Goal: Information Seeking & Learning: Get advice/opinions

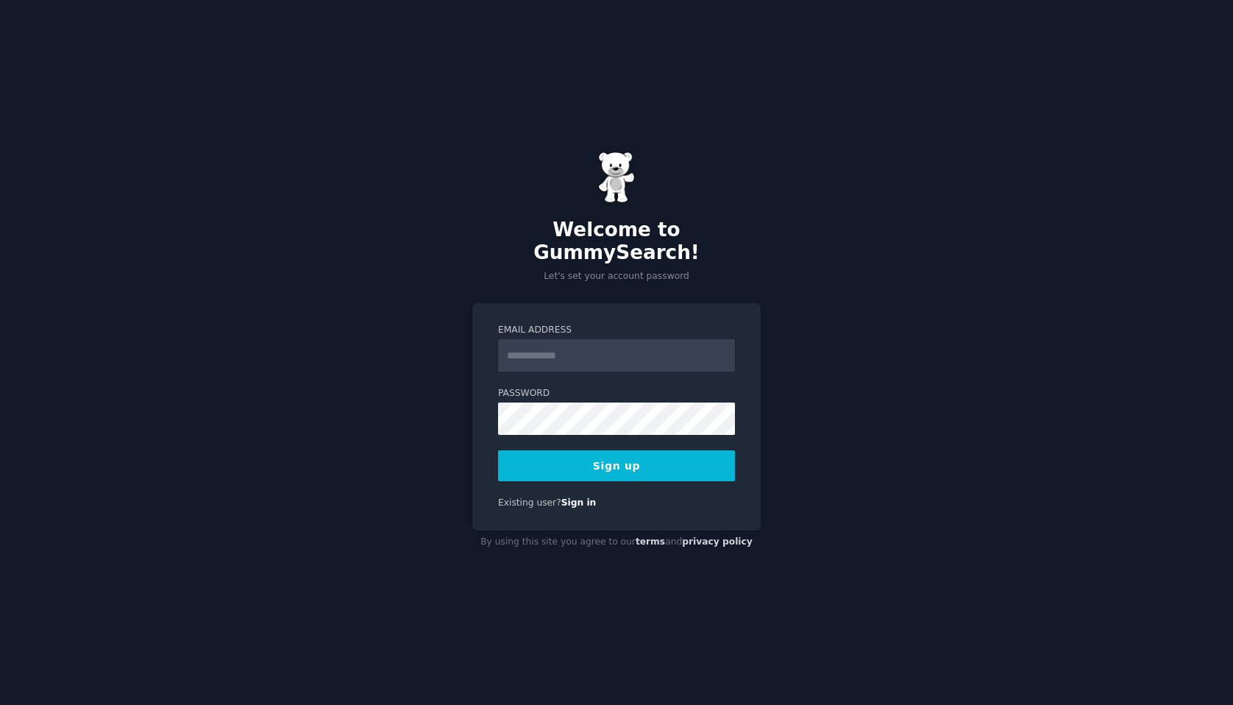
click at [566, 339] on input "Email Address" at bounding box center [616, 355] width 237 height 32
type input "**********"
click at [556, 456] on button "Sign up" at bounding box center [616, 465] width 237 height 31
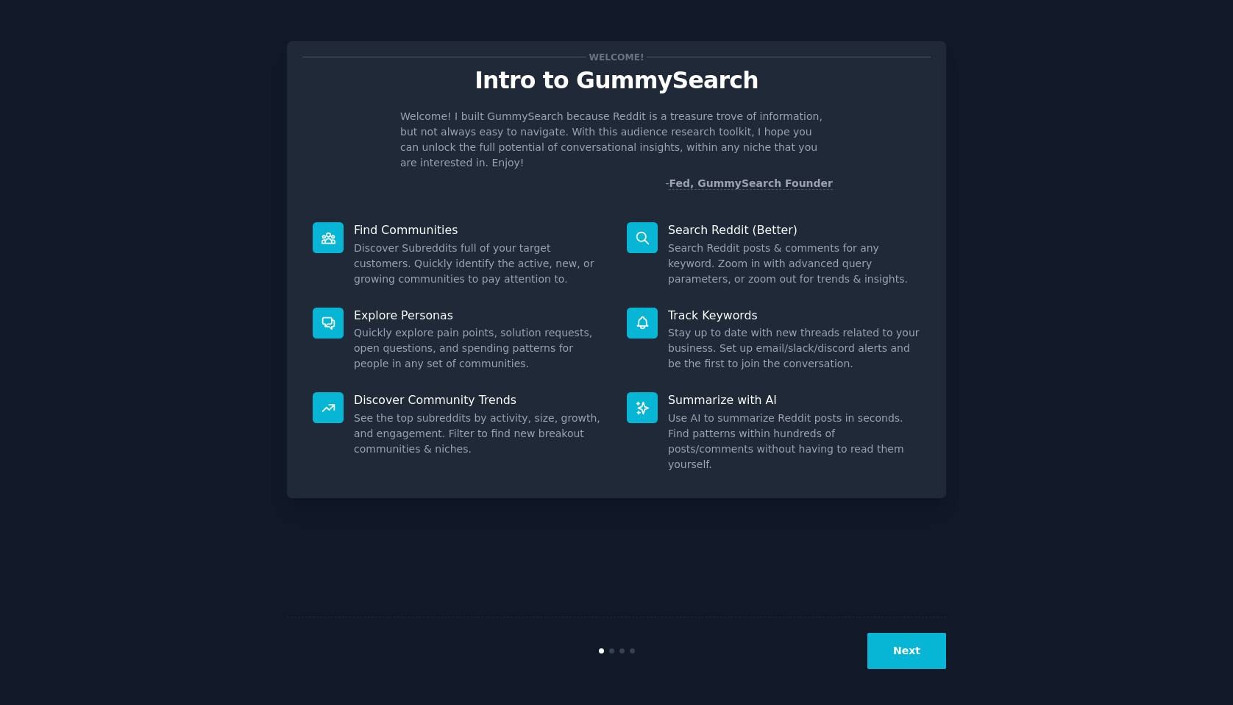
click at [921, 654] on button "Next" at bounding box center [907, 651] width 79 height 36
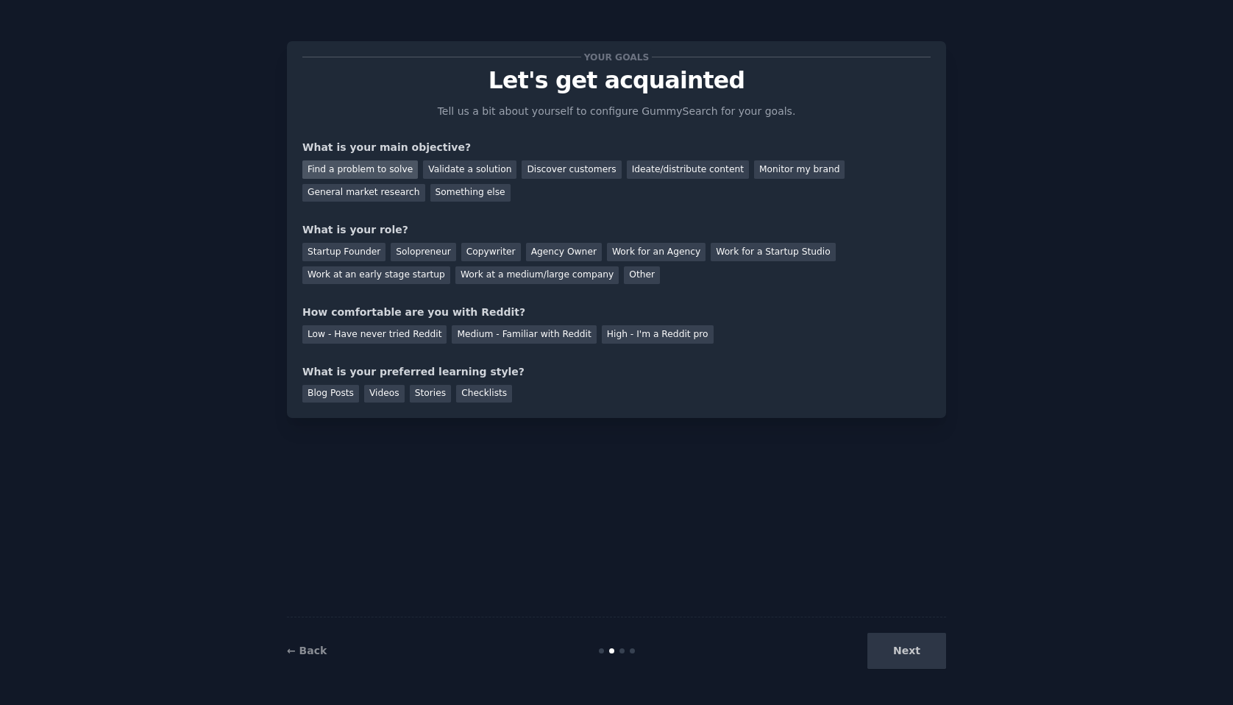
click at [397, 172] on div "Find a problem to solve" at bounding box center [360, 169] width 116 height 18
click at [495, 166] on div "Validate a solution" at bounding box center [469, 169] width 93 height 18
click at [535, 167] on div "Discover customers" at bounding box center [571, 169] width 99 height 18
click at [378, 165] on div "Find a problem to solve" at bounding box center [360, 169] width 116 height 18
click at [419, 254] on div "Solopreneur" at bounding box center [423, 252] width 65 height 18
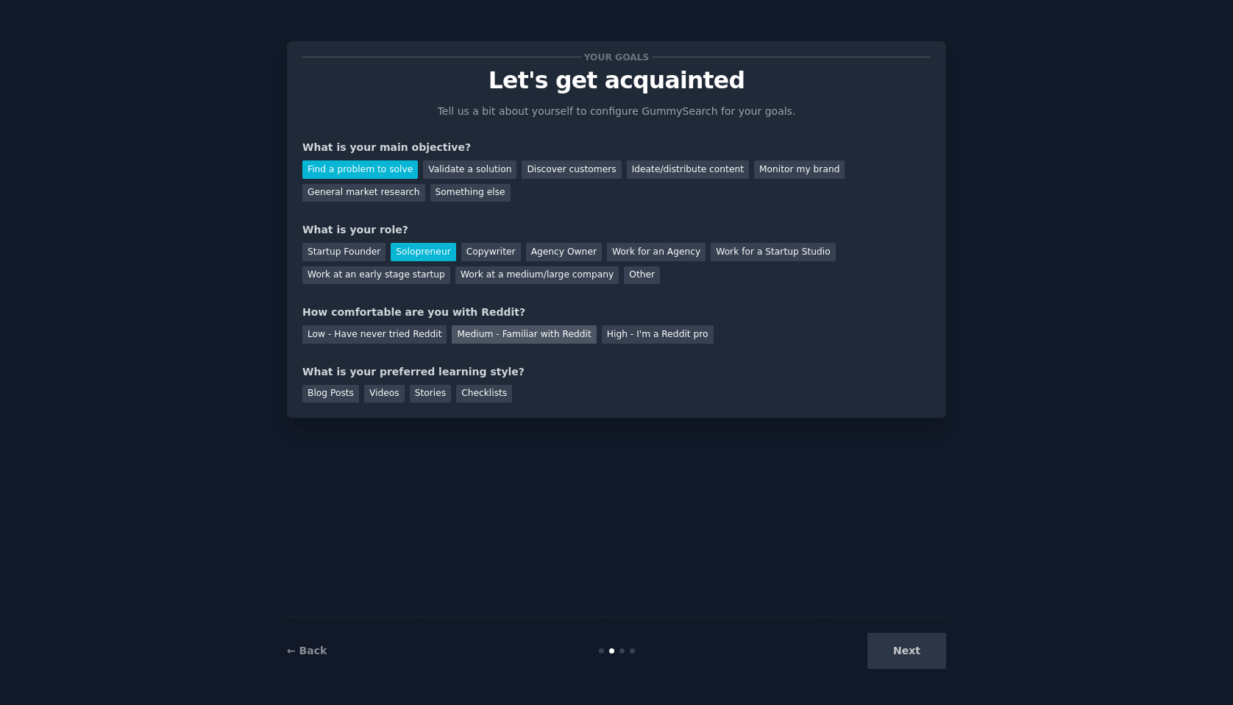
click at [493, 336] on div "Medium - Familiar with Reddit" at bounding box center [524, 334] width 144 height 18
click at [378, 394] on div "Videos" at bounding box center [384, 394] width 40 height 18
click at [335, 392] on div "Blog Posts" at bounding box center [330, 394] width 57 height 18
click at [915, 661] on button "Next" at bounding box center [907, 651] width 79 height 36
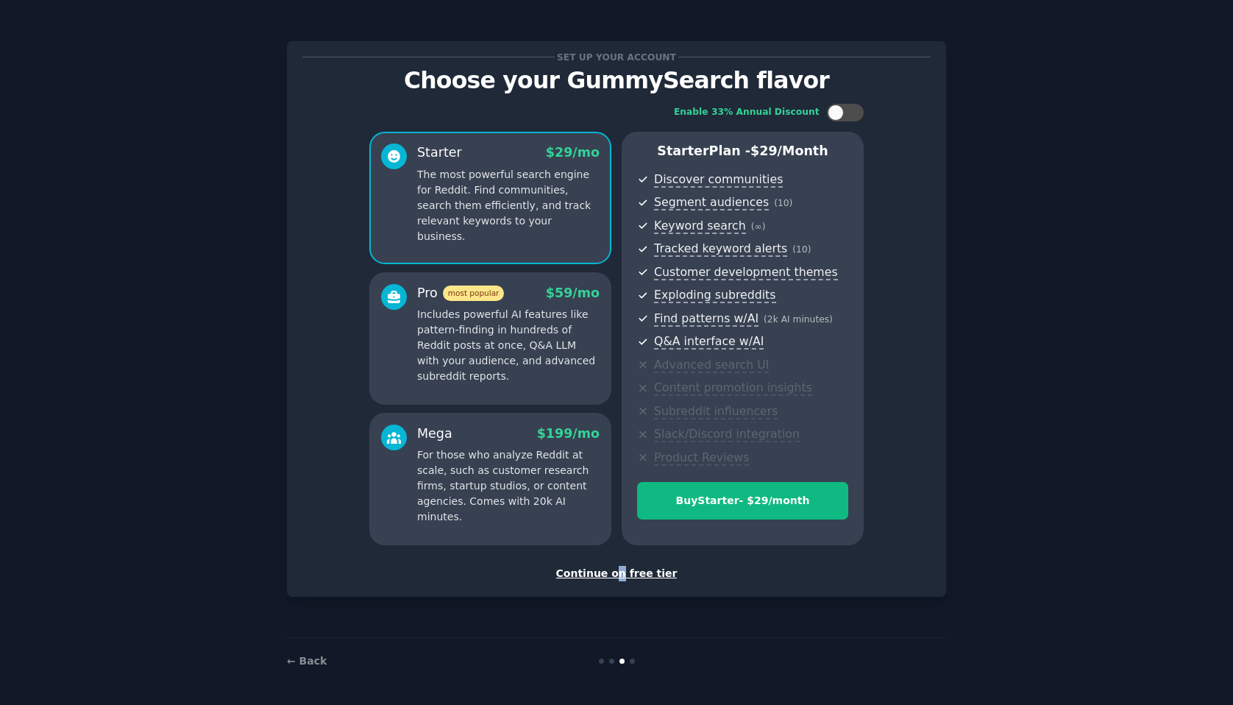
click at [622, 572] on div "Continue on free tier" at bounding box center [616, 573] width 628 height 15
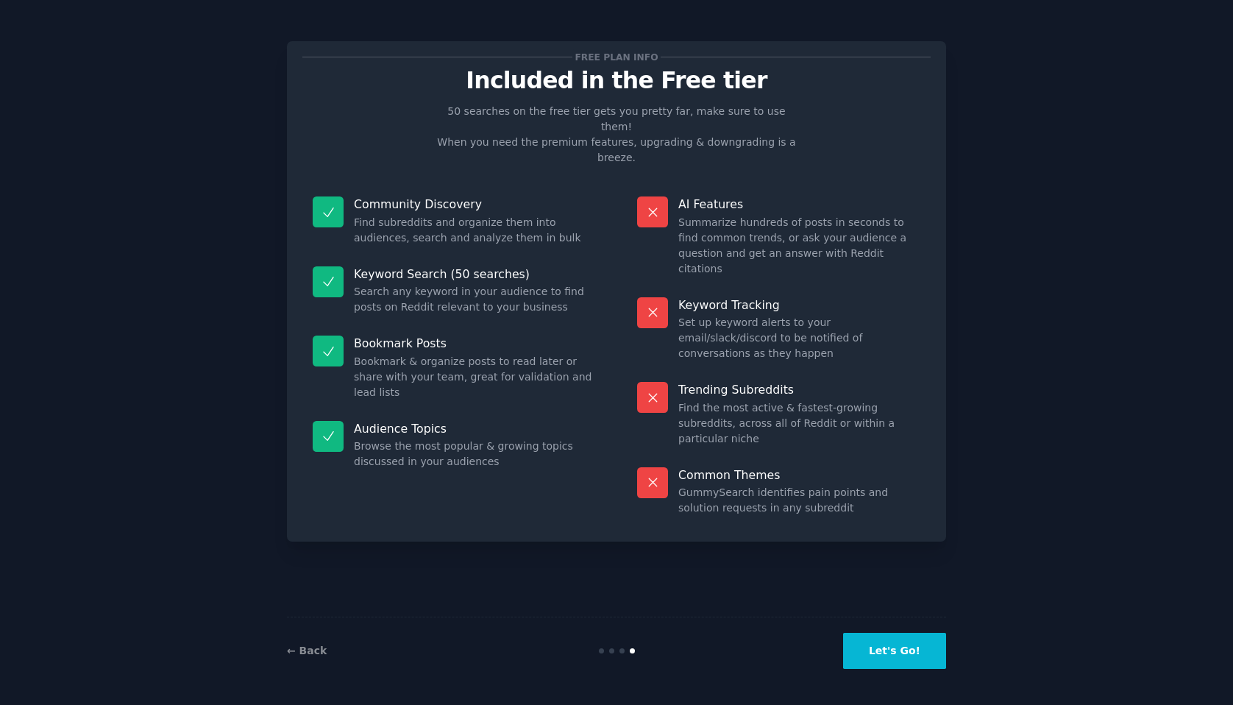
click at [887, 656] on button "Let's Go!" at bounding box center [894, 651] width 103 height 36
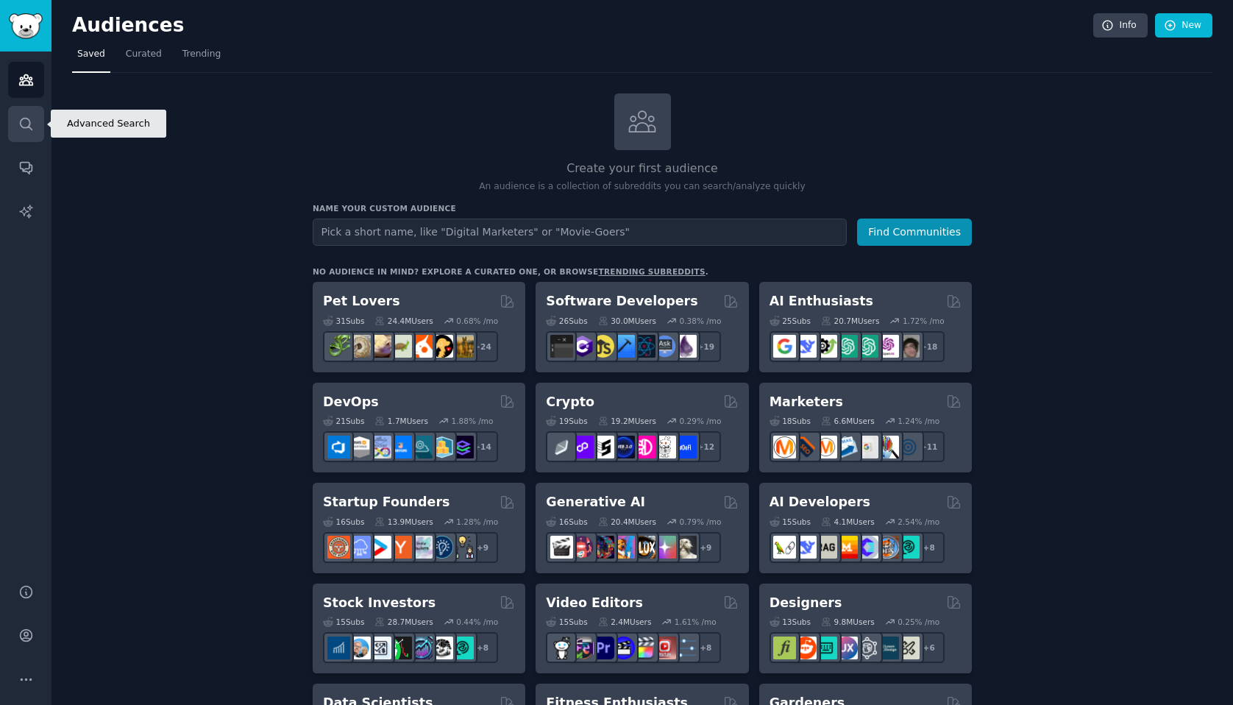
click at [38, 132] on link "Search" at bounding box center [26, 124] width 36 height 36
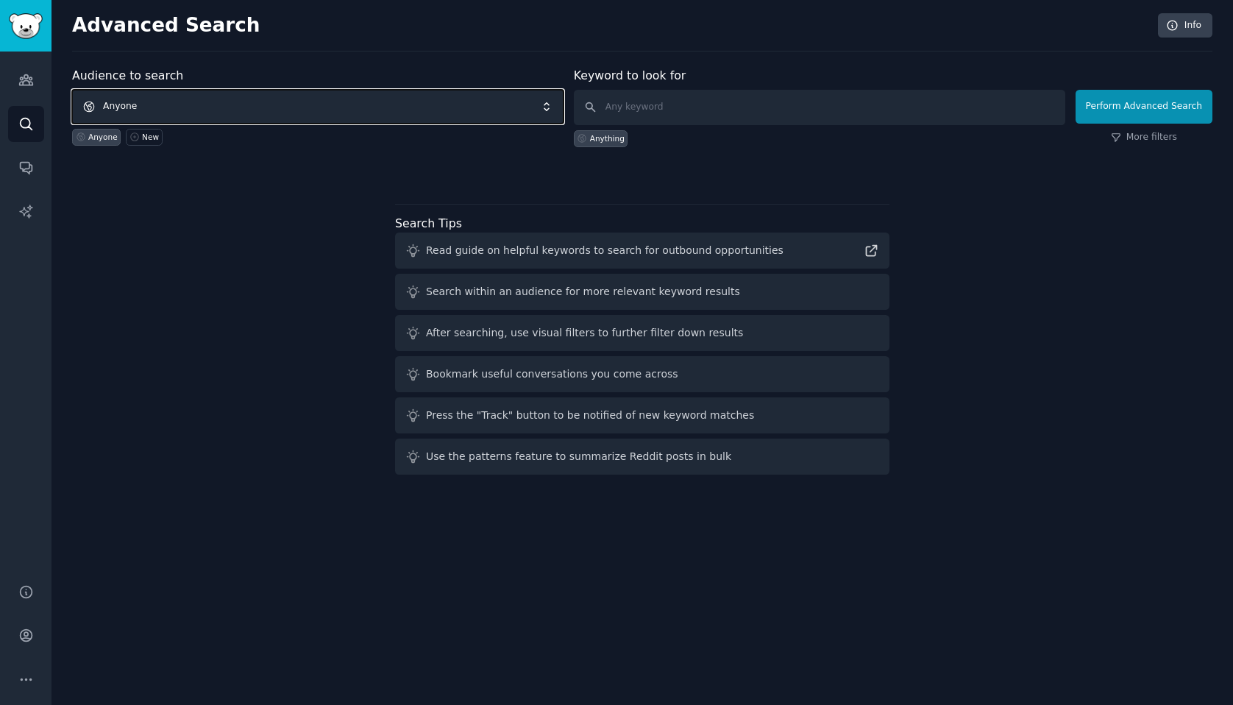
click at [122, 102] on span "Anyone" at bounding box center [318, 107] width 492 height 34
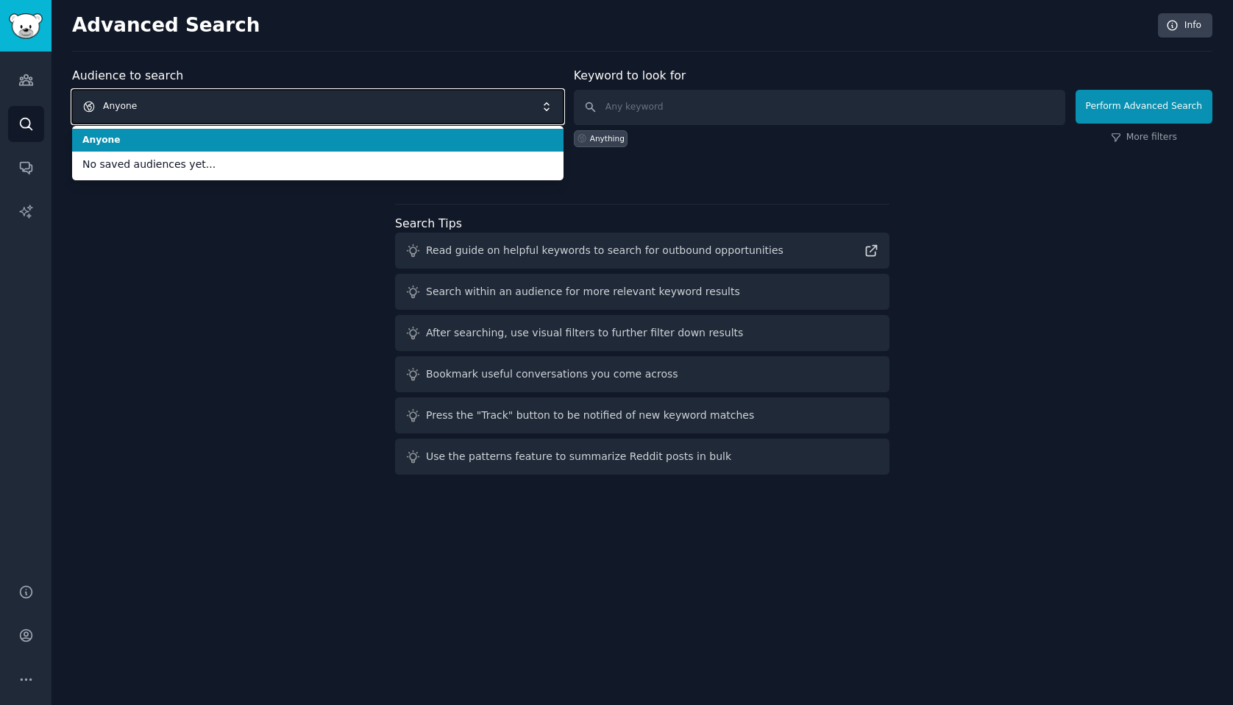
click at [122, 102] on span "Anyone" at bounding box center [318, 107] width 492 height 34
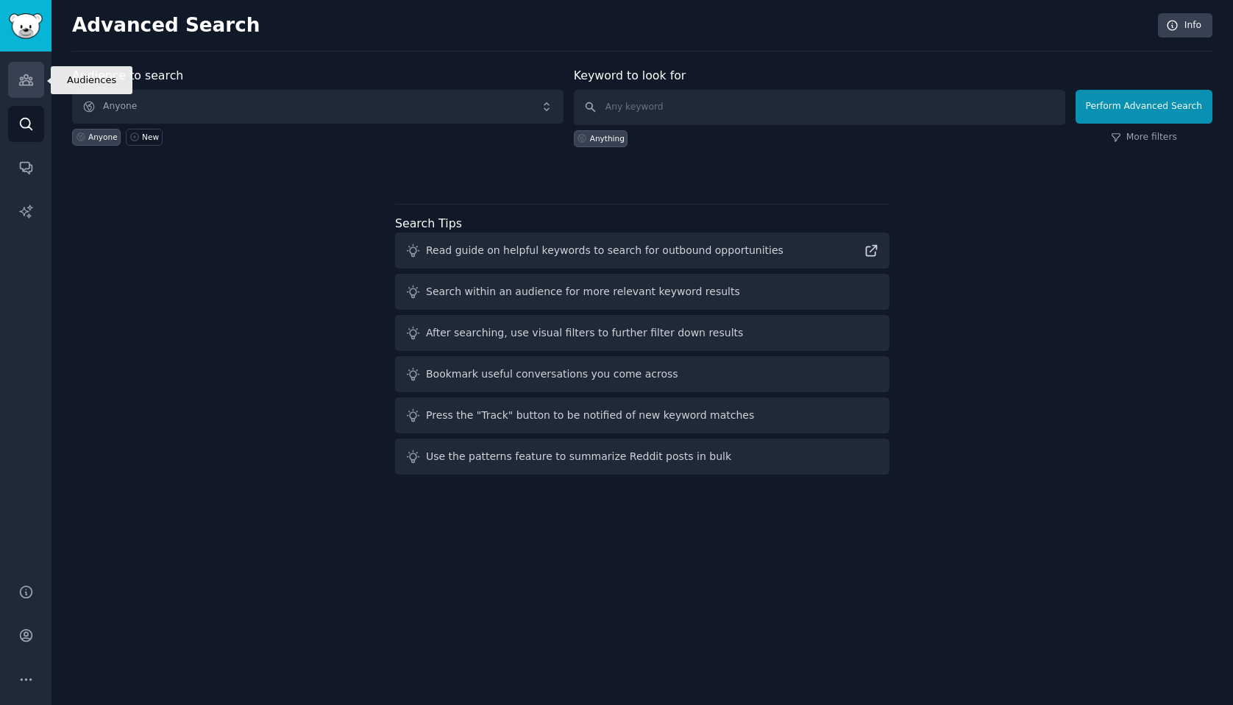
click at [35, 77] on link "Audiences" at bounding box center [26, 80] width 36 height 36
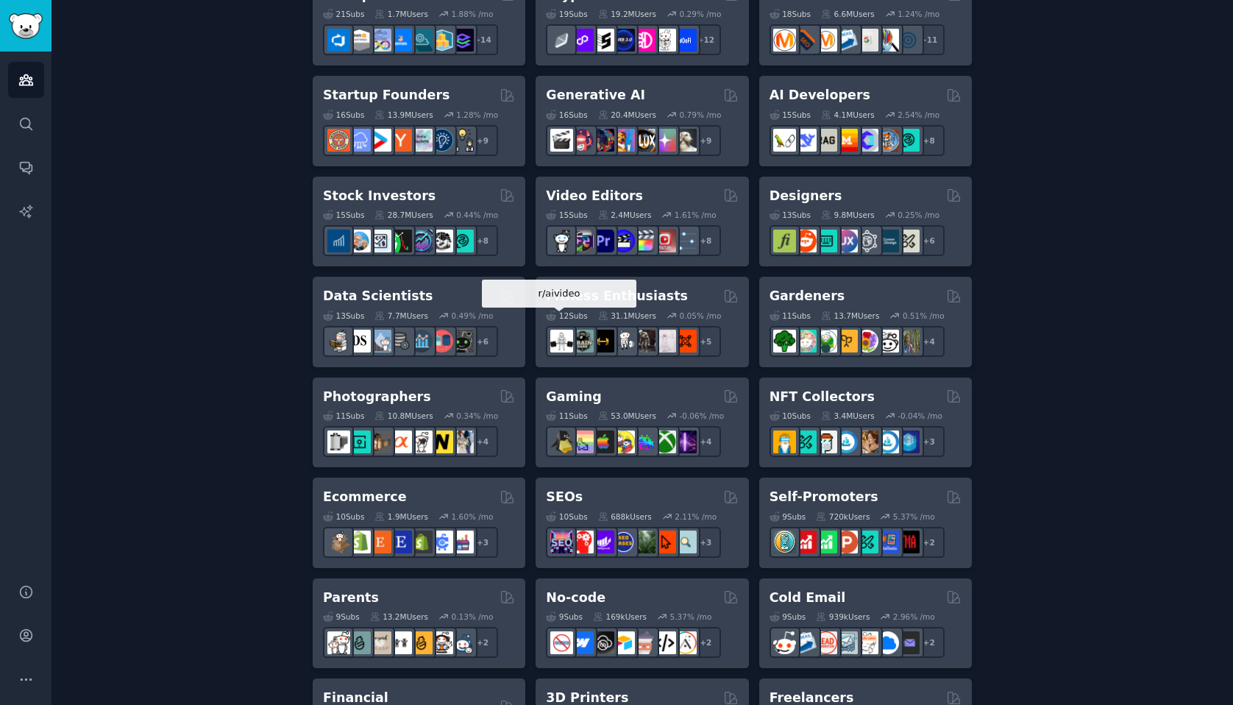
scroll to position [754, 0]
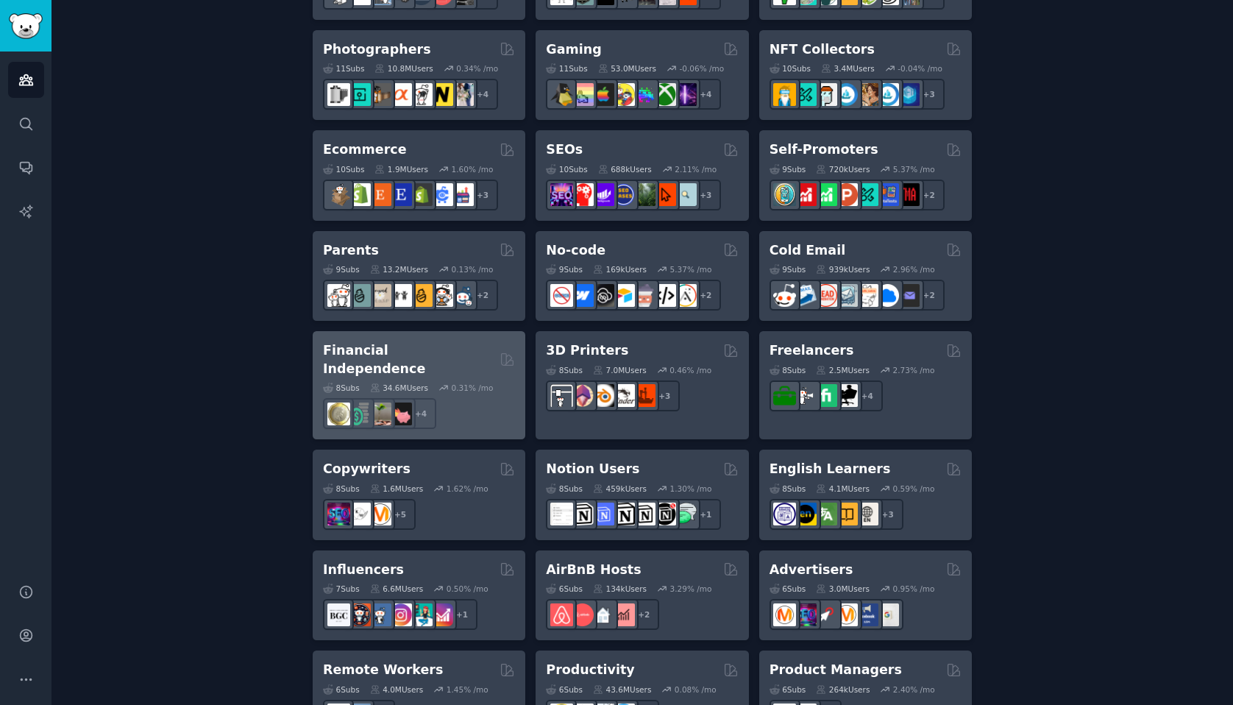
click at [503, 398] on div "+ 4" at bounding box center [419, 413] width 192 height 31
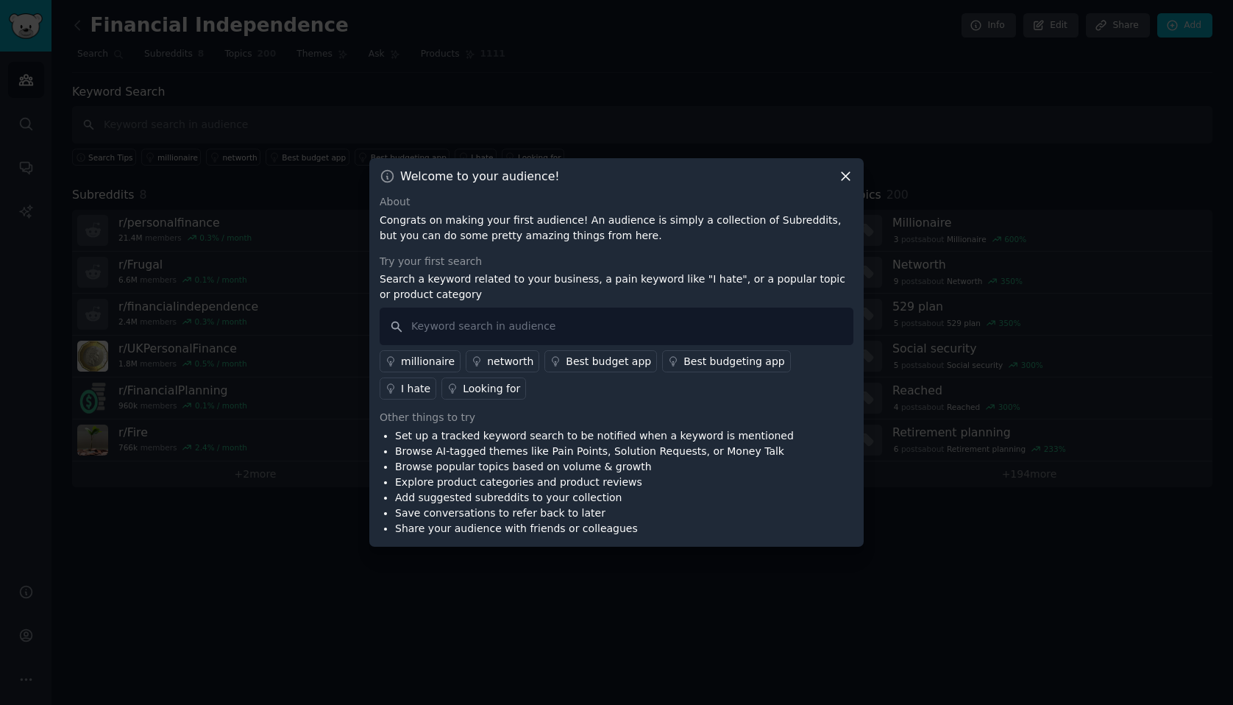
click at [463, 390] on div "Looking for" at bounding box center [491, 388] width 57 height 15
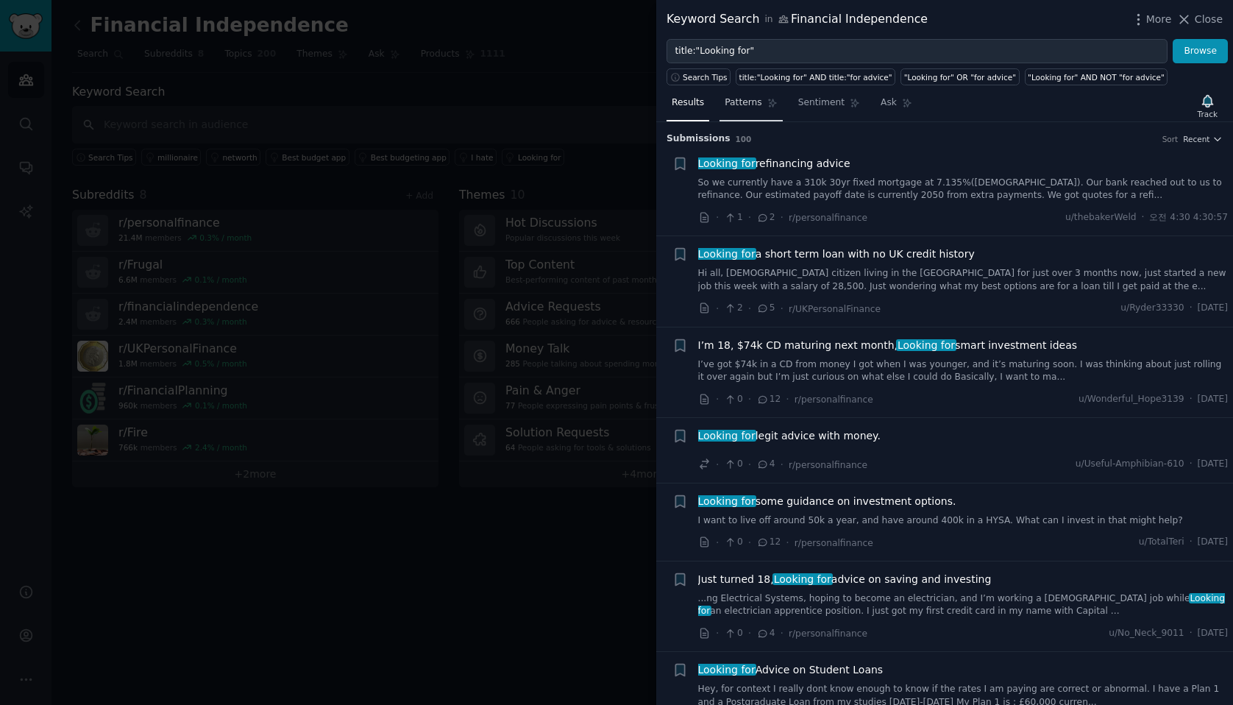
click at [737, 117] on link "Patterns" at bounding box center [751, 106] width 63 height 30
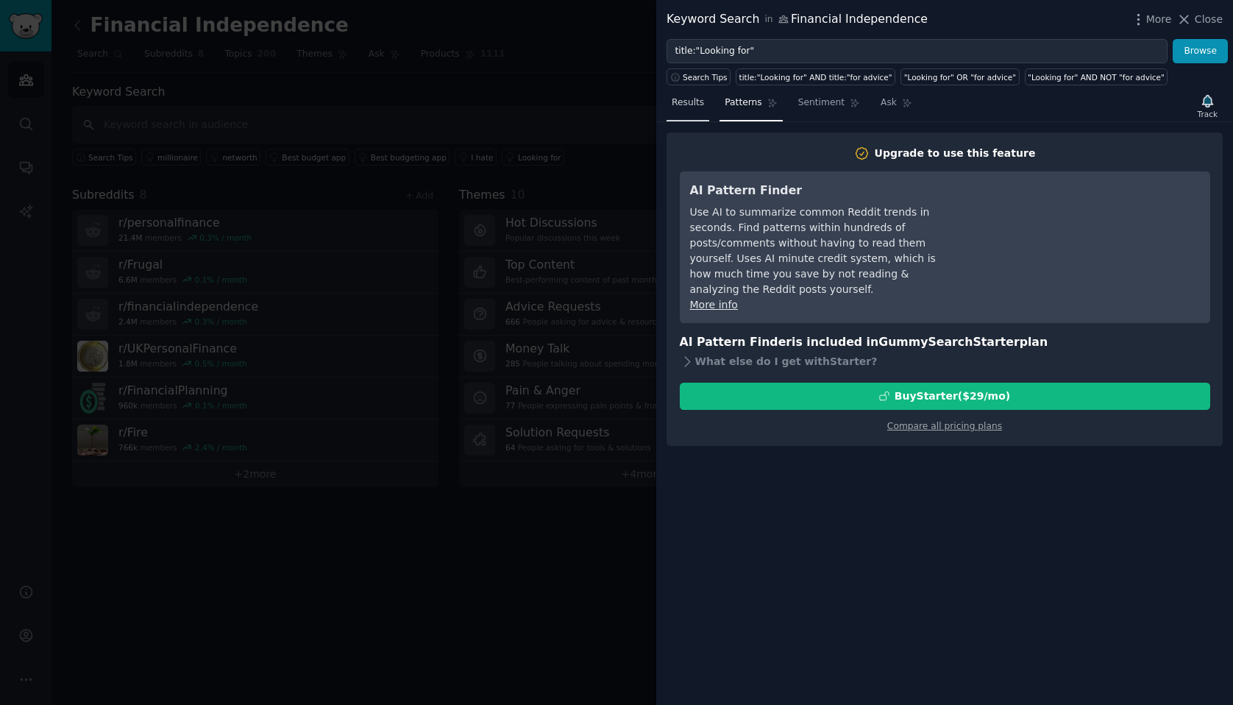
click at [687, 107] on span "Results" at bounding box center [688, 102] width 32 height 13
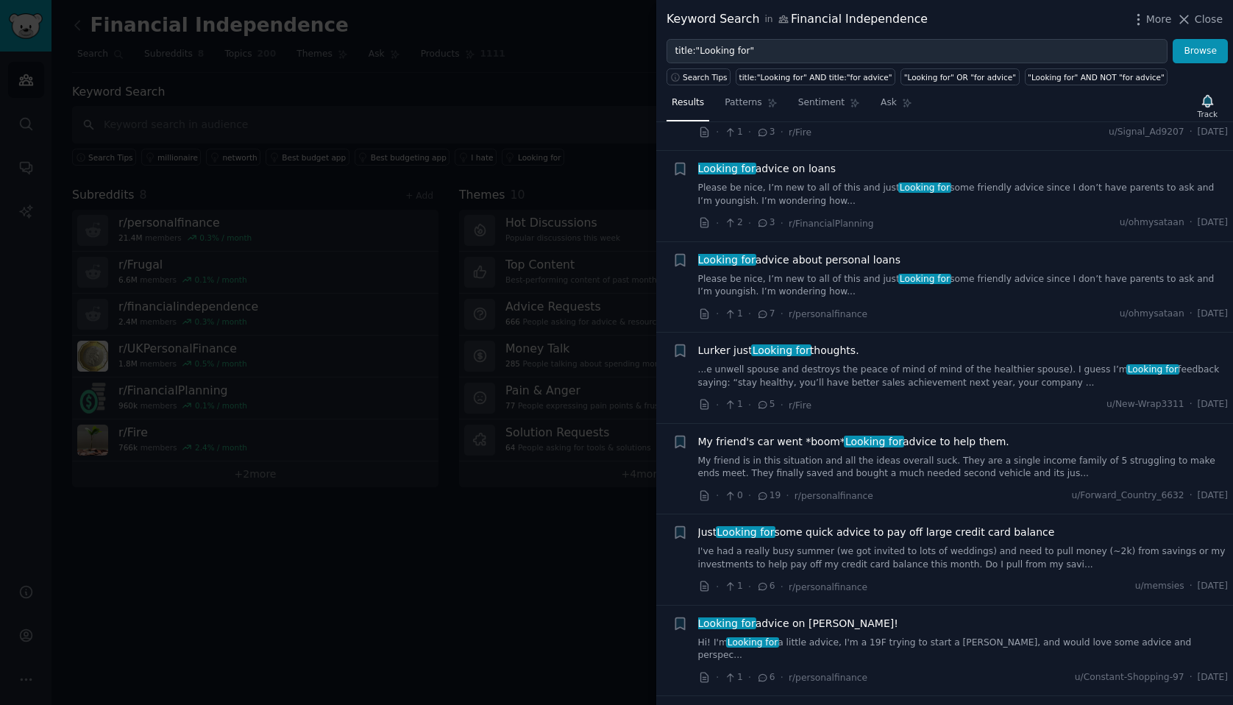
scroll to position [3296, 0]
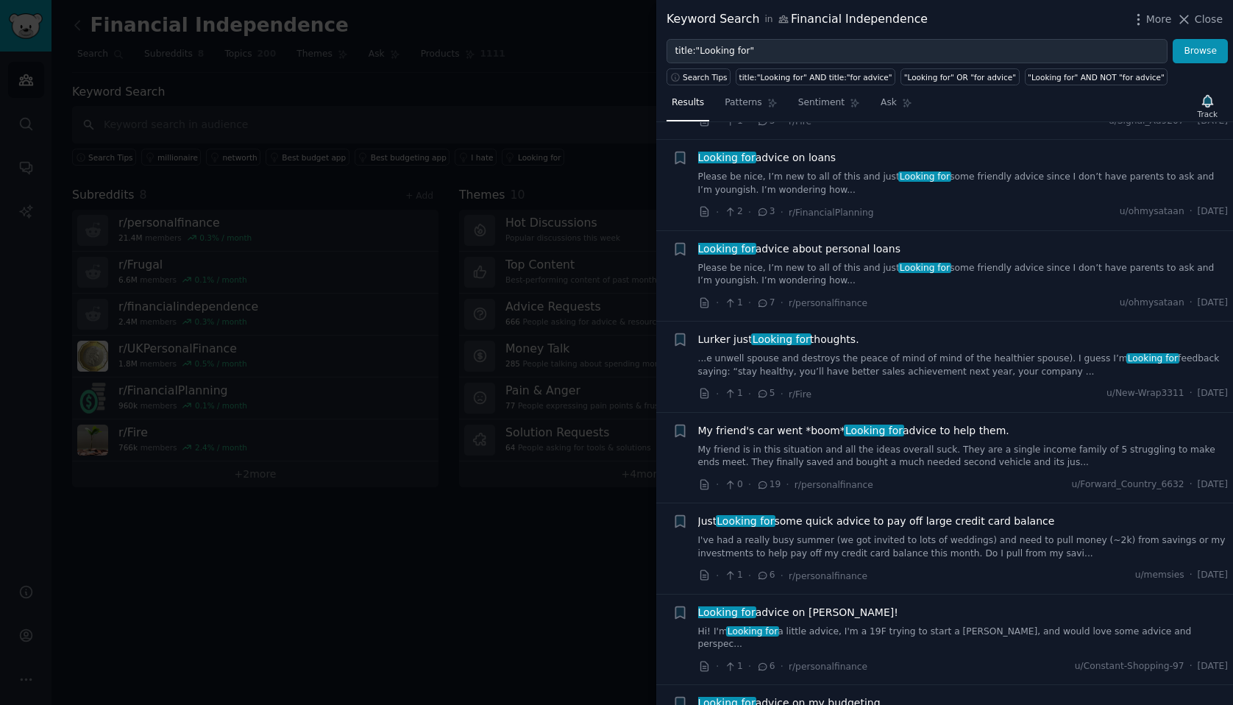
click at [565, 266] on div at bounding box center [616, 352] width 1233 height 705
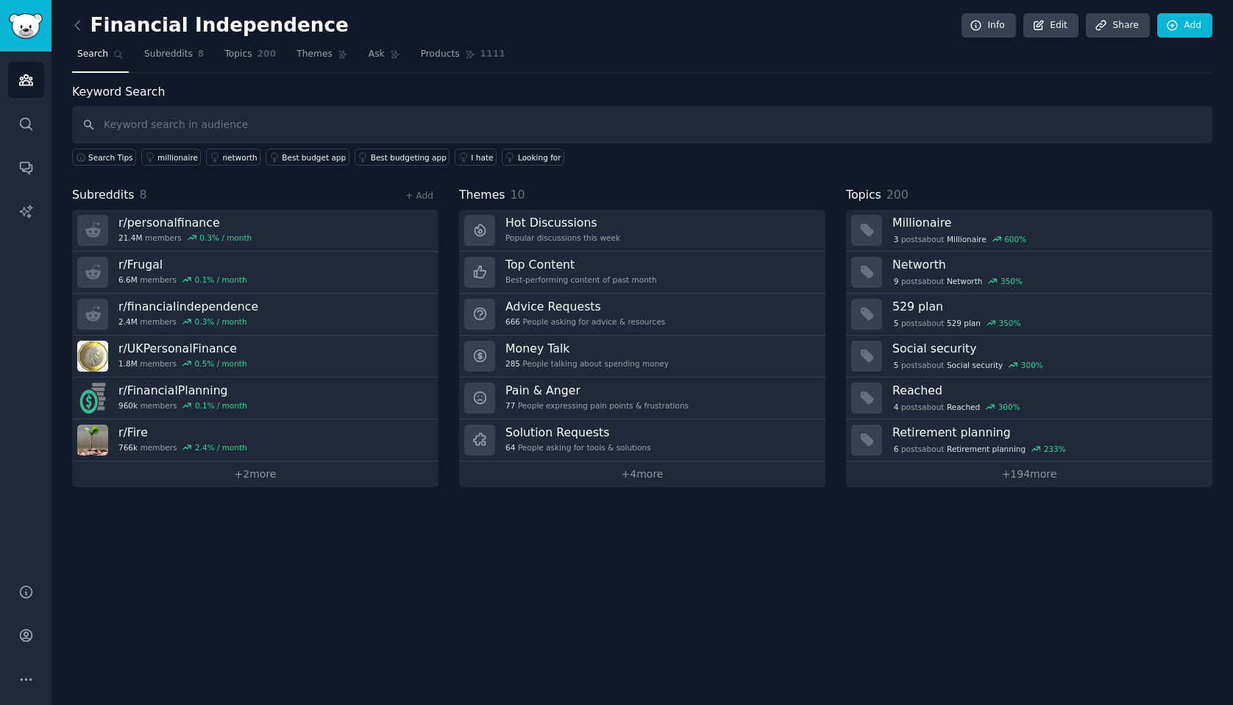
click at [85, 21] on link at bounding box center [81, 26] width 18 height 24
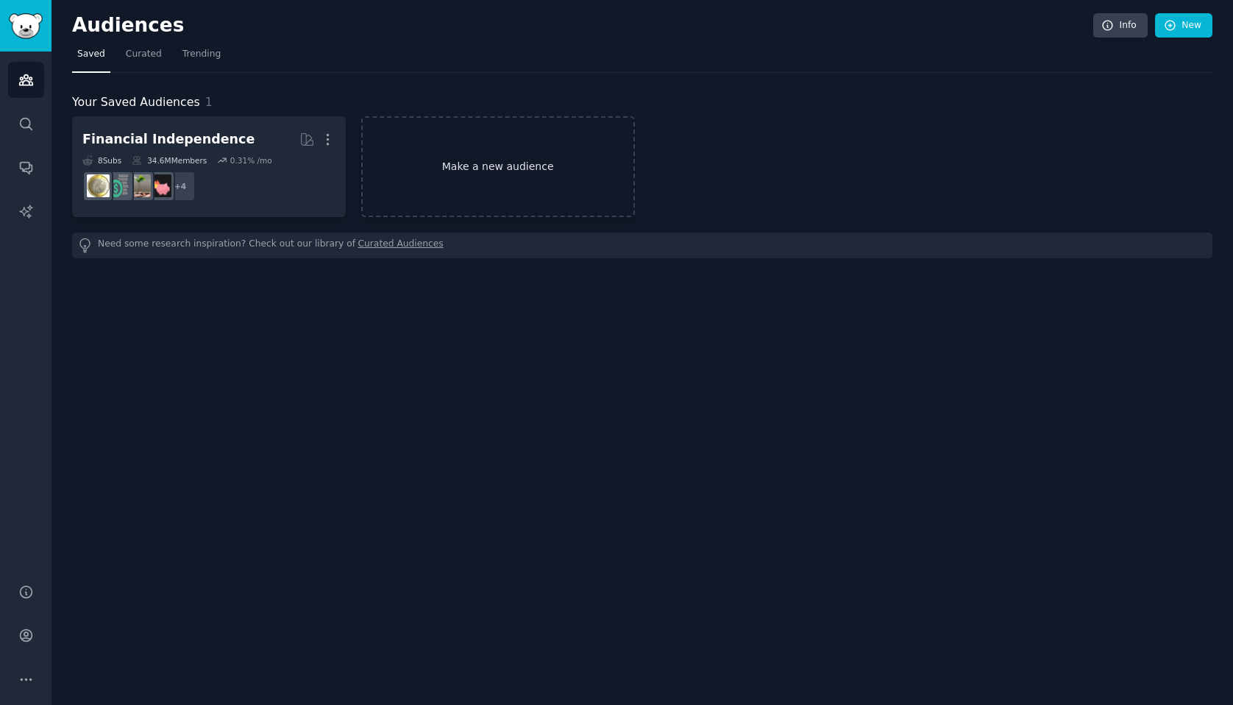
click at [428, 208] on link "Make a new audience" at bounding box center [498, 166] width 274 height 101
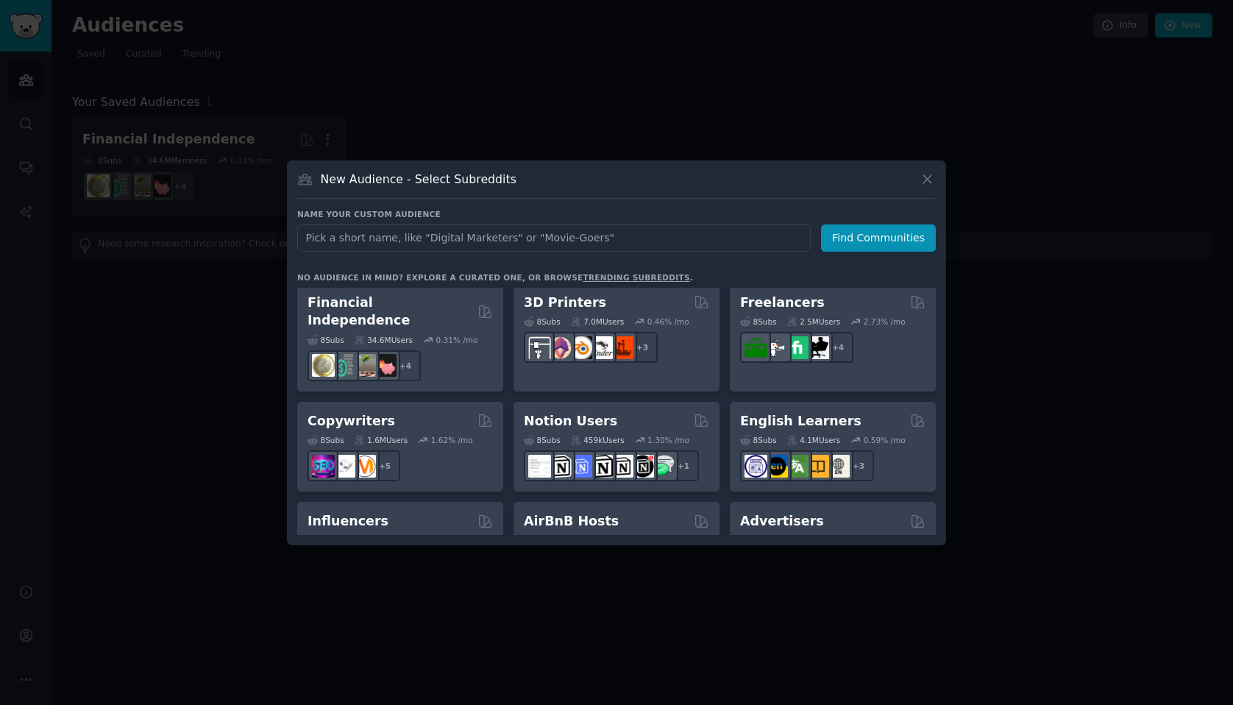
scroll to position [1149, 0]
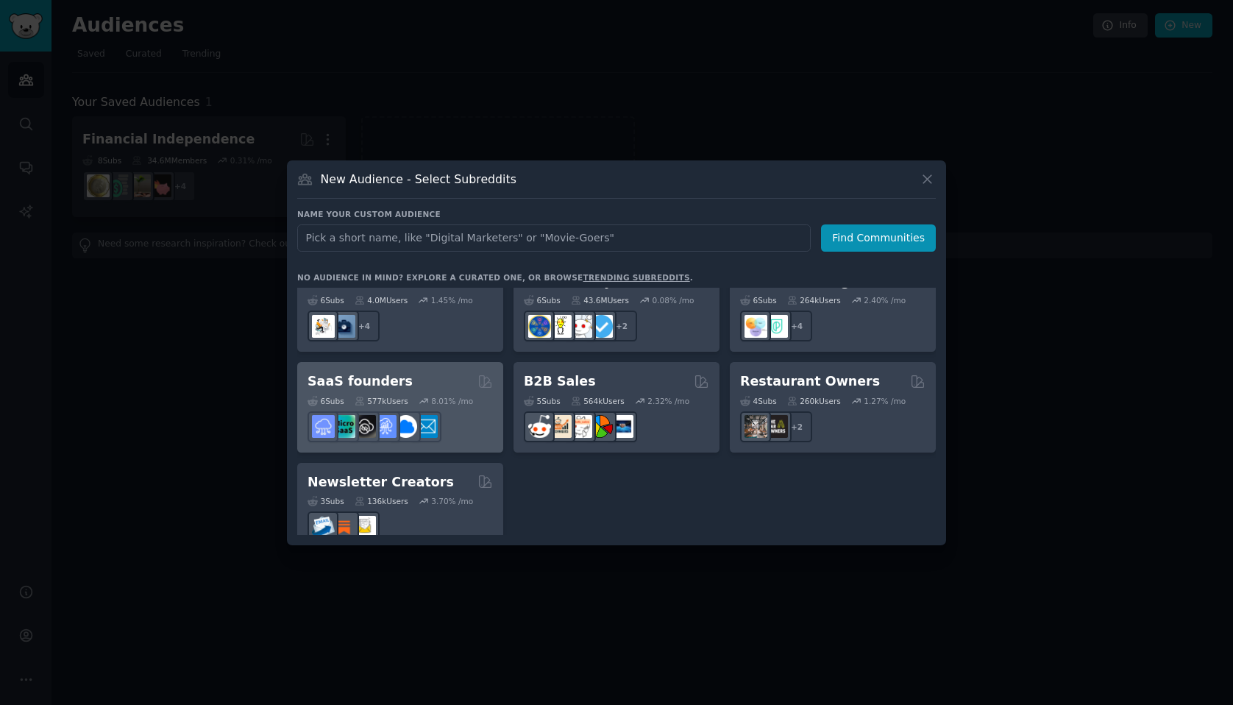
click at [374, 372] on h2 "SaaS founders" at bounding box center [360, 381] width 105 height 18
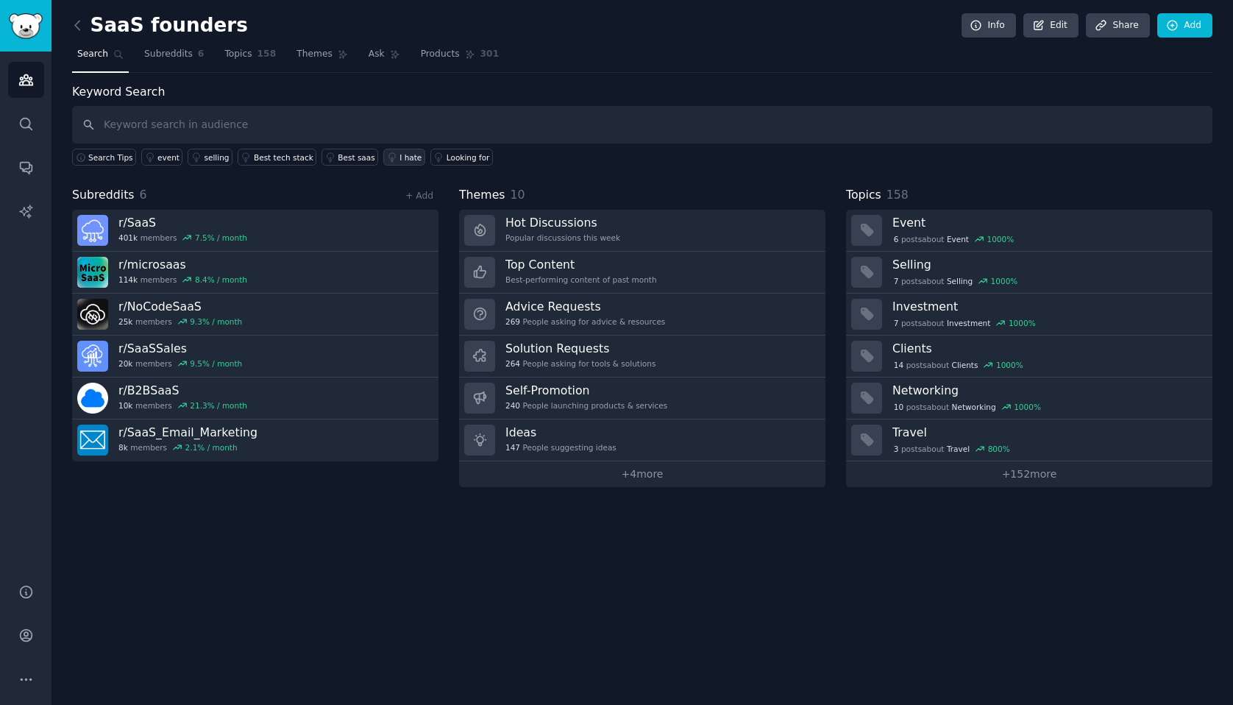
click at [400, 157] on div "I hate" at bounding box center [411, 157] width 22 height 10
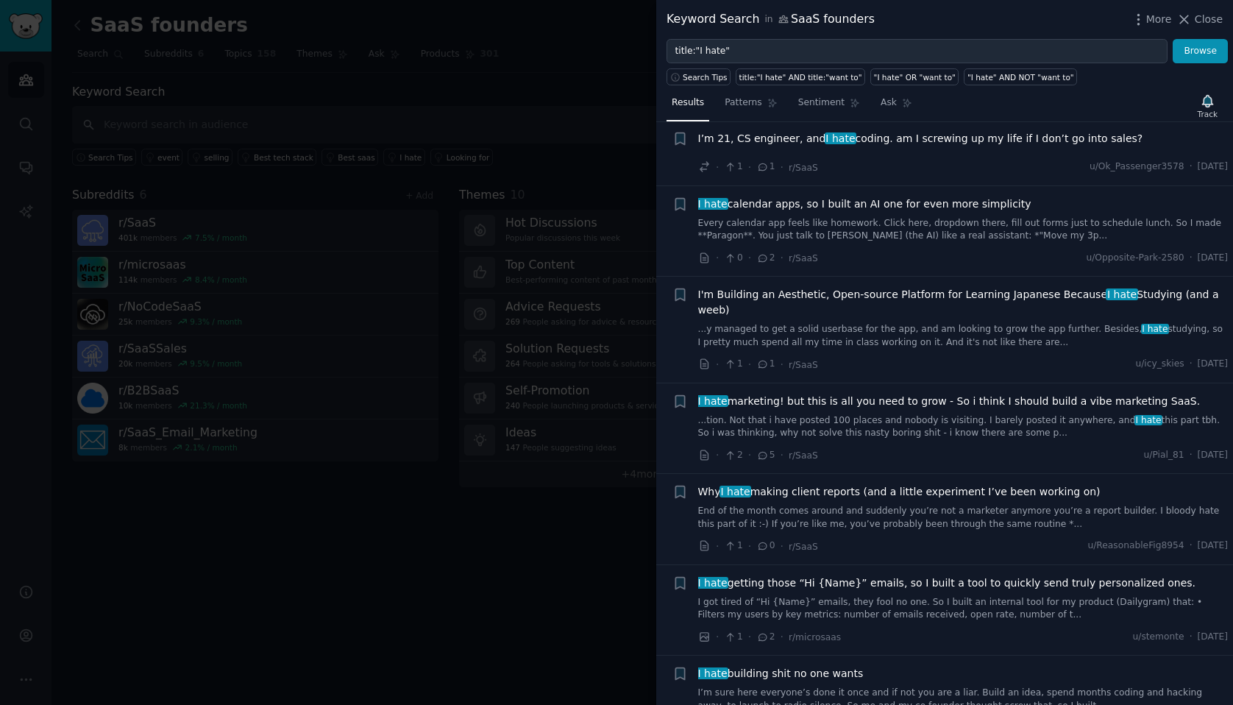
scroll to position [124, 0]
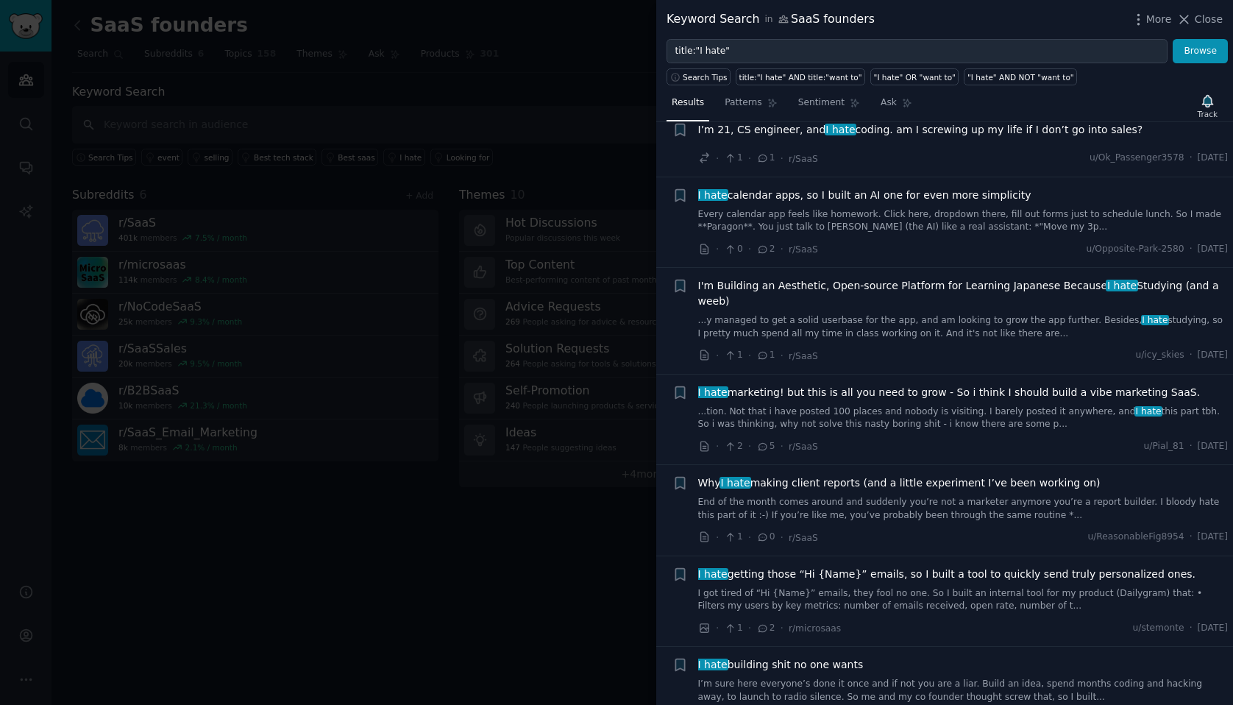
click at [767, 405] on link "...tion. Not that i have posted 100 places and nobody is visiting. I barely pos…" at bounding box center [963, 418] width 531 height 26
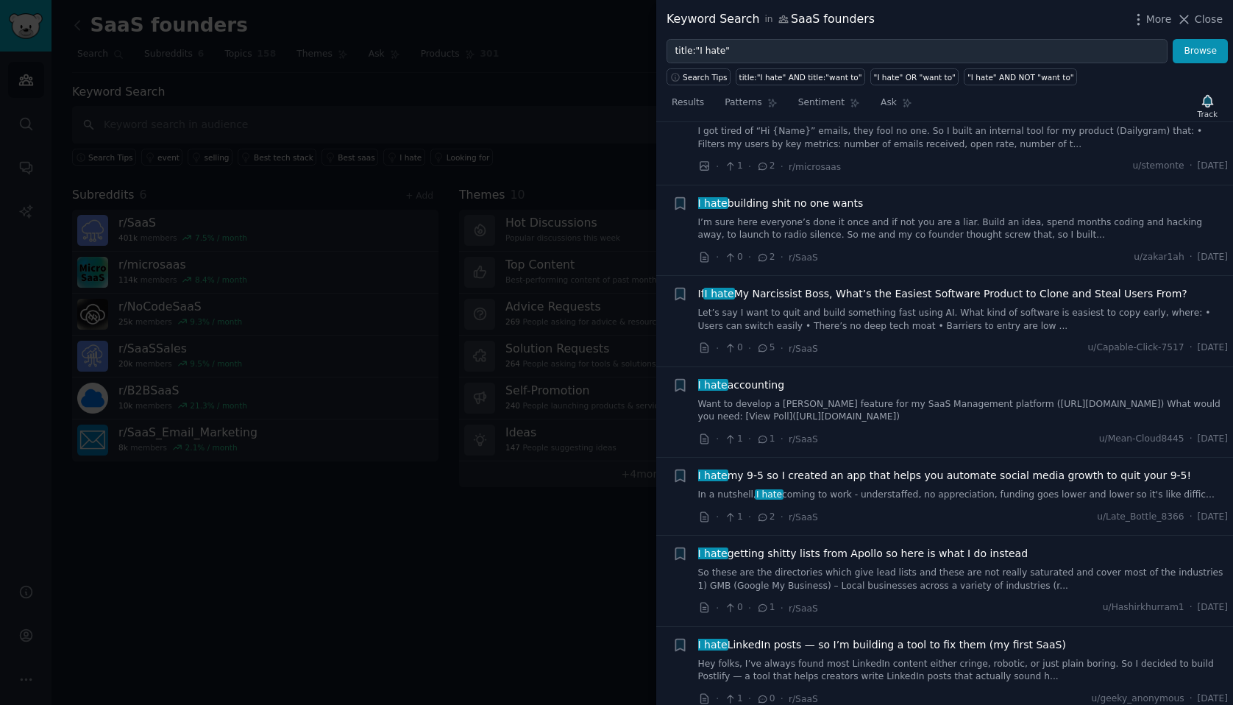
scroll to position [929, 0]
click at [910, 233] on link "I’m sure here everyone’s done it once and if not you are a liar. Build an idea,…" at bounding box center [963, 229] width 531 height 26
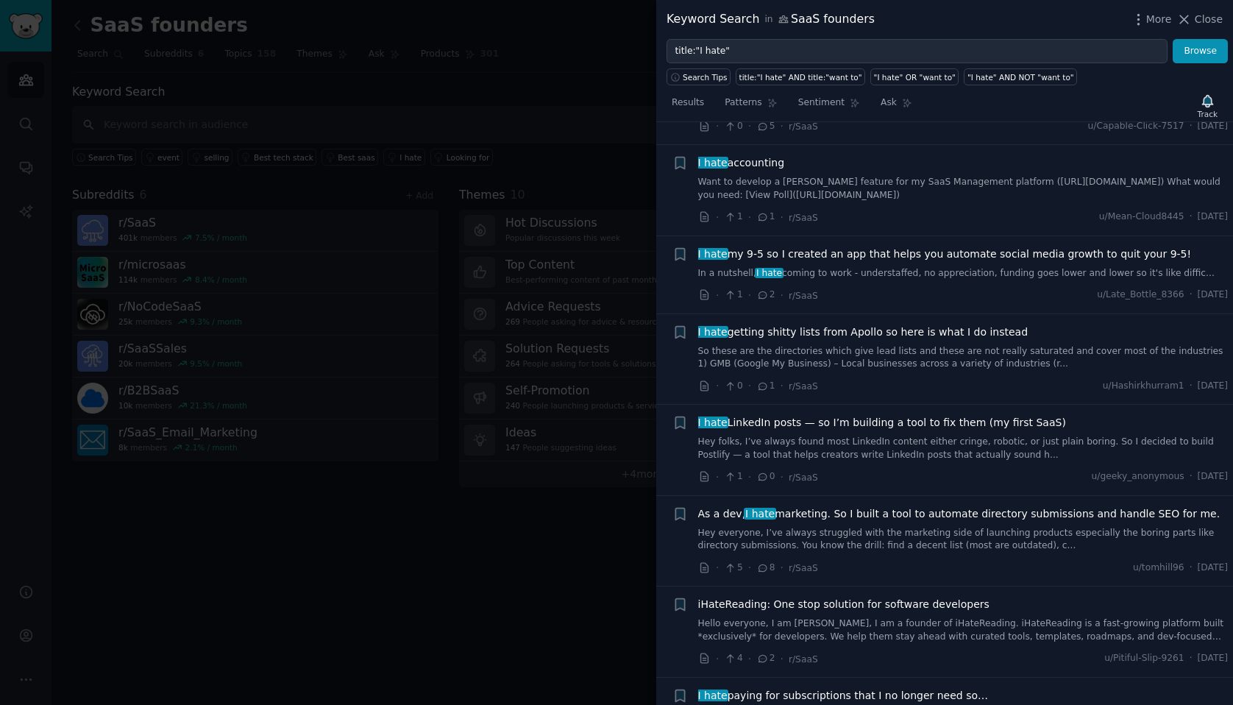
scroll to position [1048, 0]
click at [907, 266] on div "I hate my 9-5 so I created an app that helps you automate social media growth t…" at bounding box center [963, 264] width 531 height 34
click at [907, 277] on link "In a nutshell, I hate coming to work - understaffed, no appreciation, funding g…" at bounding box center [963, 274] width 531 height 13
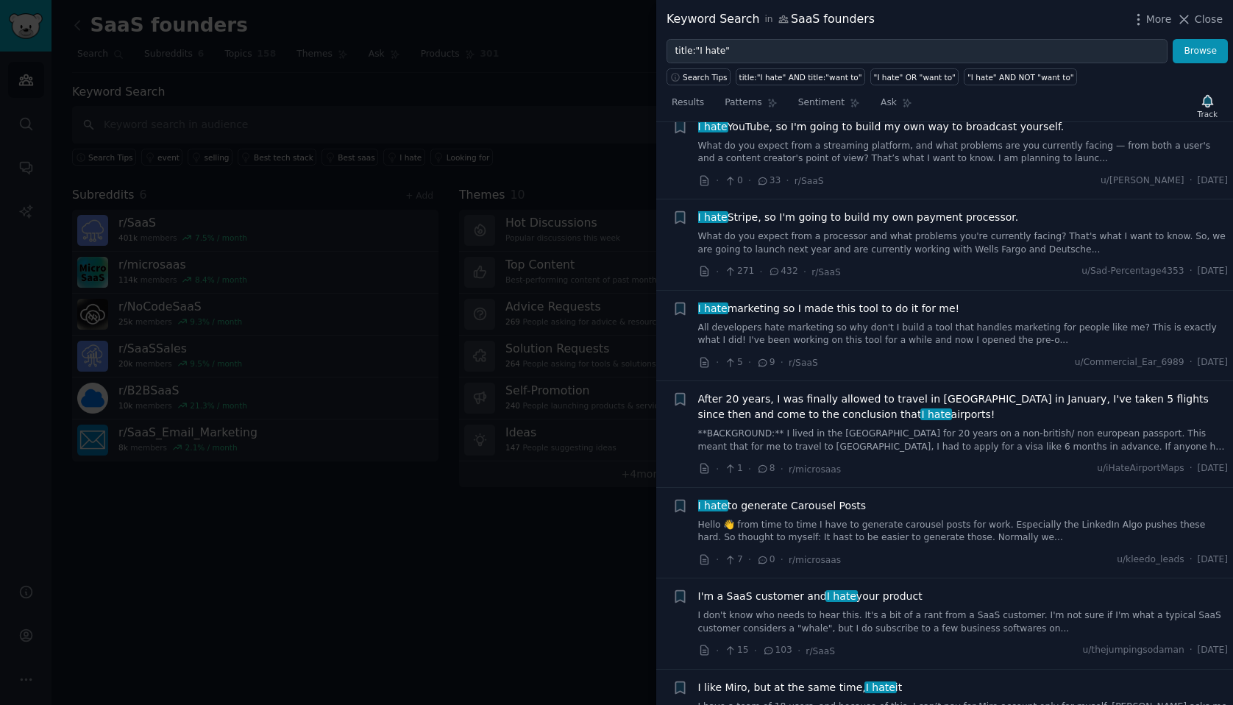
scroll to position [2860, 0]
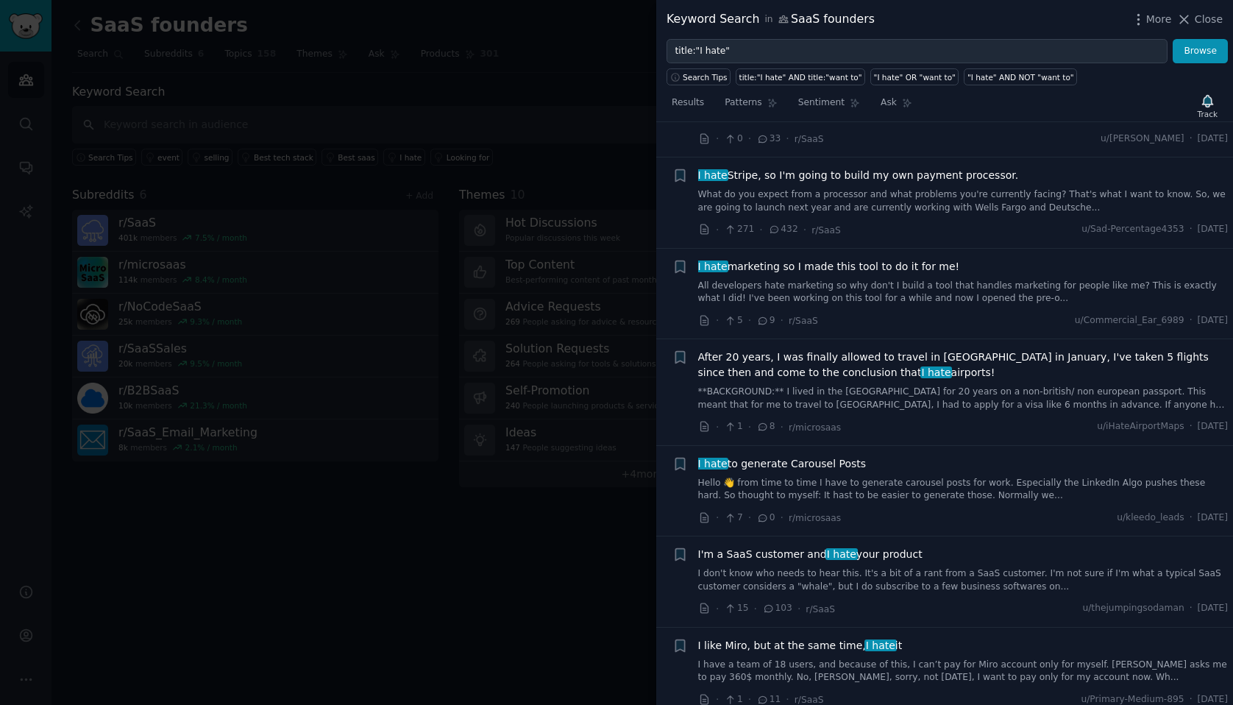
click at [563, 181] on div at bounding box center [616, 352] width 1233 height 705
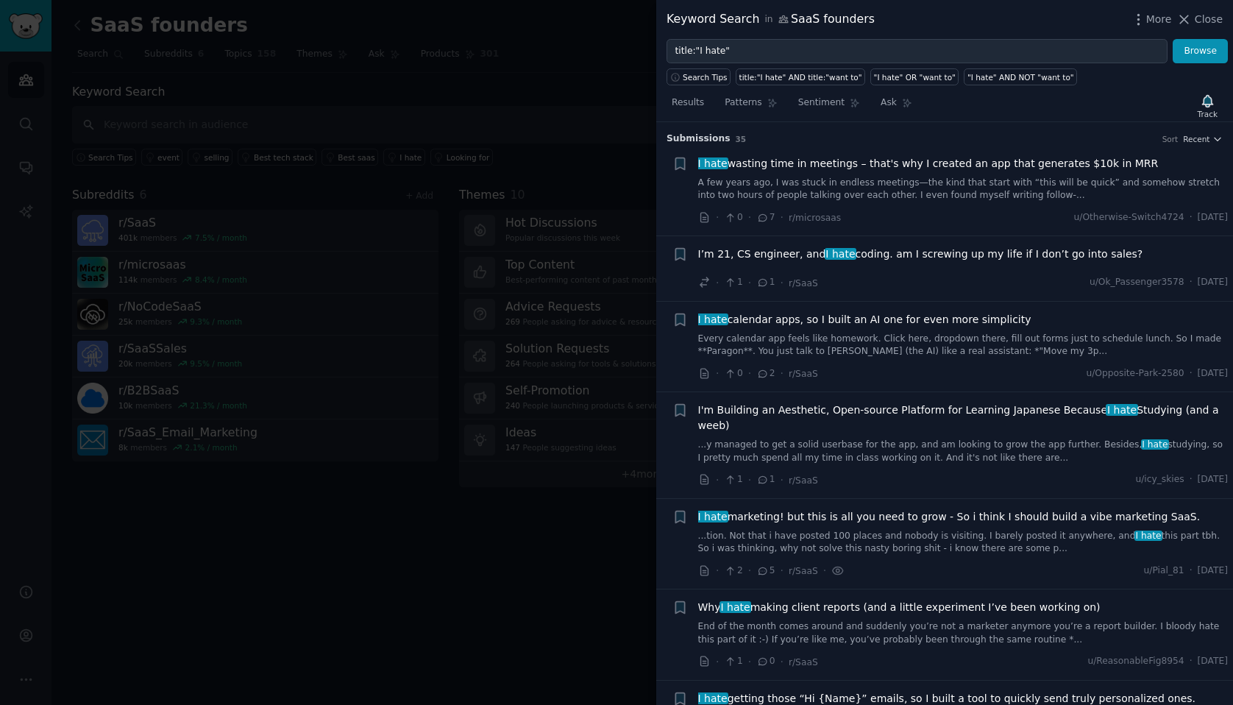
click at [338, 93] on div at bounding box center [616, 352] width 1233 height 705
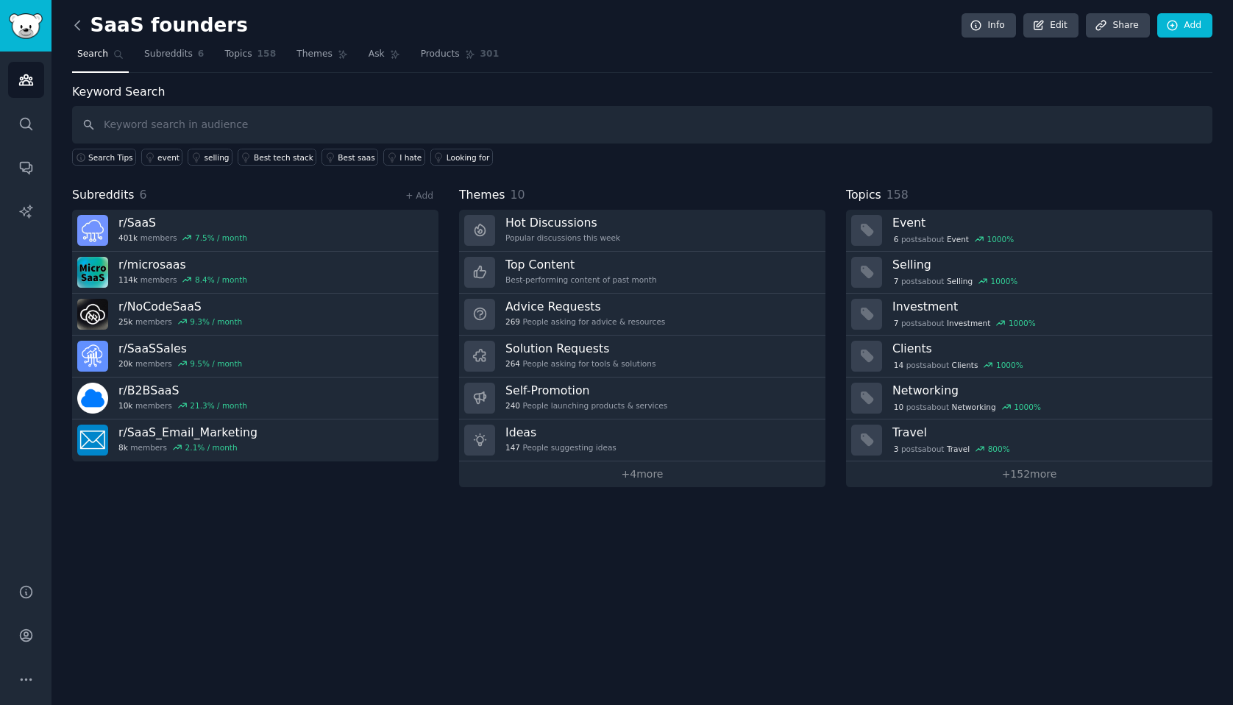
click at [79, 28] on icon at bounding box center [77, 25] width 15 height 15
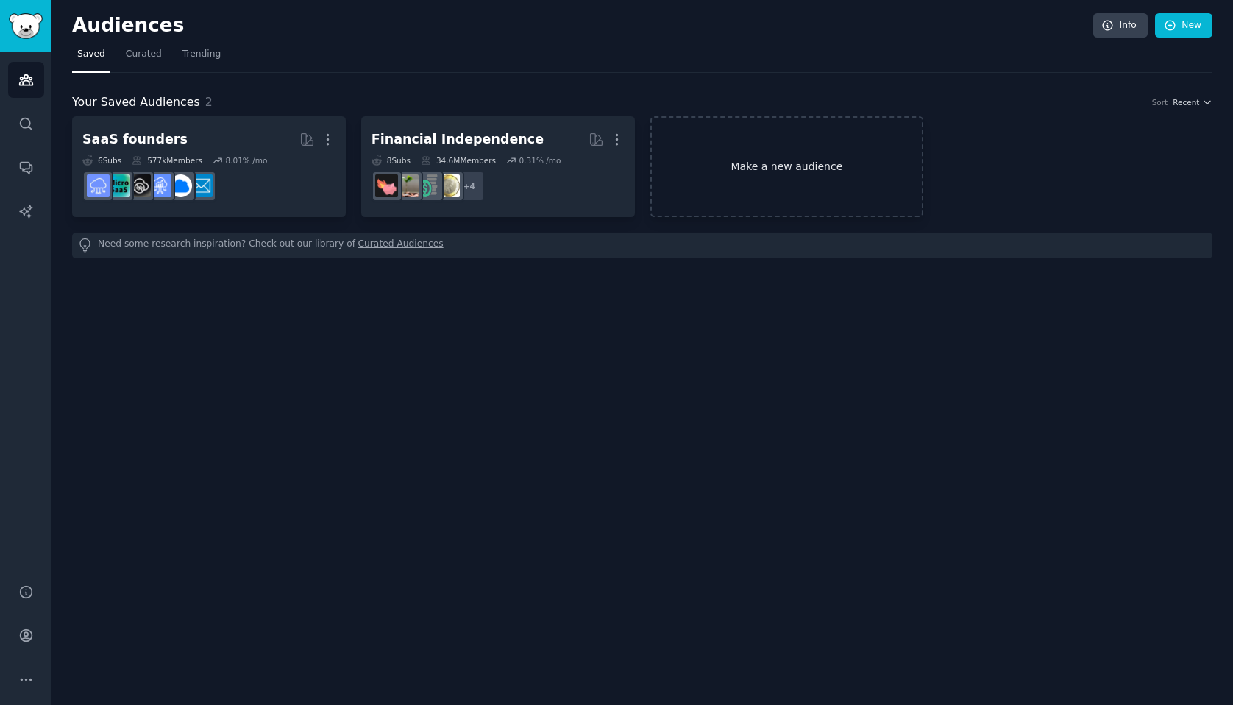
click at [745, 180] on link "Make a new audience" at bounding box center [787, 166] width 274 height 101
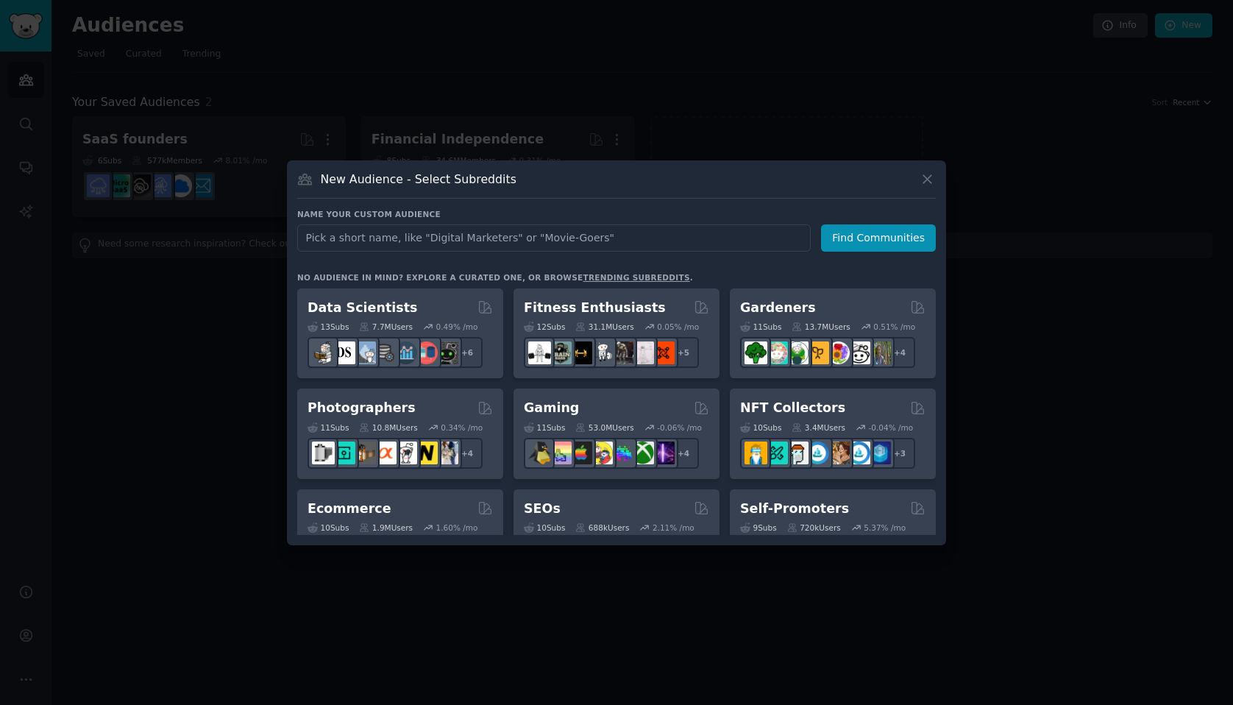
scroll to position [402, 0]
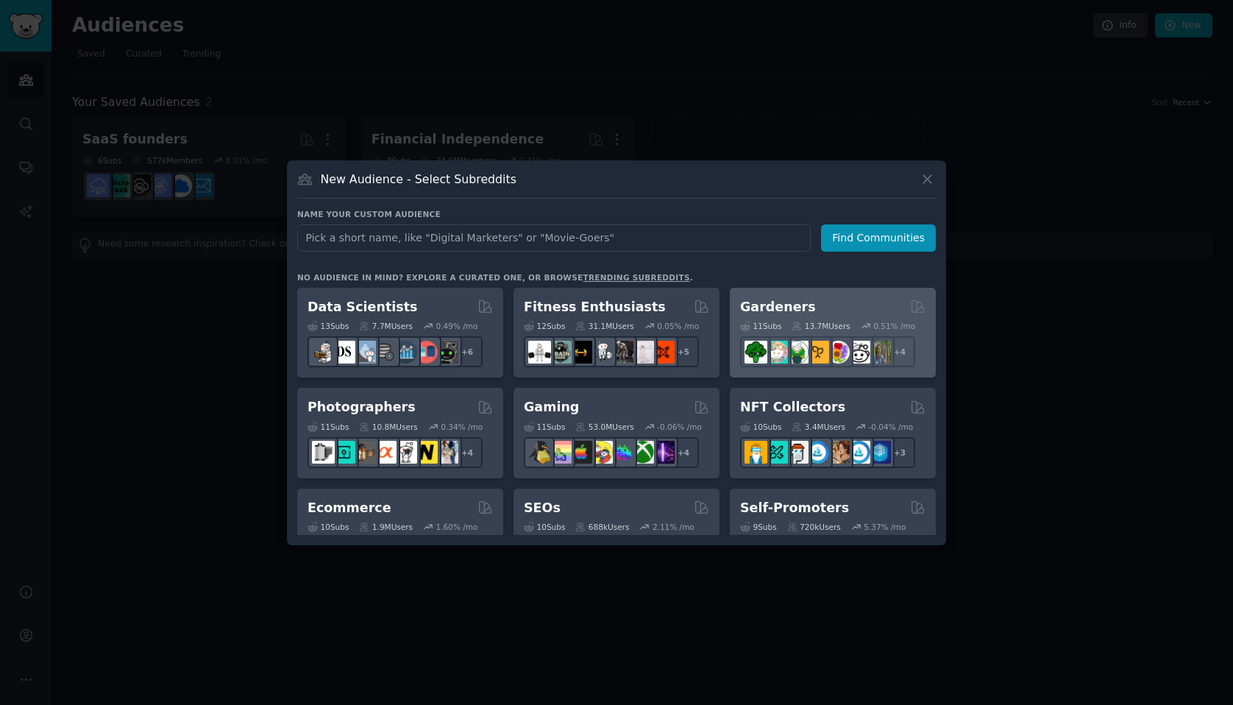
click at [788, 305] on h2 "Gardeners" at bounding box center [778, 307] width 76 height 18
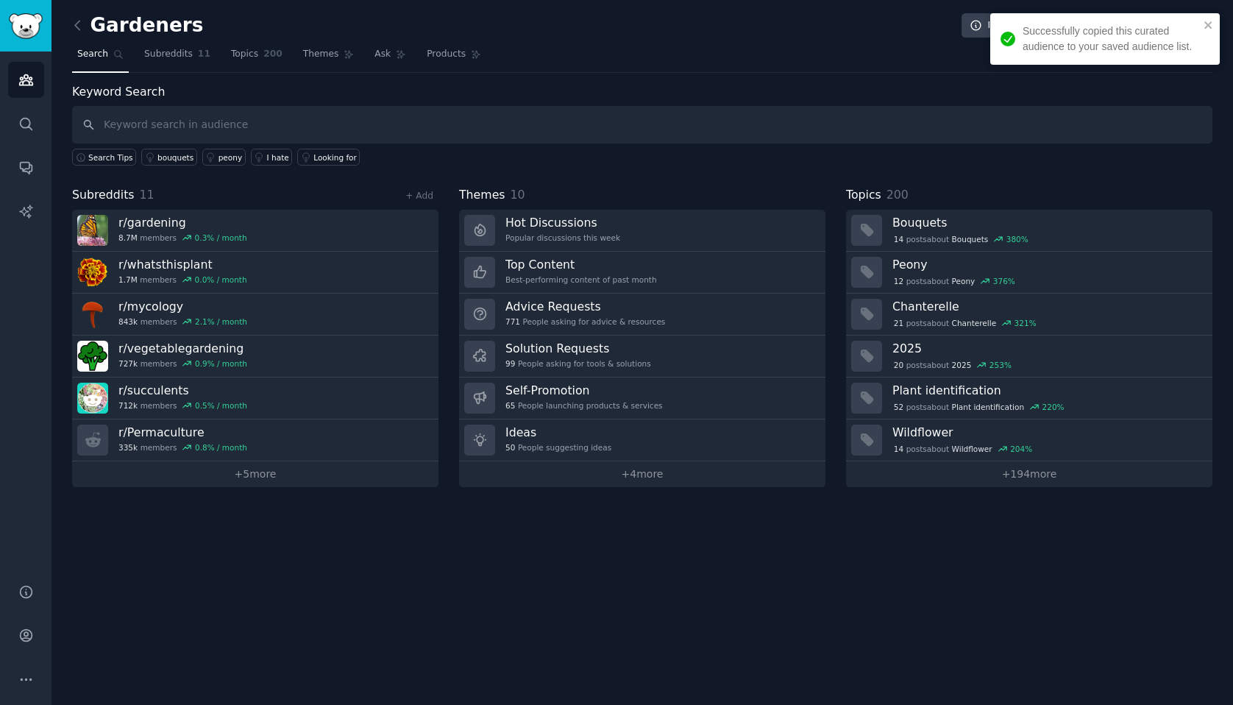
click at [352, 128] on input "text" at bounding box center [642, 125] width 1141 height 38
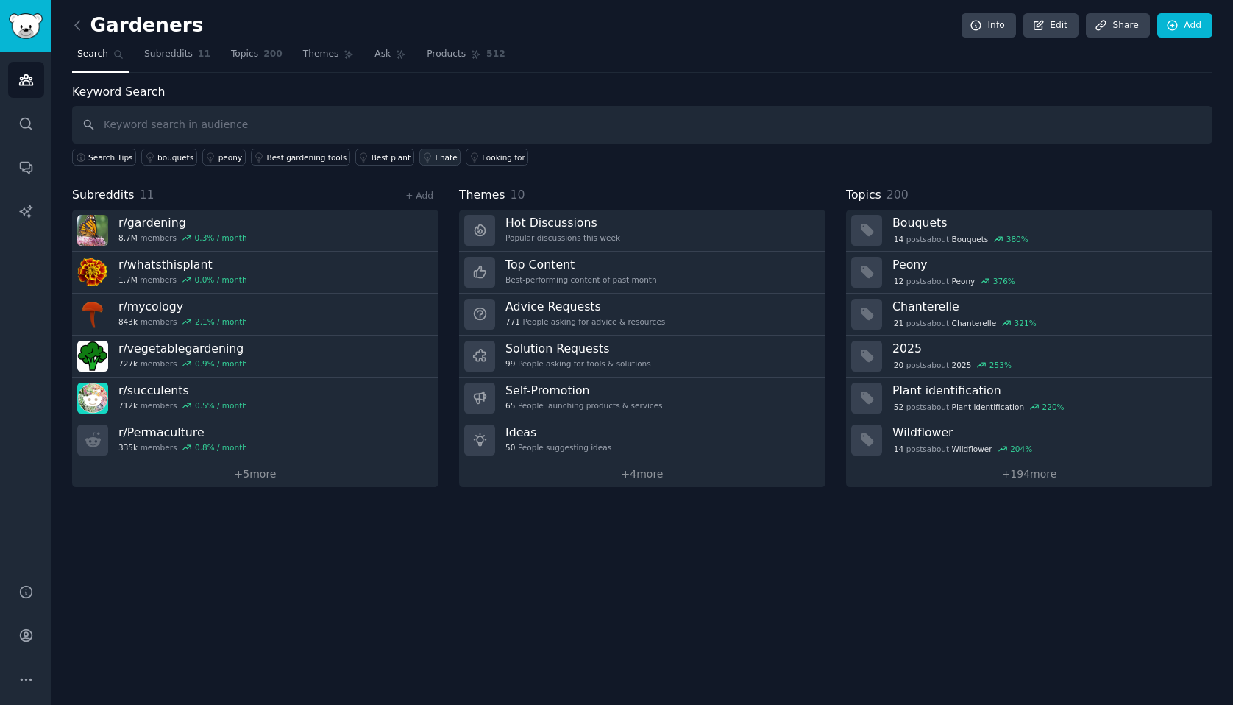
click at [436, 155] on div "I hate" at bounding box center [447, 157] width 22 height 10
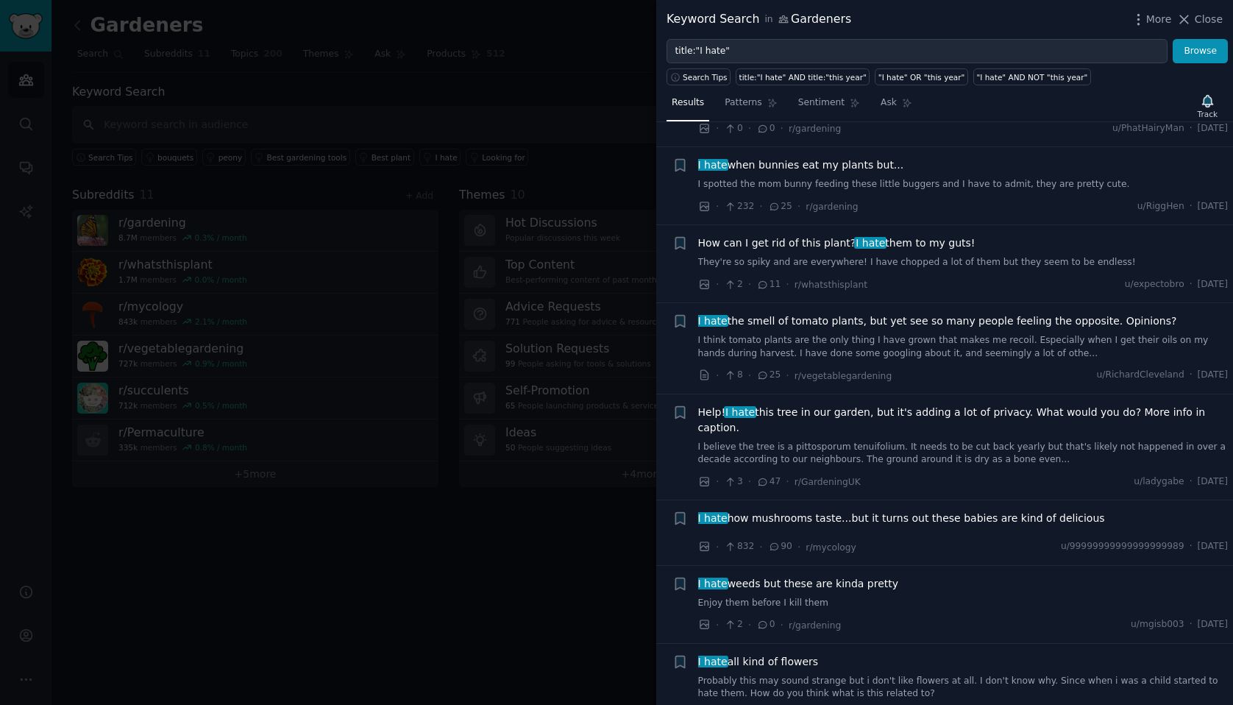
scroll to position [2413, 0]
click at [443, 235] on div at bounding box center [616, 352] width 1233 height 705
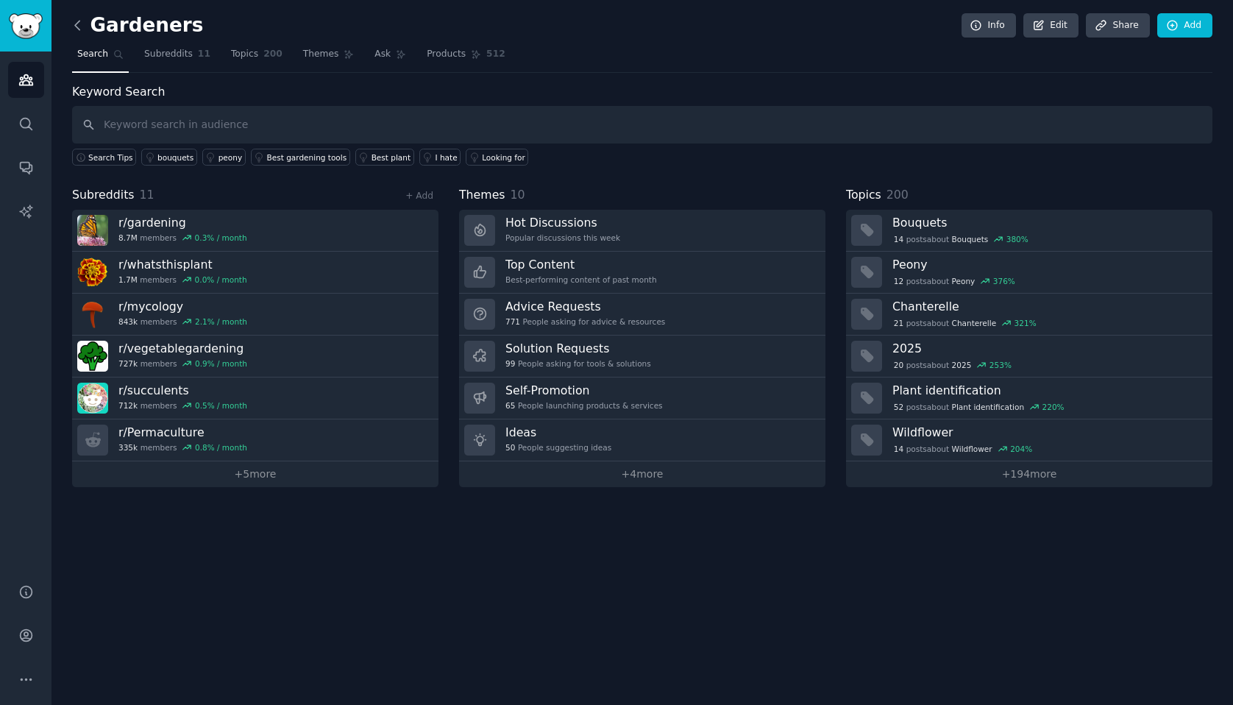
click at [84, 28] on icon at bounding box center [77, 25] width 15 height 15
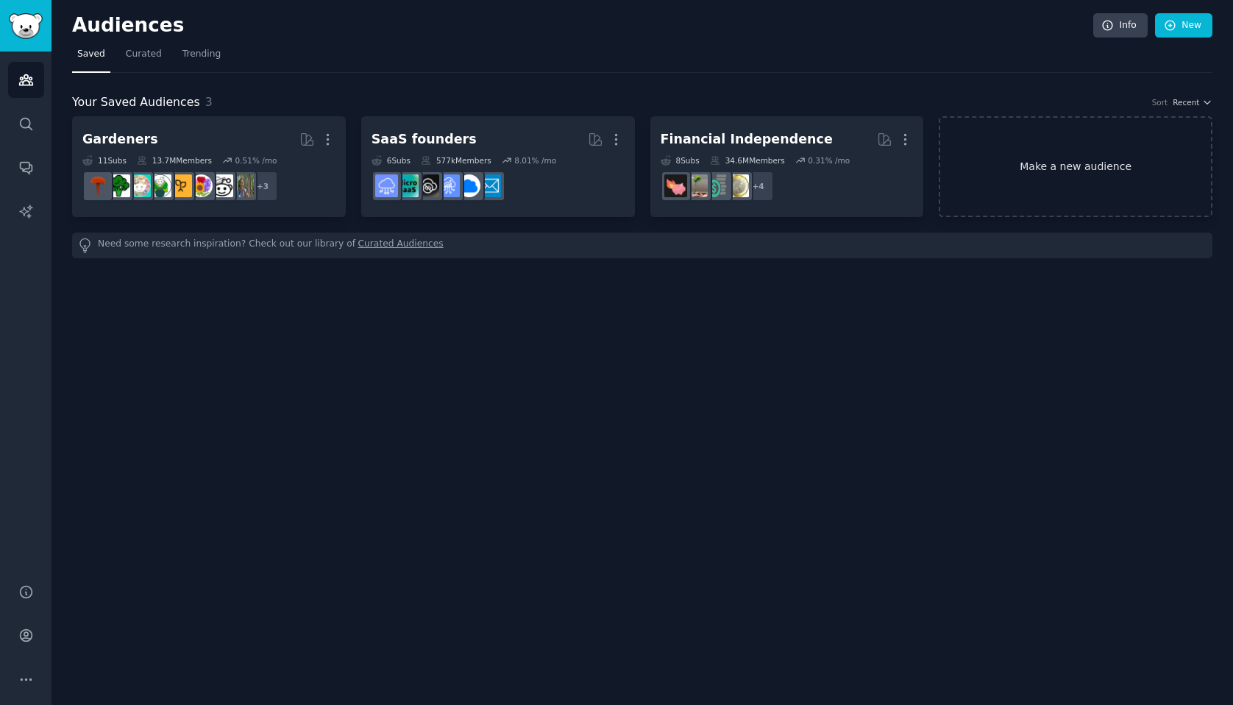
click at [1068, 188] on link "Make a new audience" at bounding box center [1076, 166] width 274 height 101
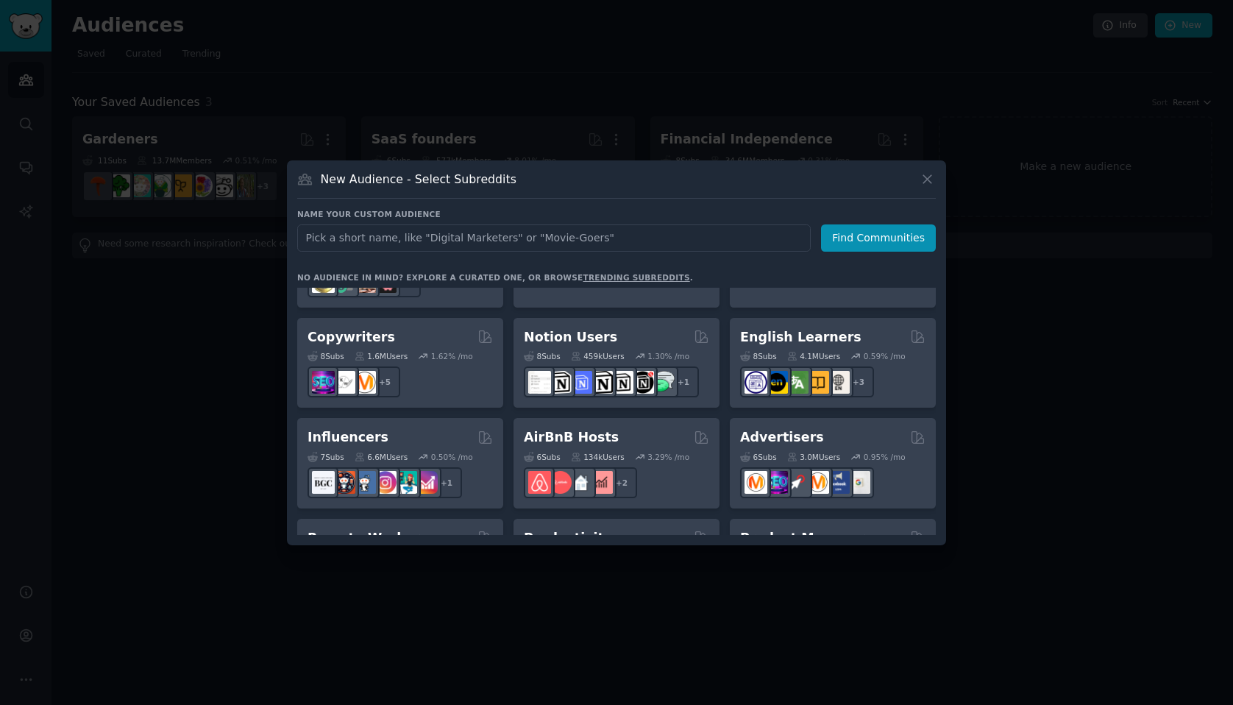
scroll to position [895, 0]
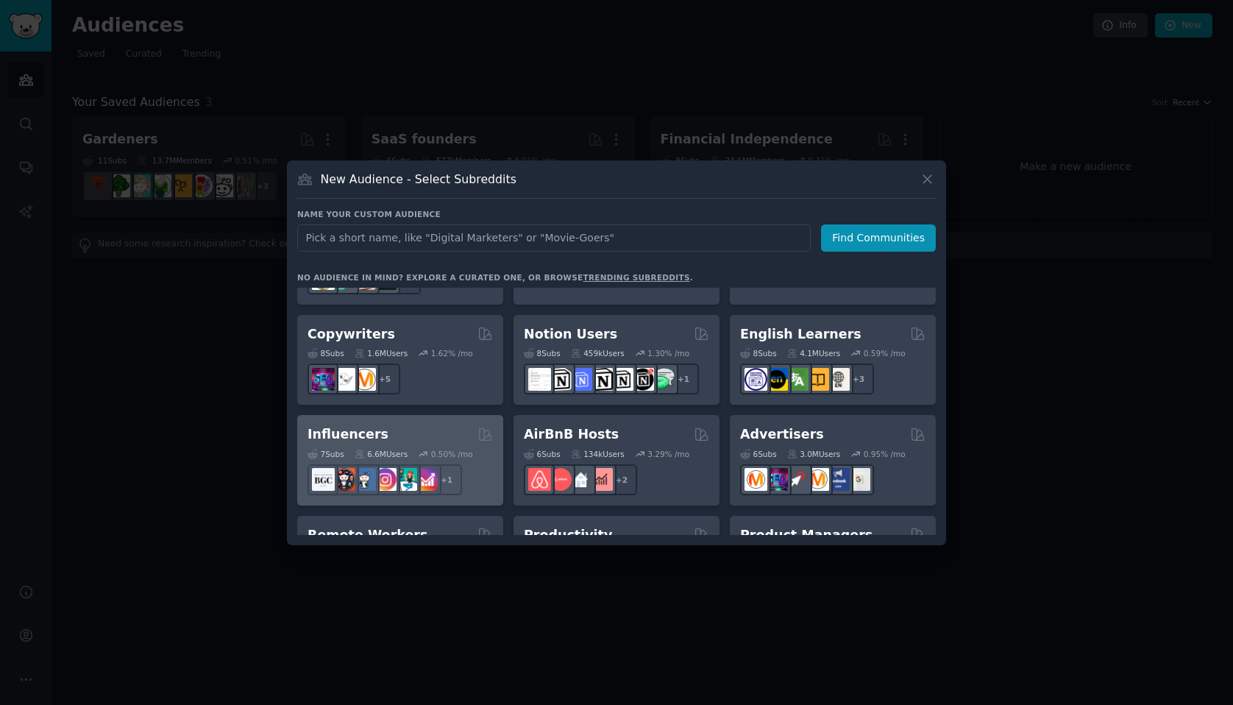
click at [442, 425] on div "Influencers Curated by GummySearch" at bounding box center [400, 434] width 185 height 18
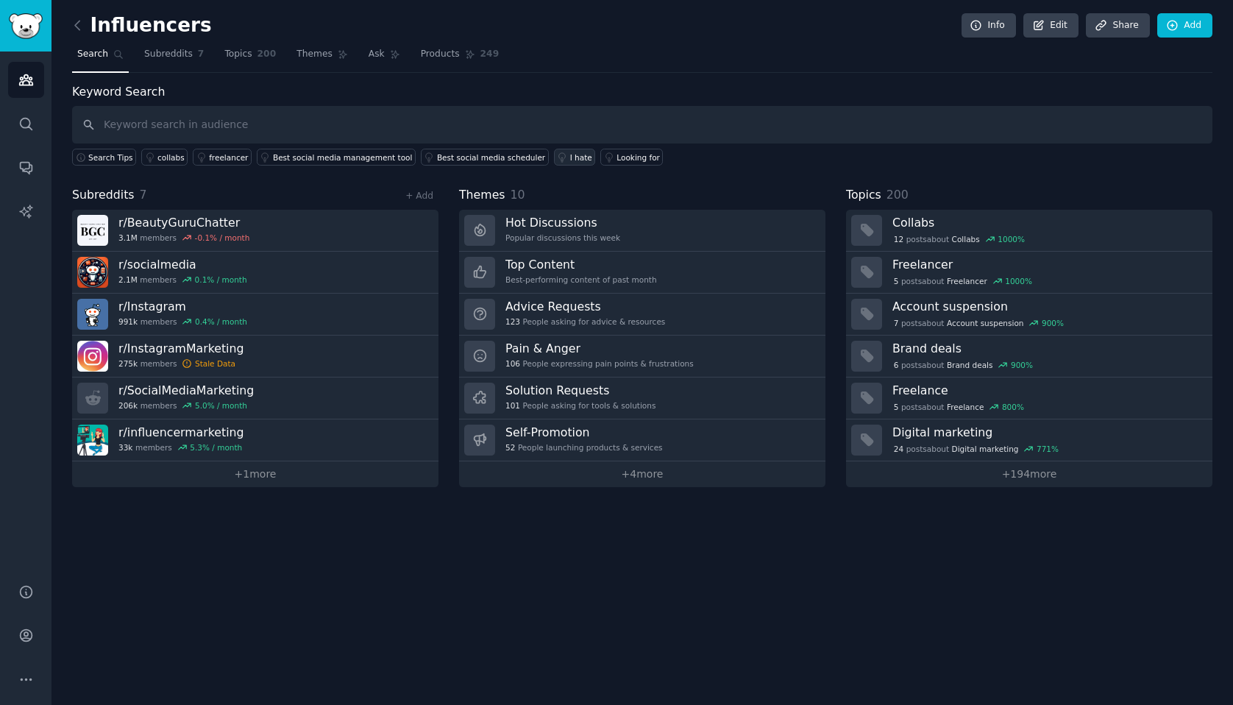
click at [570, 160] on div "I hate" at bounding box center [581, 157] width 22 height 10
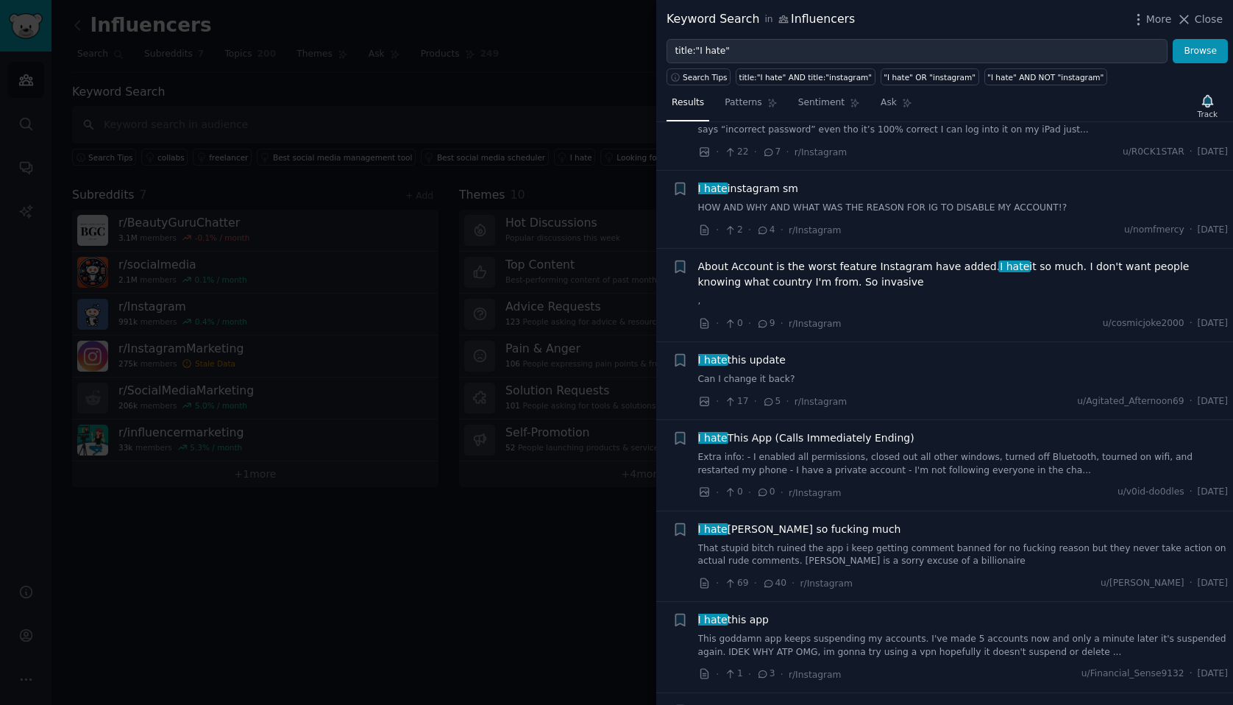
scroll to position [3725, 0]
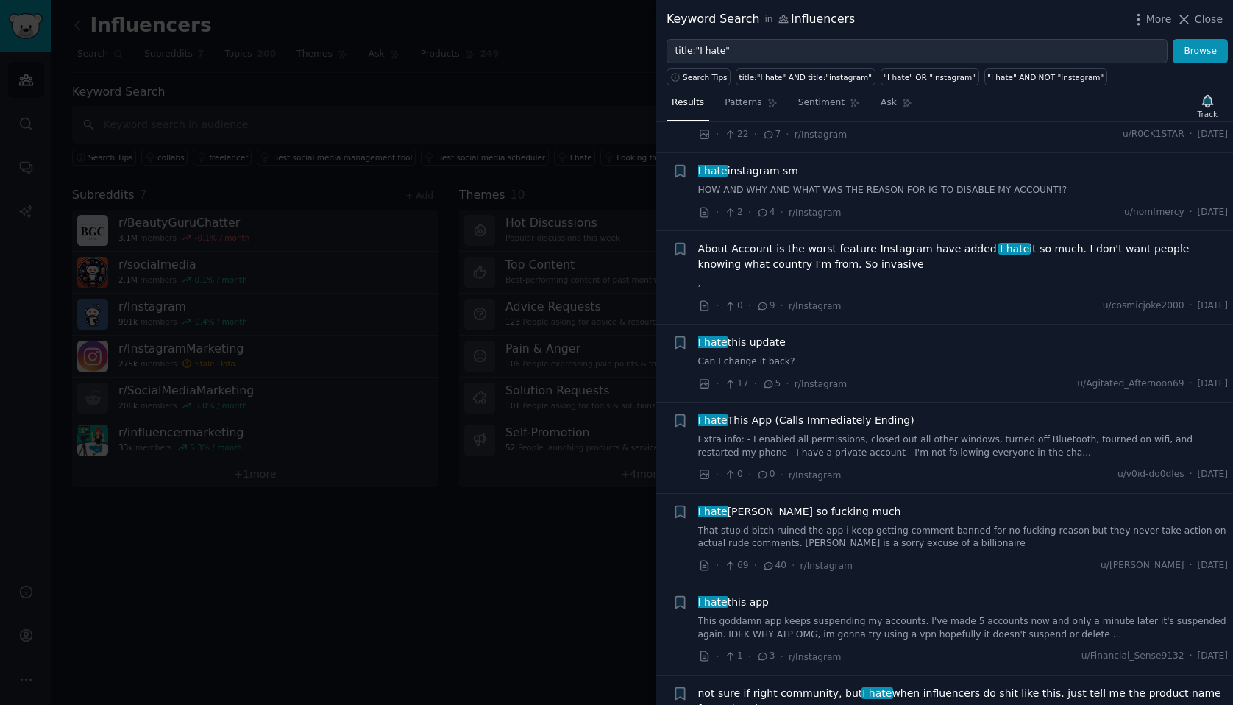
click at [423, 88] on div at bounding box center [616, 352] width 1233 height 705
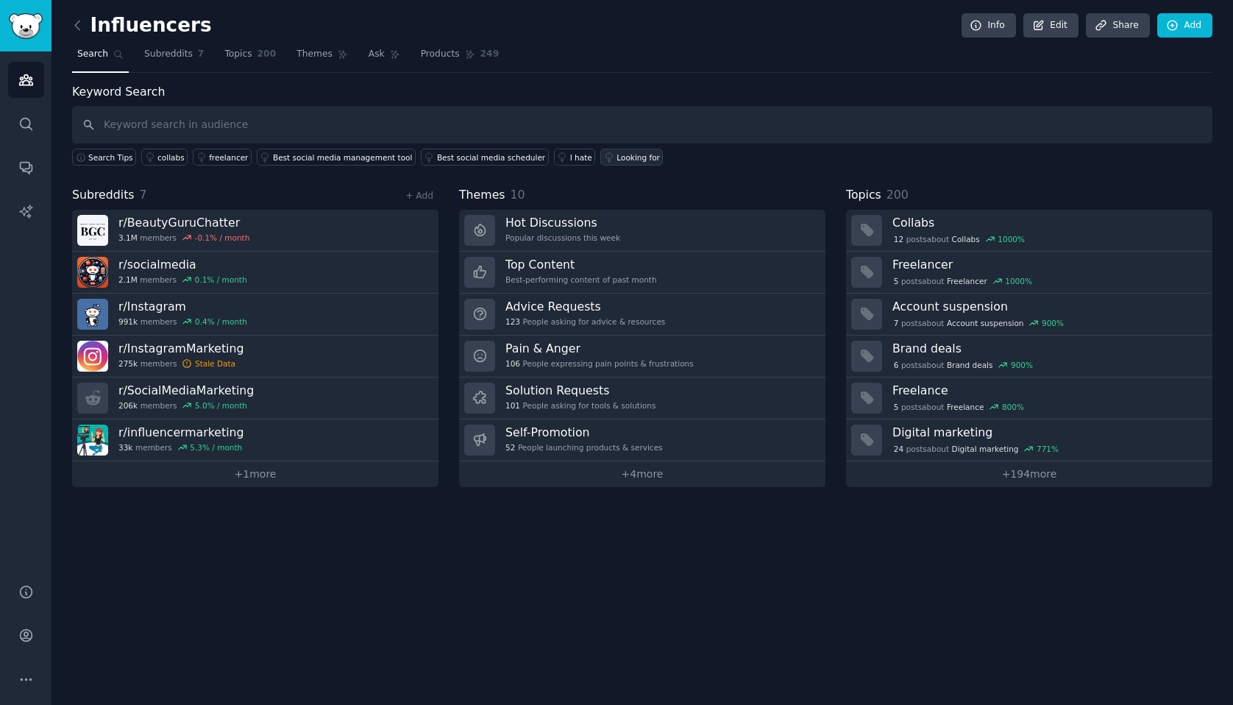
click at [623, 159] on div "Looking for" at bounding box center [638, 157] width 43 height 10
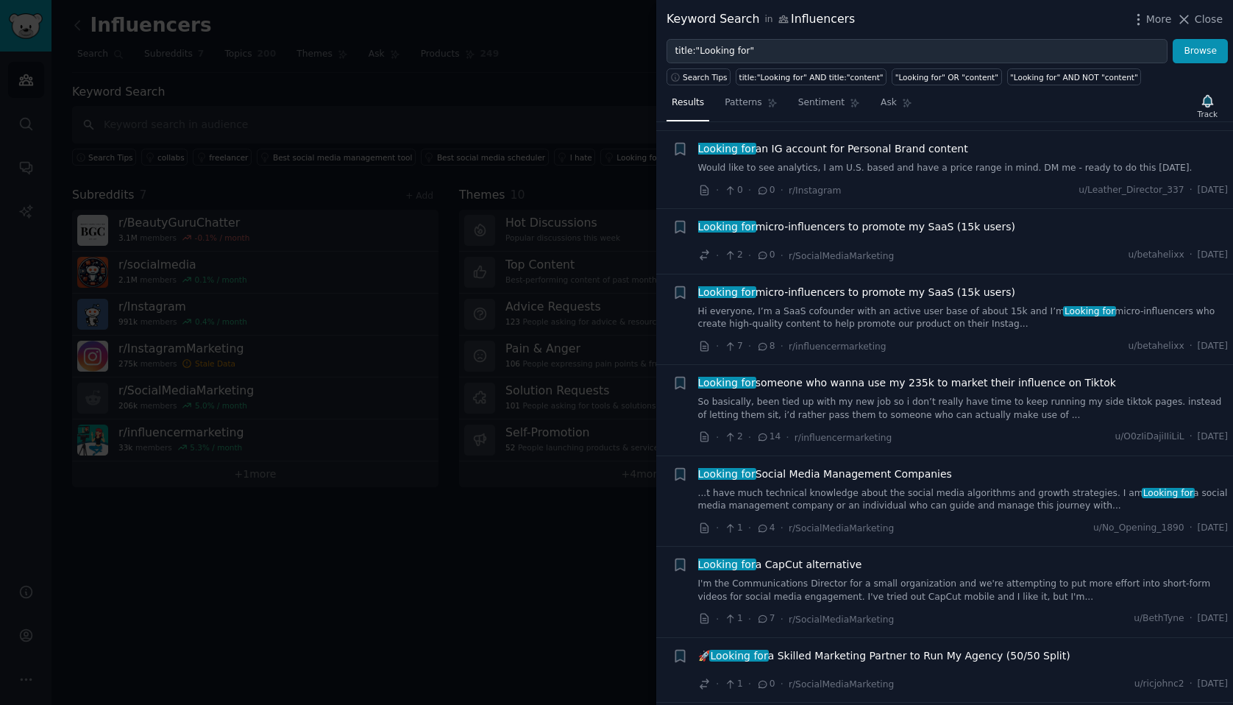
scroll to position [267, 0]
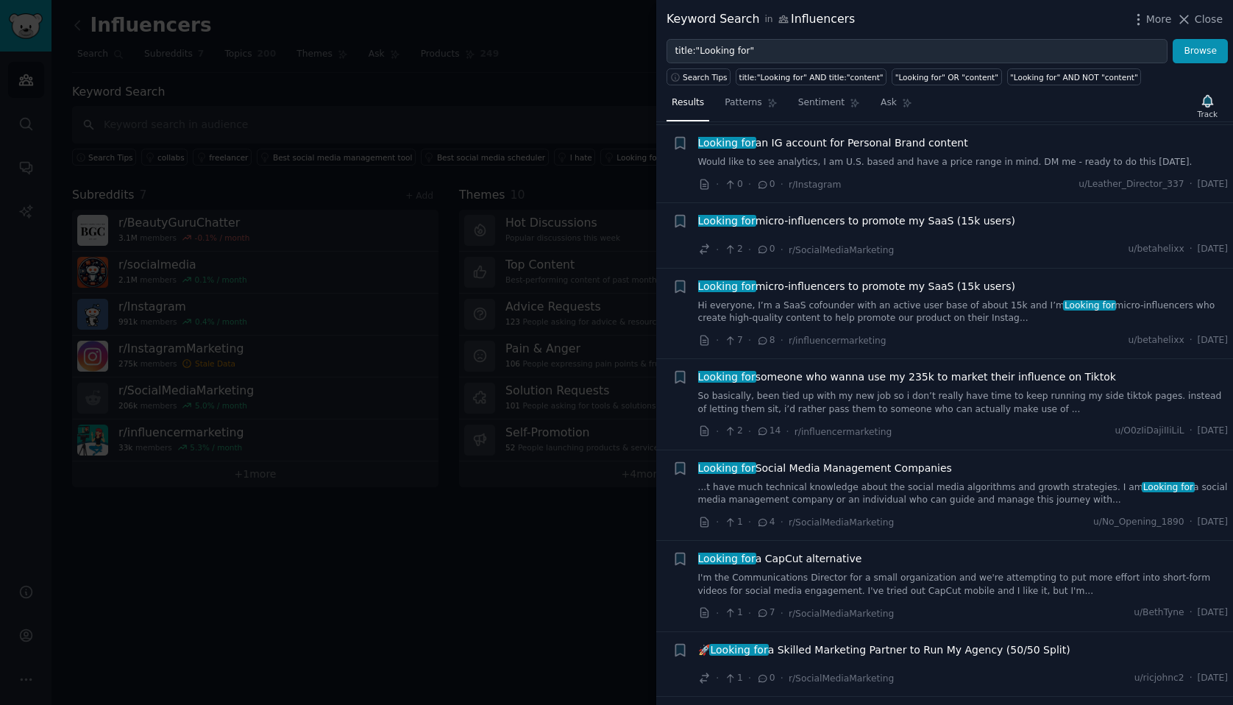
click at [926, 225] on span "Looking for micro-influencers to promote my SaaS (15k users)" at bounding box center [857, 220] width 318 height 15
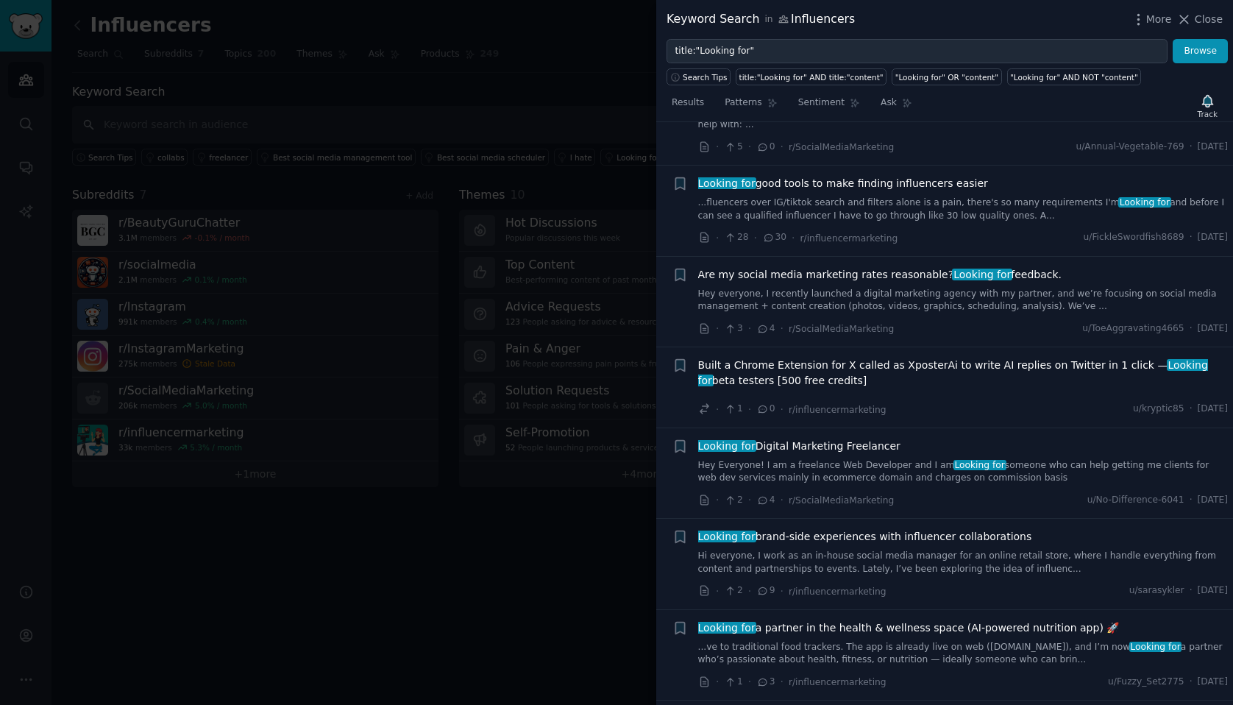
scroll to position [2152, 0]
click at [547, 111] on div at bounding box center [616, 352] width 1233 height 705
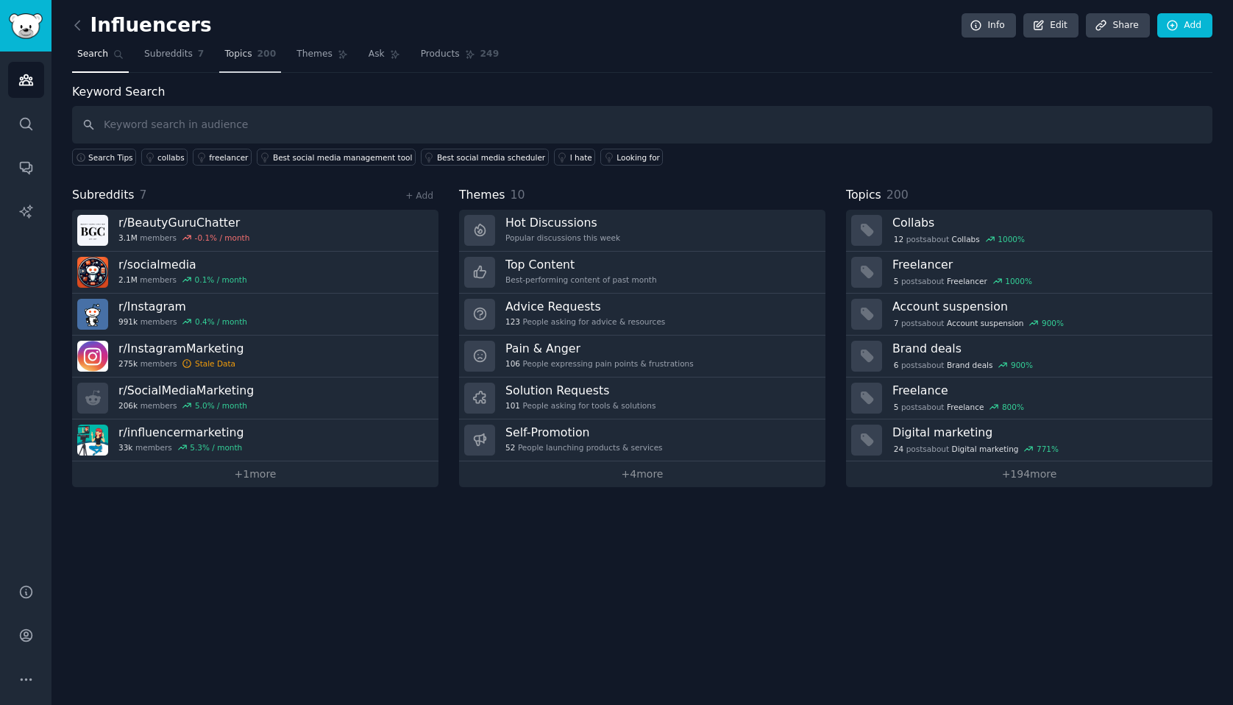
click at [234, 56] on span "Topics" at bounding box center [237, 54] width 27 height 13
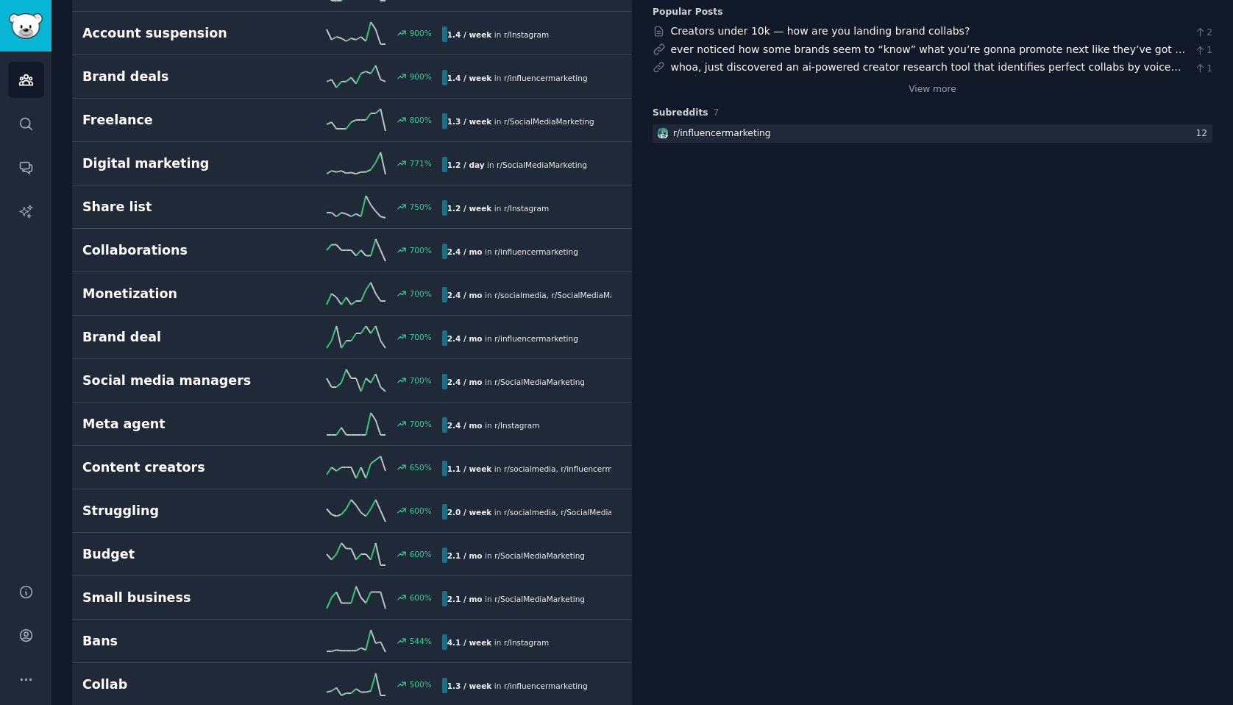
scroll to position [233, 0]
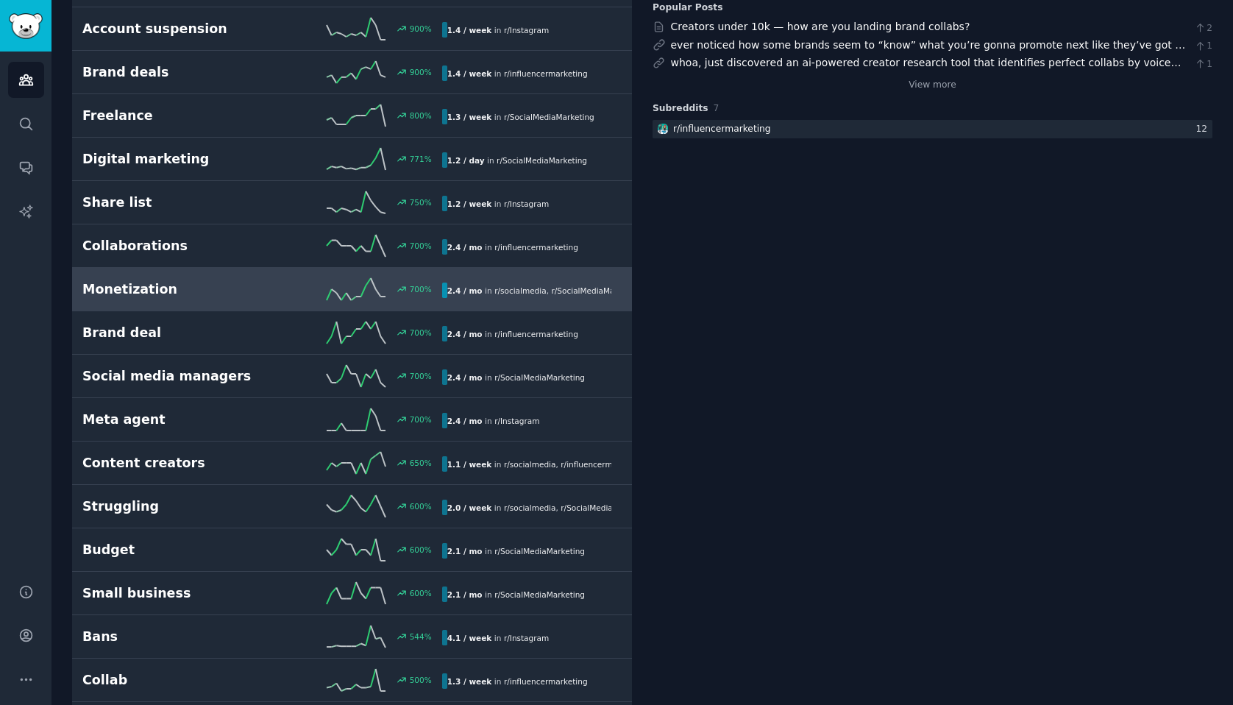
click at [262, 288] on div "700 %" at bounding box center [352, 289] width 180 height 22
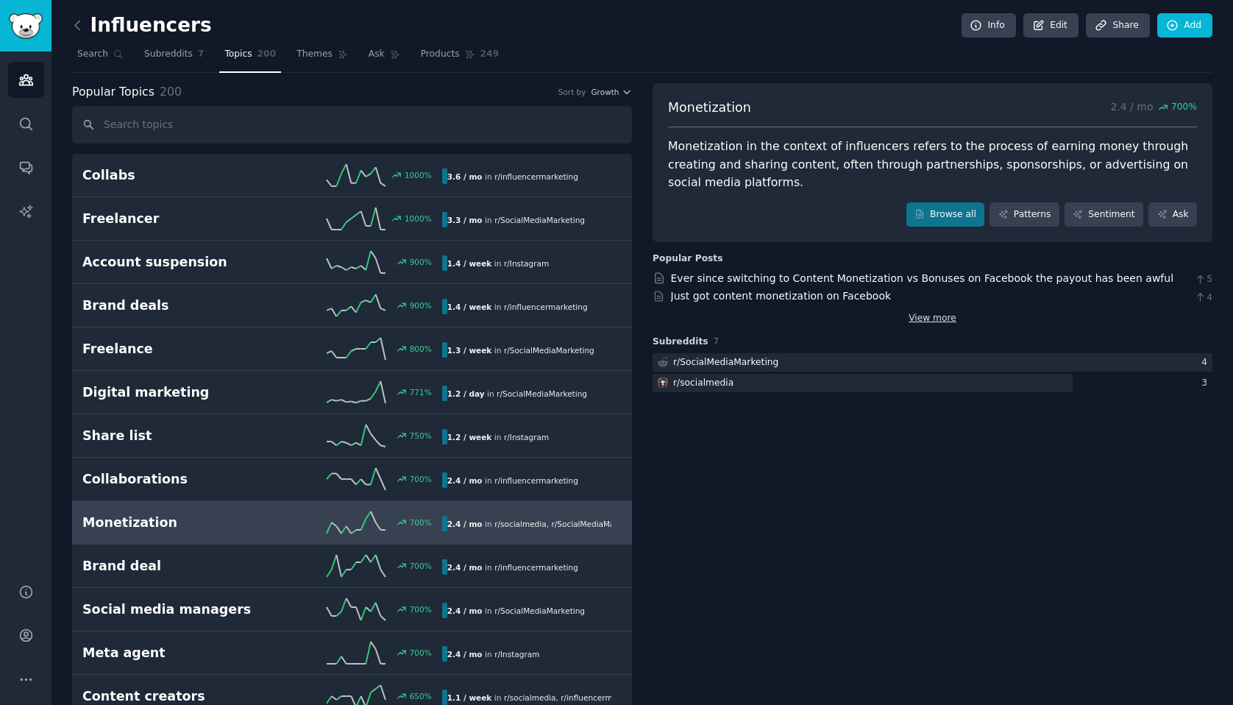
click at [923, 320] on link "View more" at bounding box center [933, 318] width 48 height 13
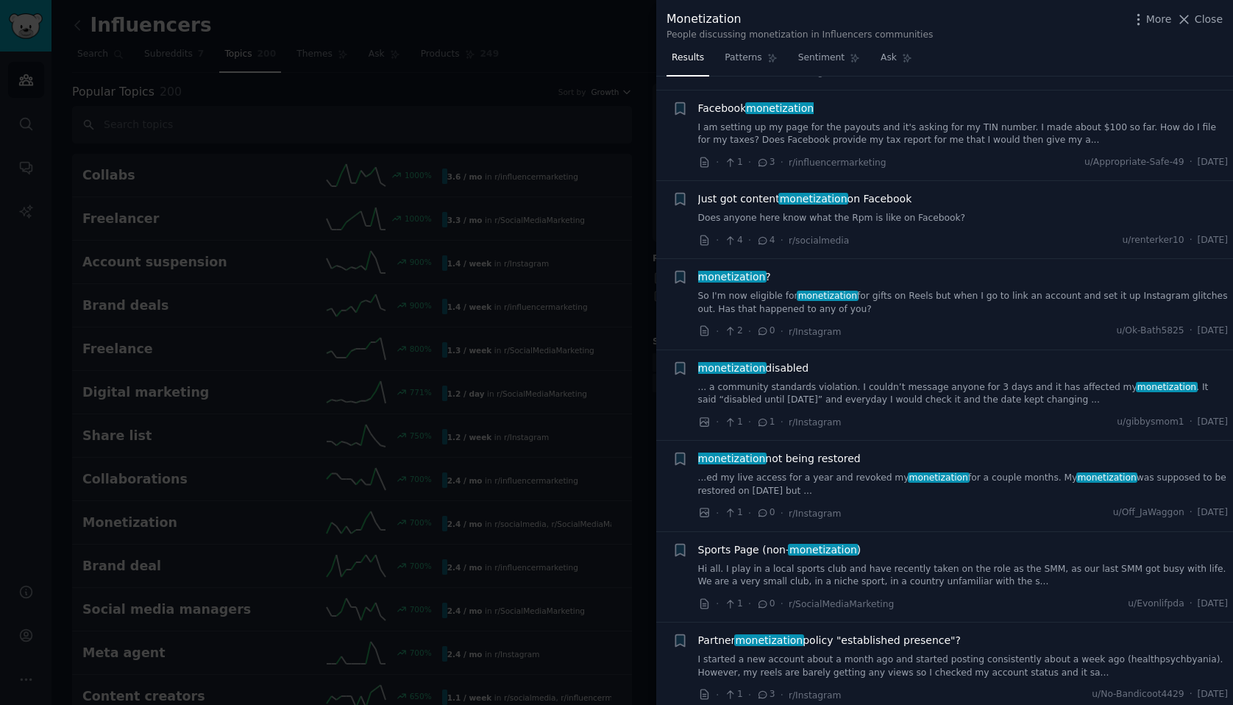
scroll to position [700, 0]
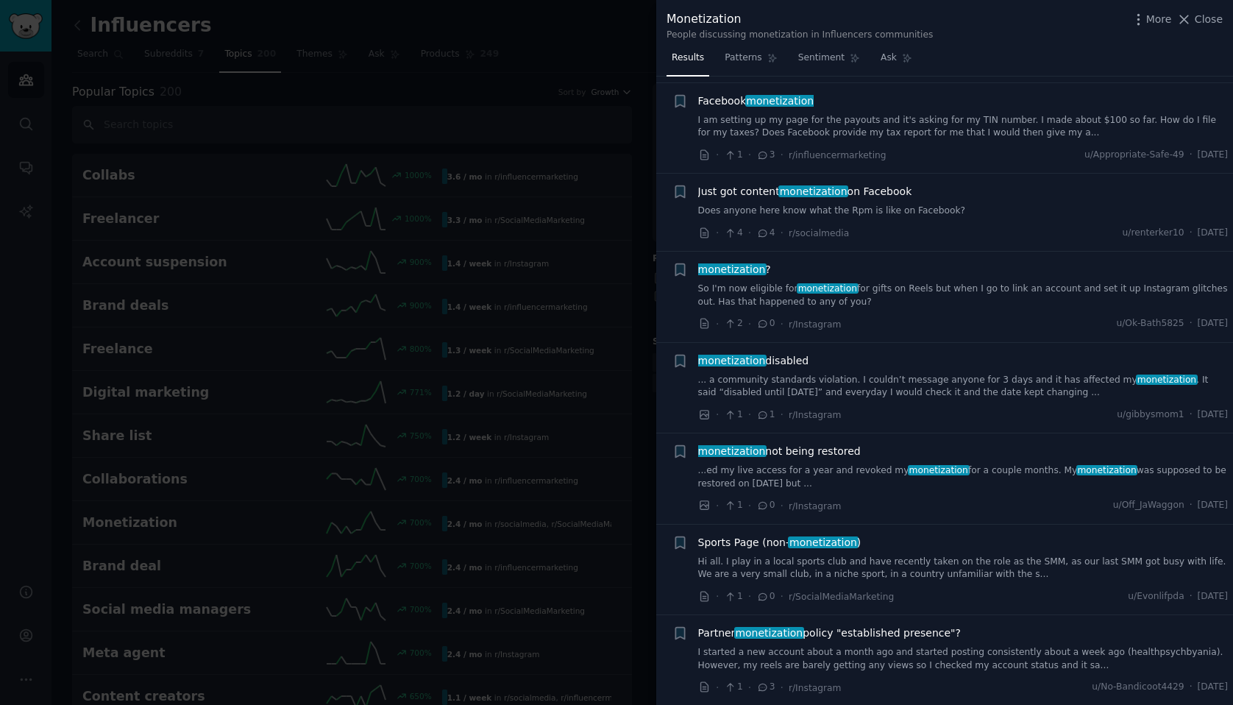
click at [562, 211] on div at bounding box center [616, 352] width 1233 height 705
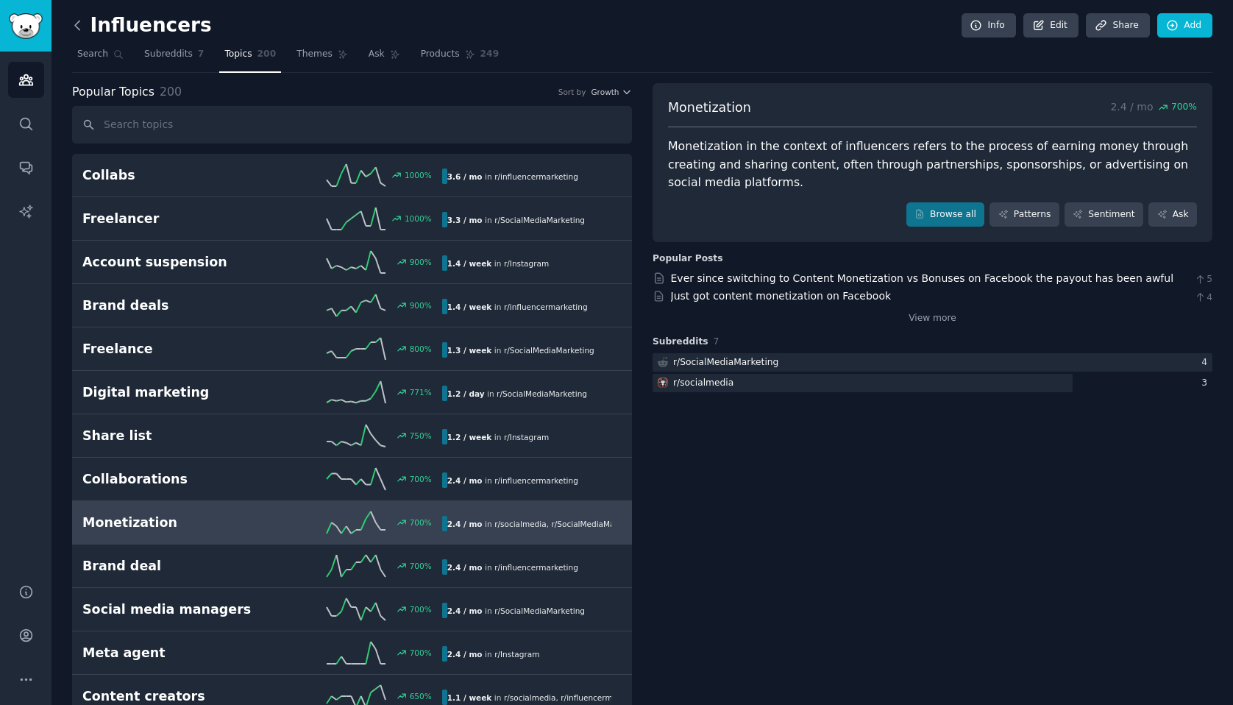
click at [79, 21] on icon at bounding box center [77, 25] width 15 height 15
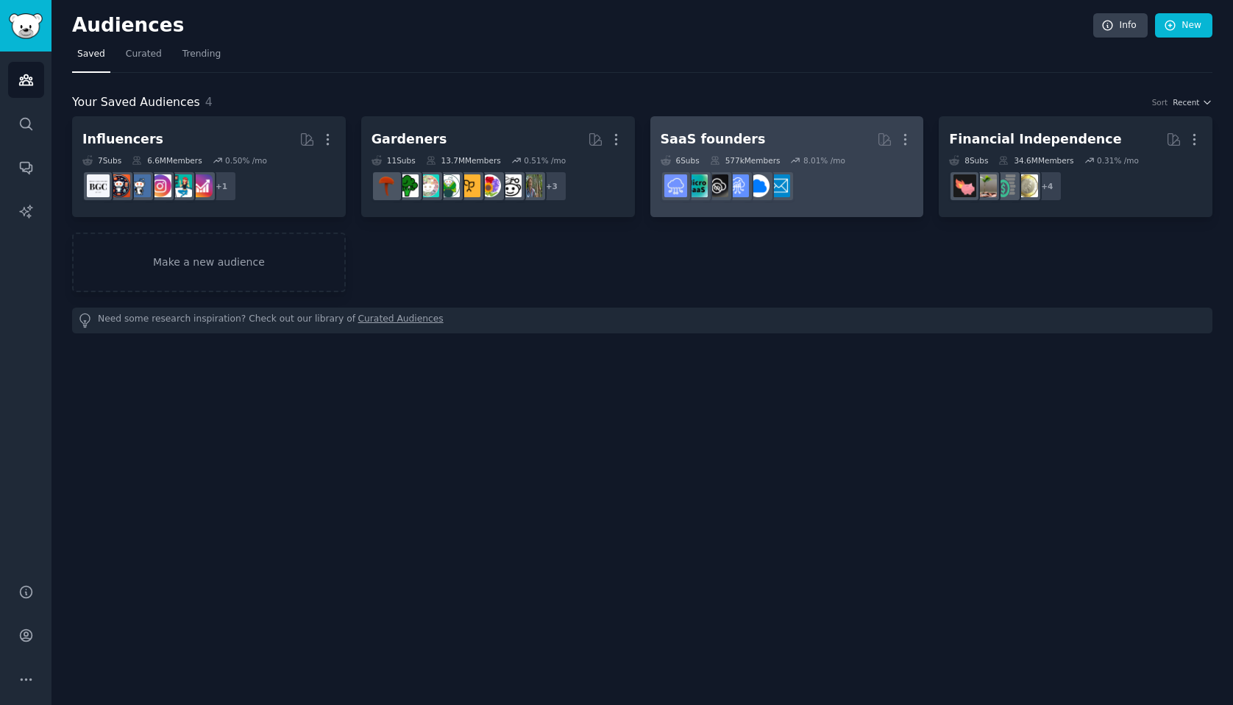
click at [791, 157] on div "6 Sub s 577k Members 8.01 % /mo" at bounding box center [787, 160] width 253 height 10
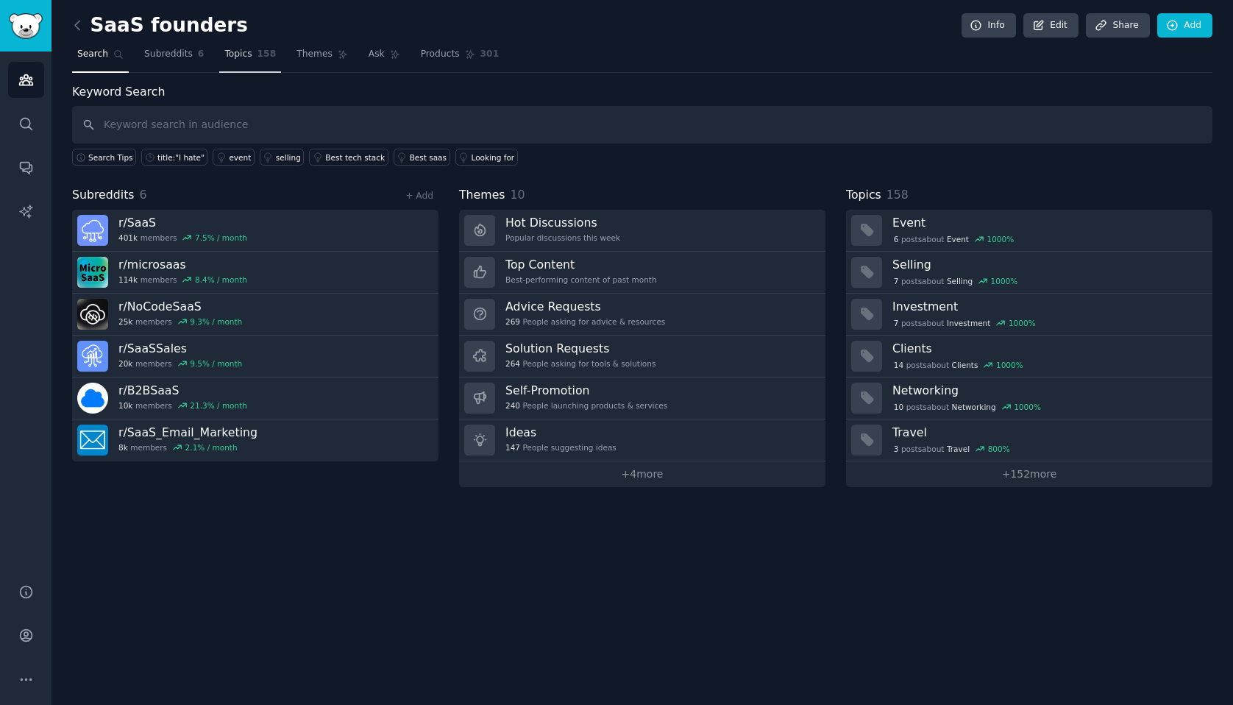
click at [238, 57] on span "Topics" at bounding box center [237, 54] width 27 height 13
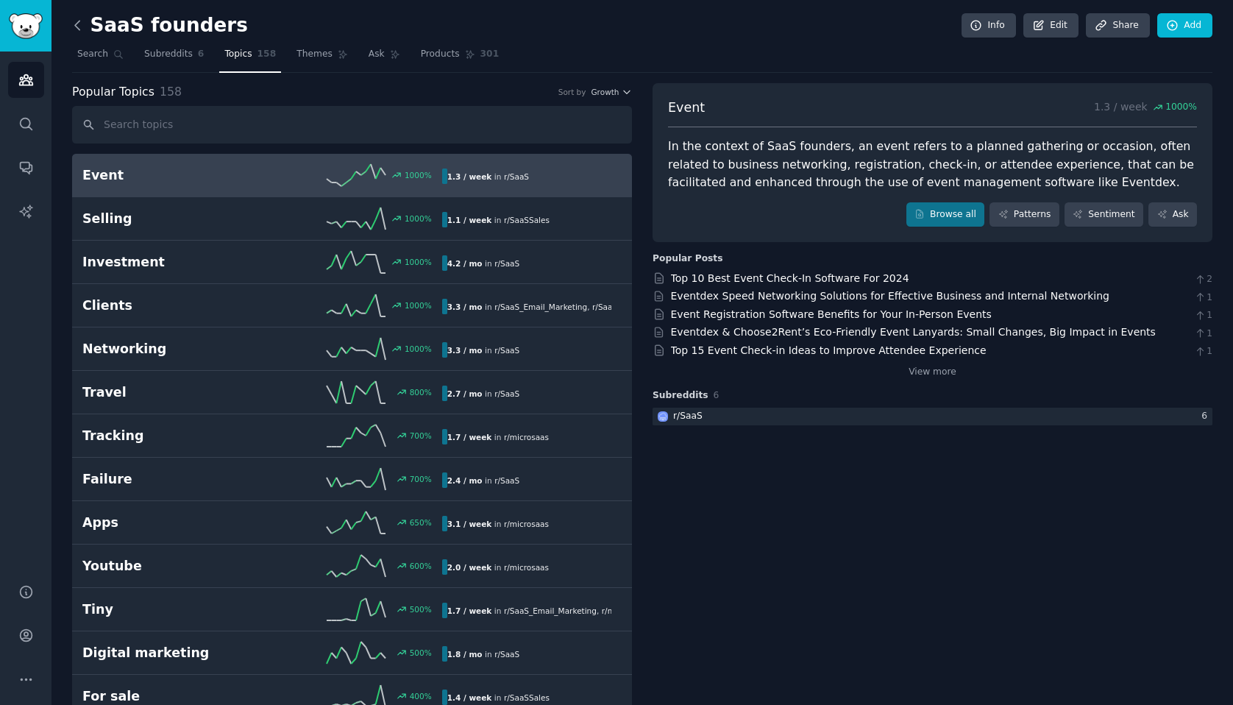
click at [82, 26] on icon at bounding box center [77, 25] width 15 height 15
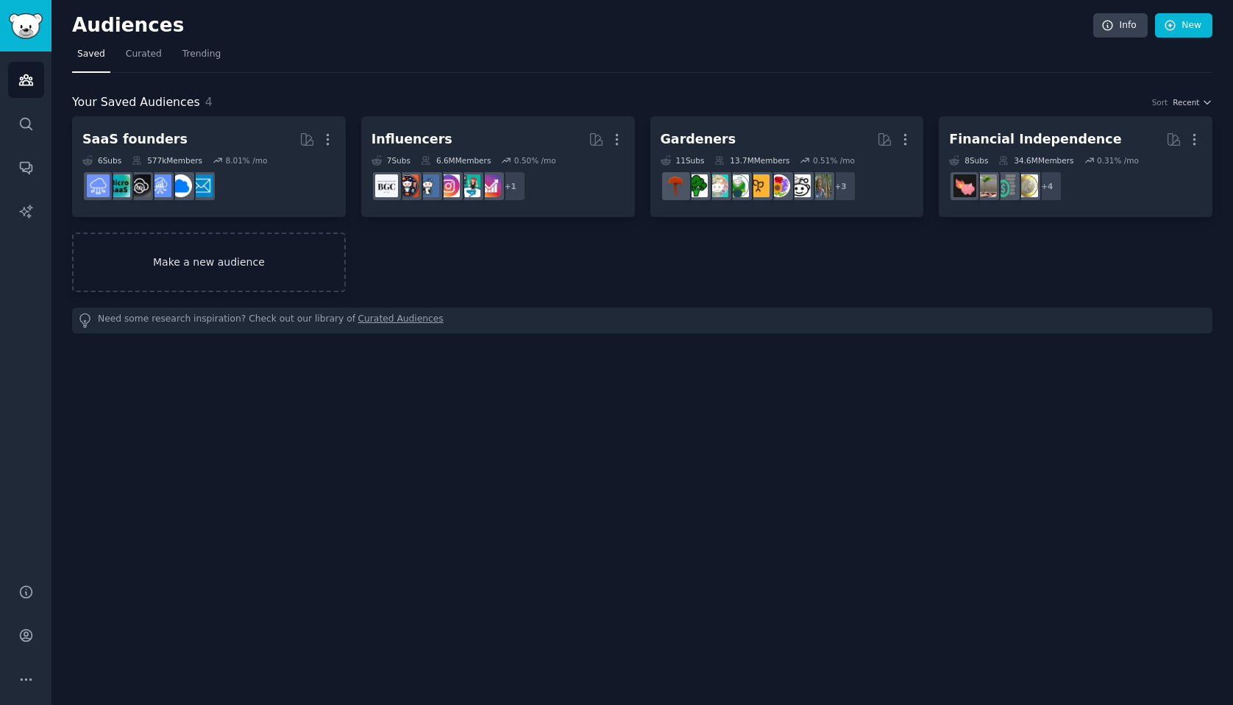
click at [235, 272] on link "Make a new audience" at bounding box center [209, 263] width 274 height 60
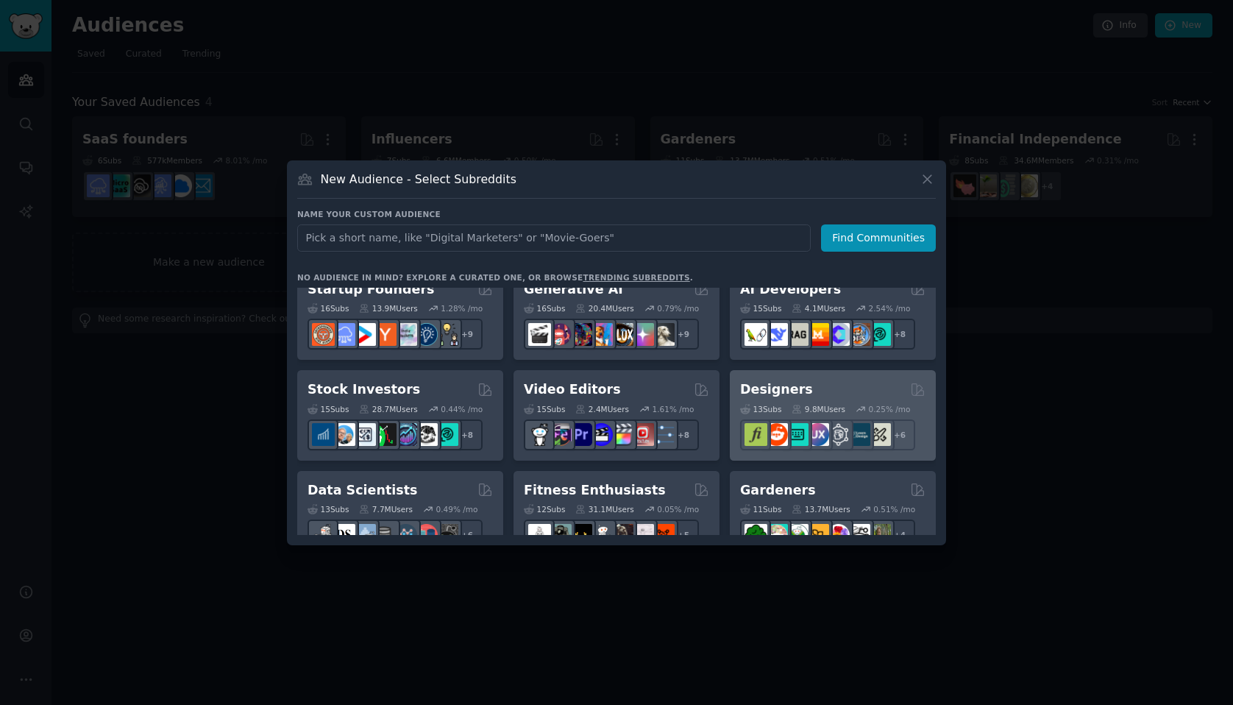
scroll to position [221, 0]
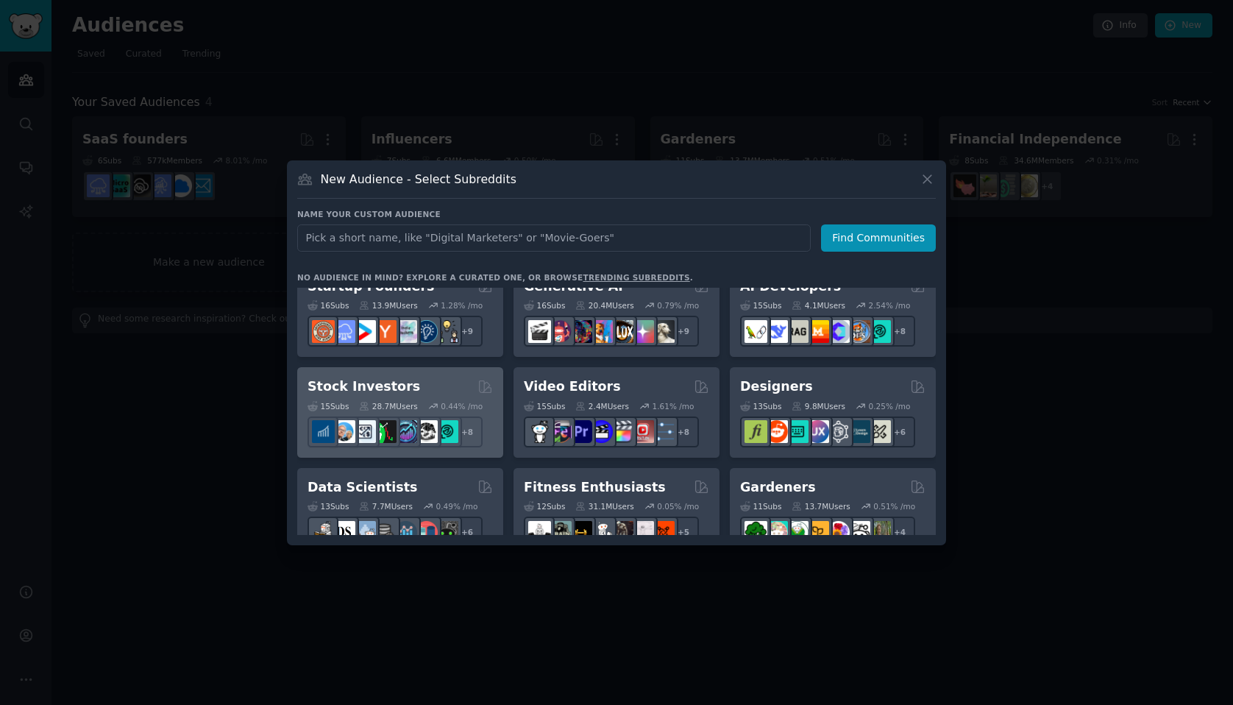
click at [373, 383] on h2 "Stock Investors" at bounding box center [364, 386] width 113 height 18
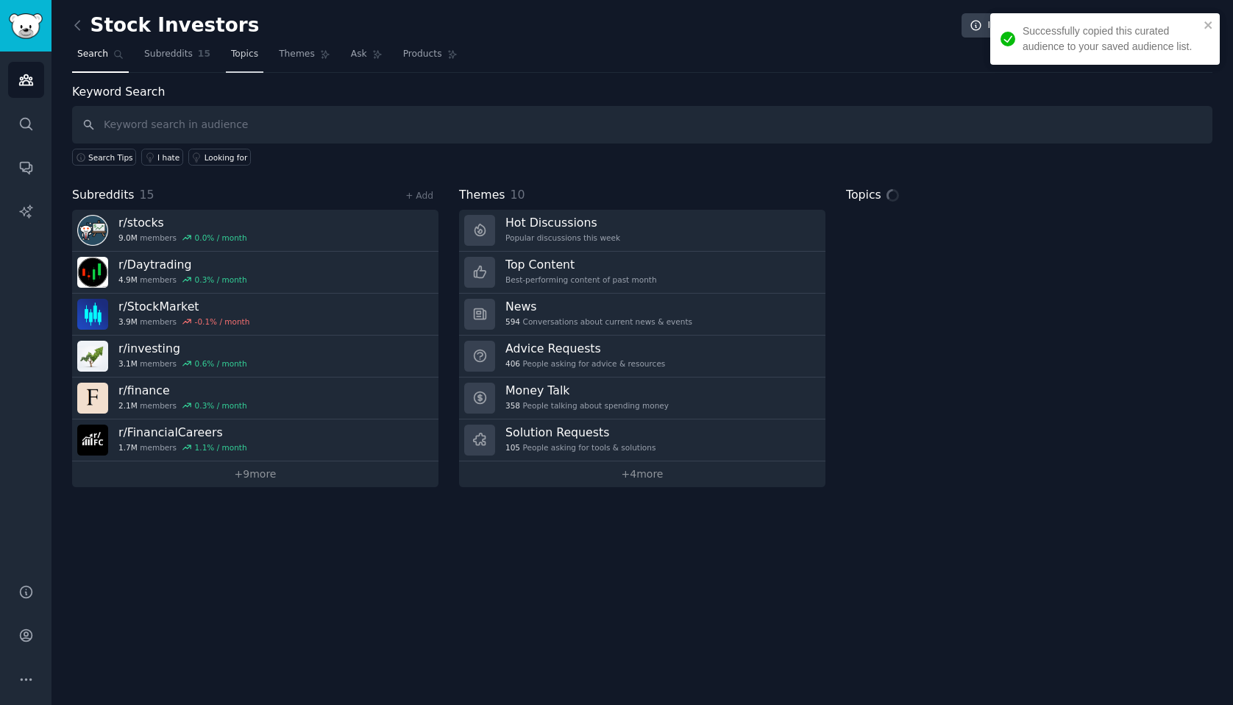
click at [249, 57] on span "Topics" at bounding box center [244, 54] width 27 height 13
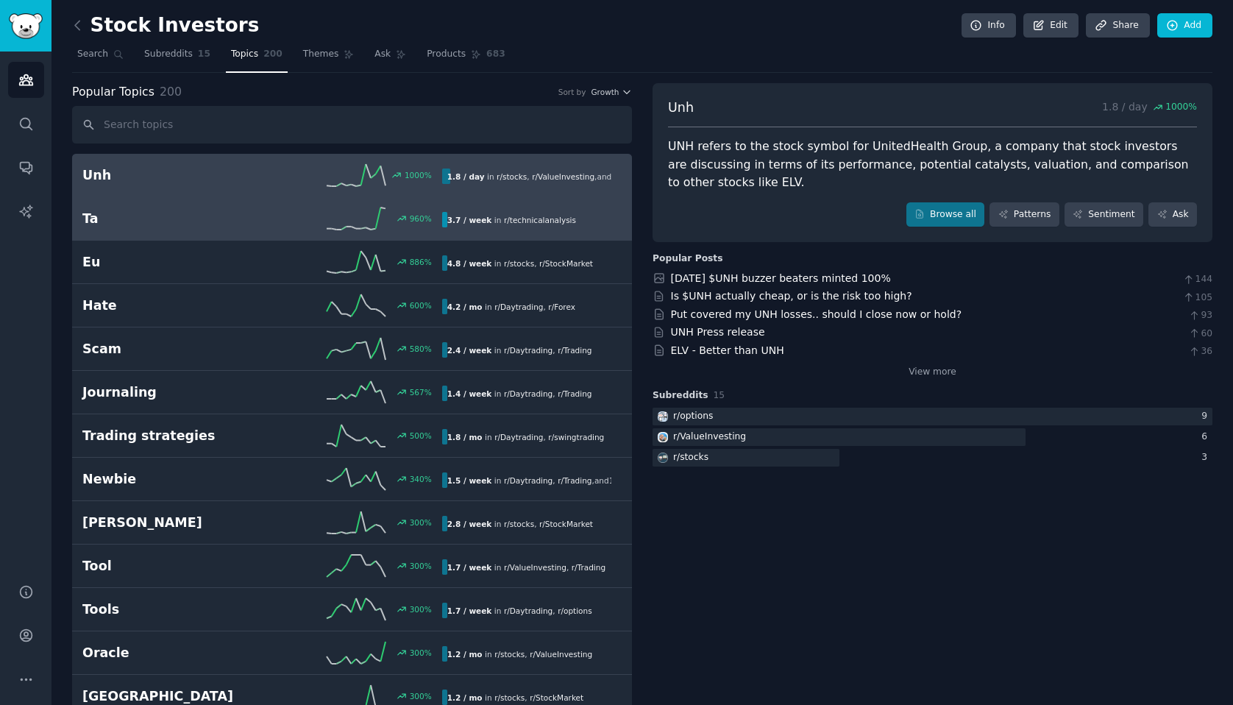
click at [244, 227] on div "Ta 960 % 3.7 / week in r/ technicalanalysis" at bounding box center [351, 219] width 539 height 22
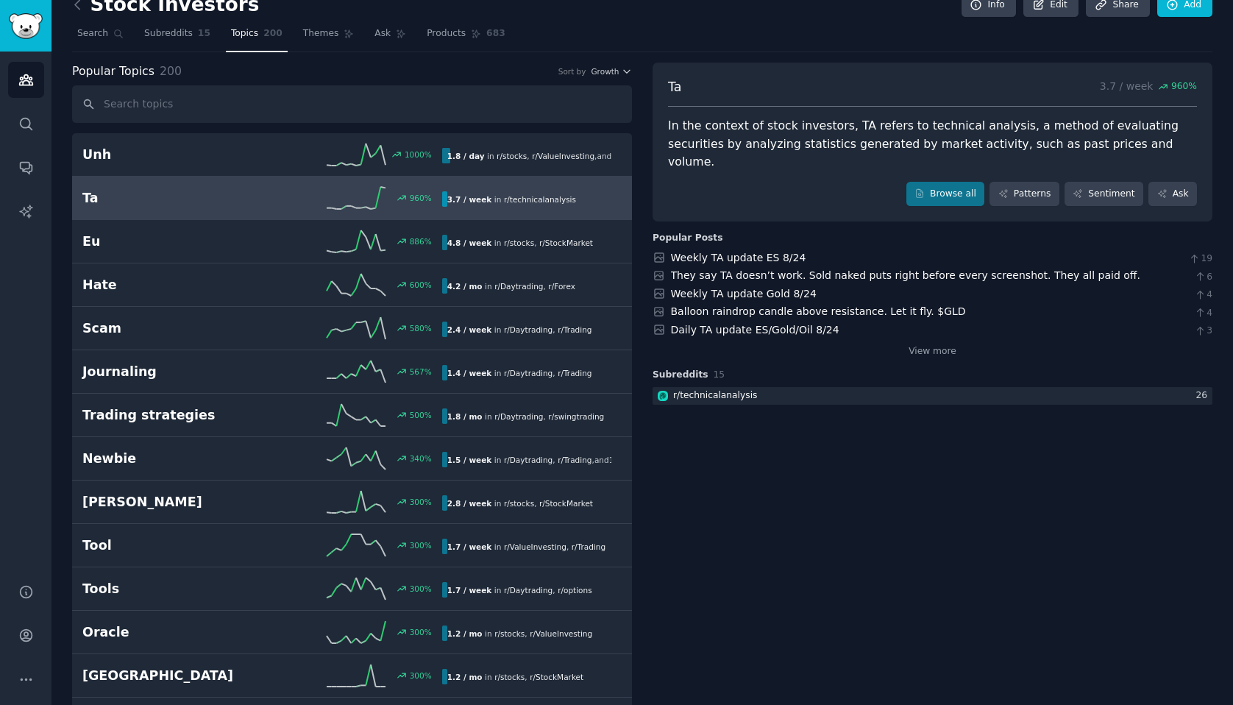
scroll to position [24, 0]
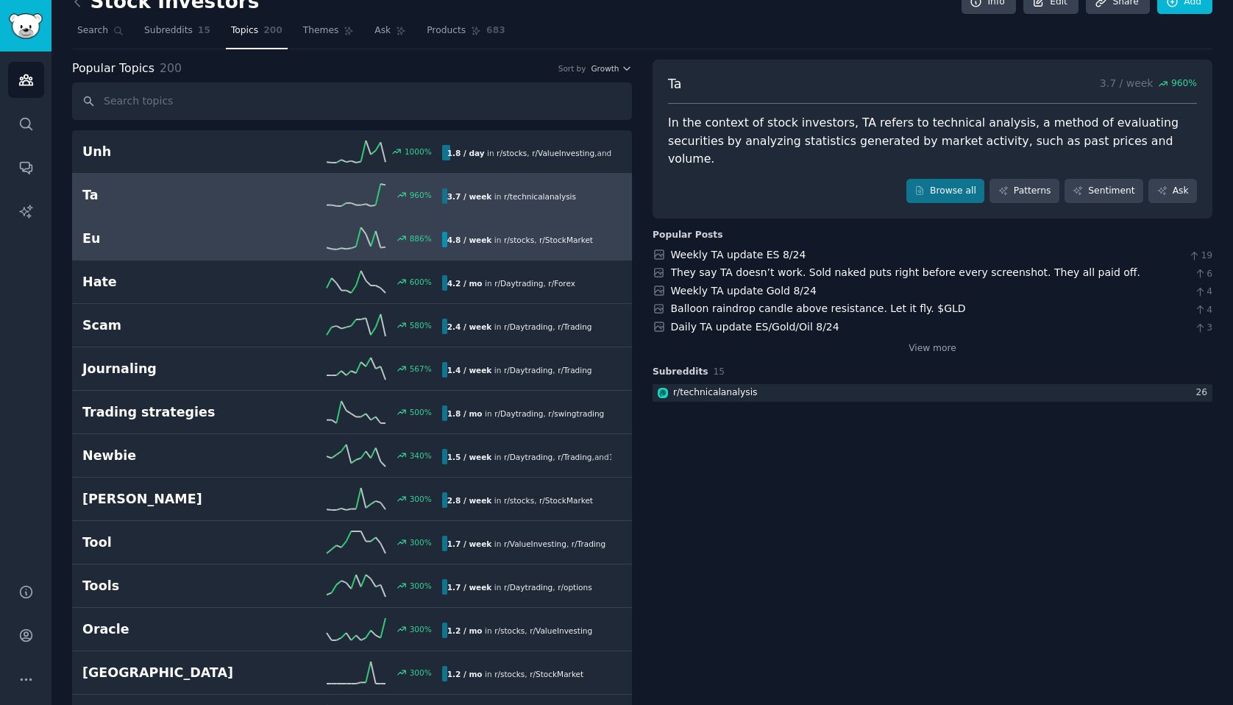
click at [247, 236] on h2 "Eu" at bounding box center [172, 239] width 180 height 18
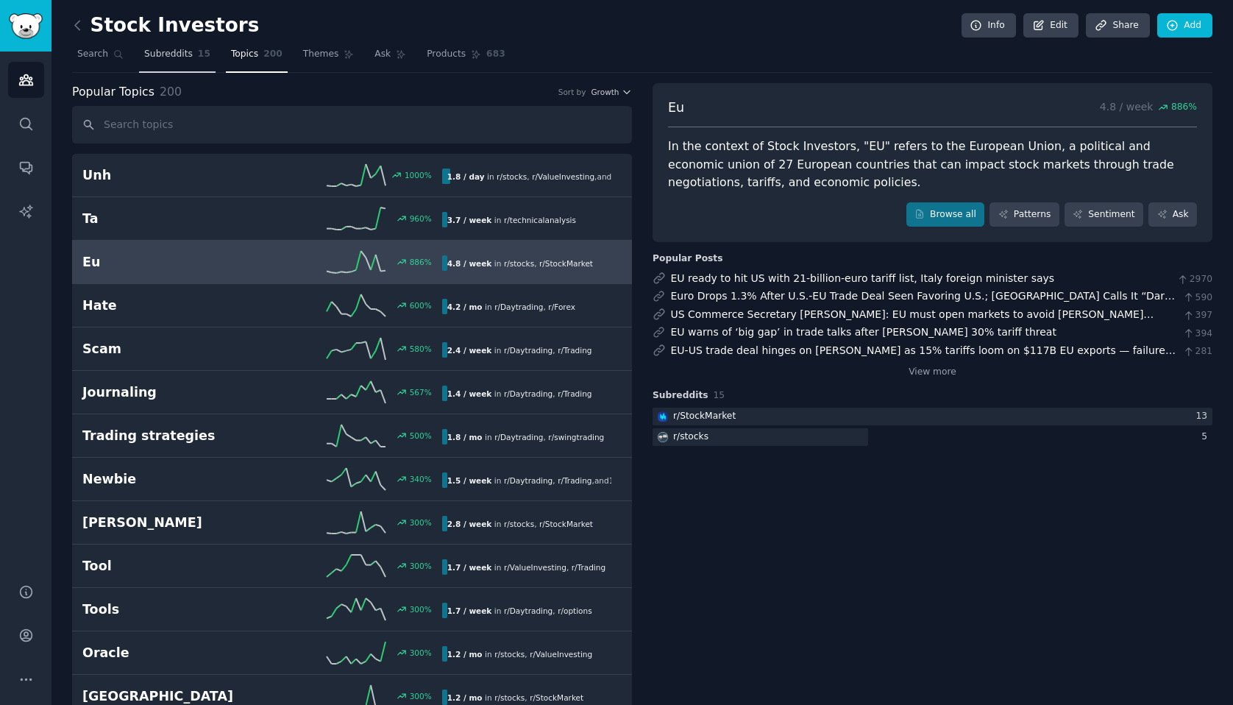
click at [176, 54] on span "Subreddits" at bounding box center [168, 54] width 49 height 13
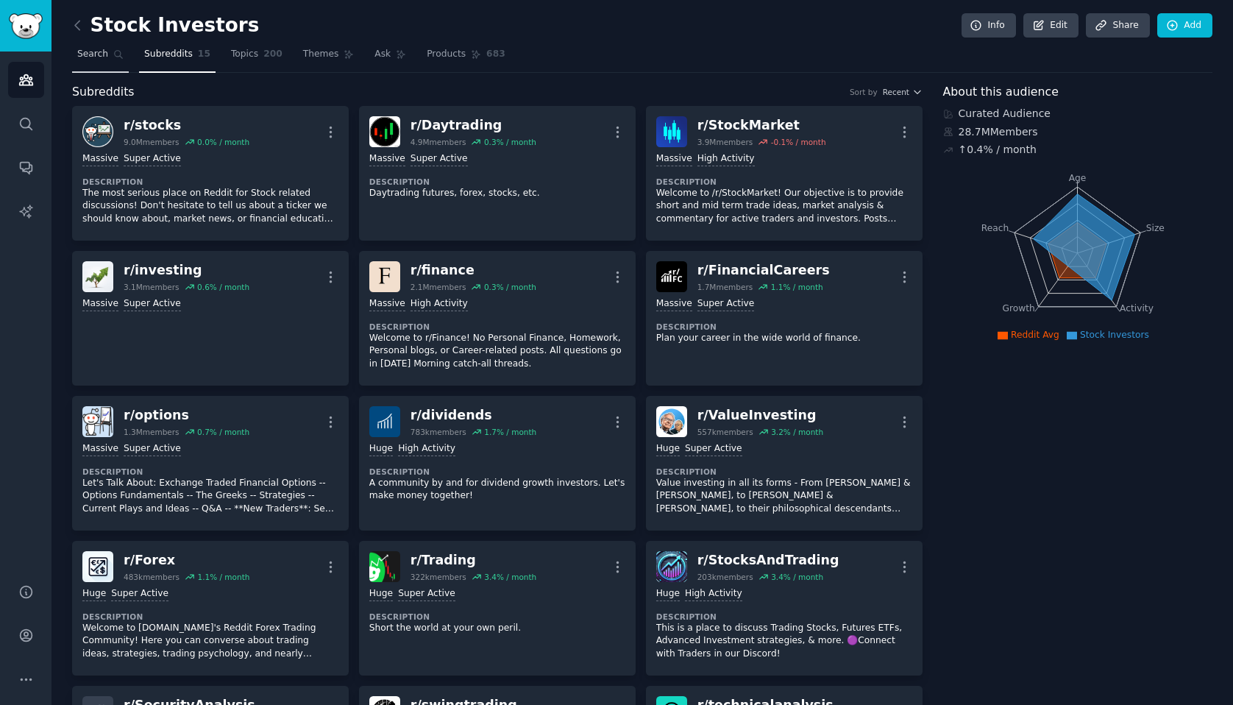
click at [121, 52] on icon at bounding box center [118, 54] width 10 height 10
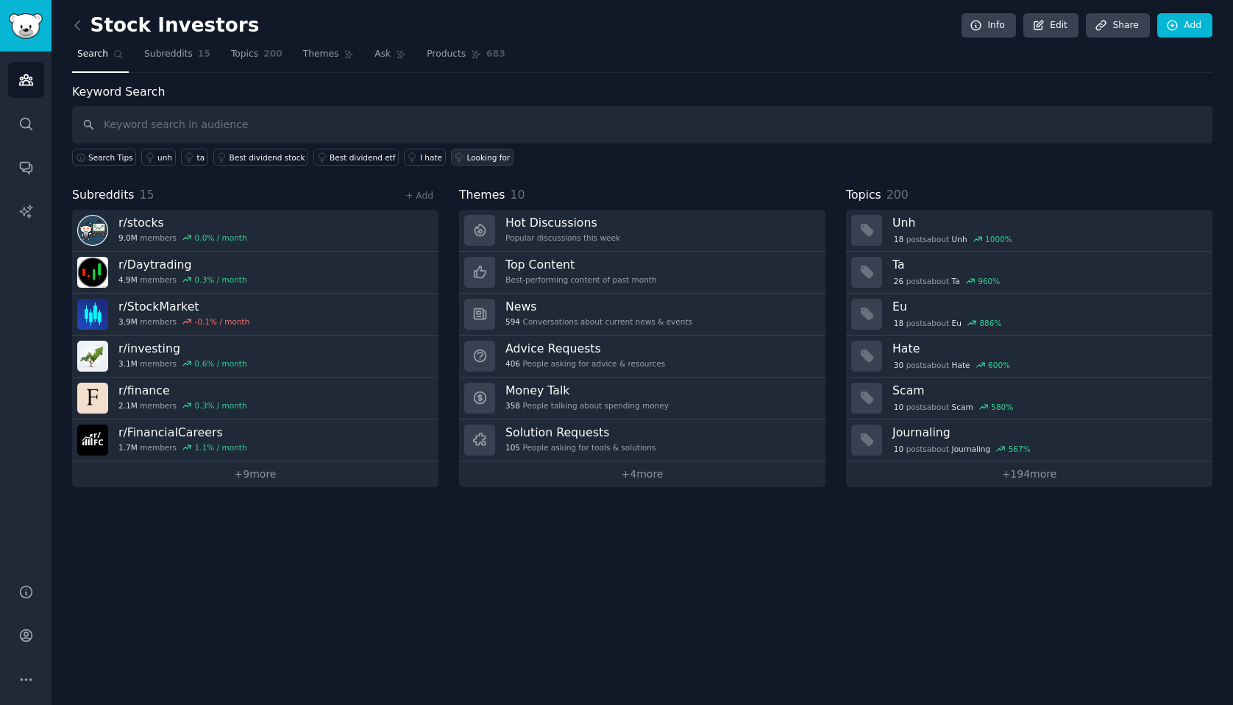
click at [456, 153] on icon at bounding box center [459, 156] width 7 height 9
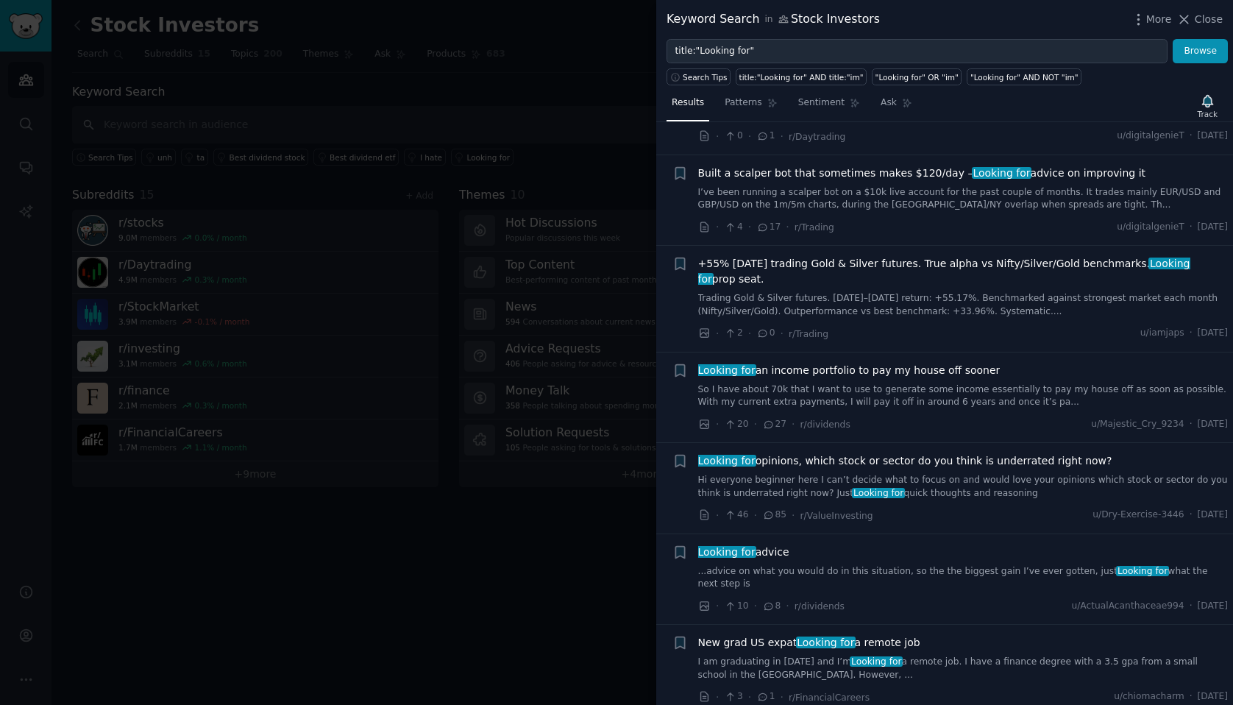
scroll to position [1062, 0]
click at [542, 115] on div at bounding box center [616, 352] width 1233 height 705
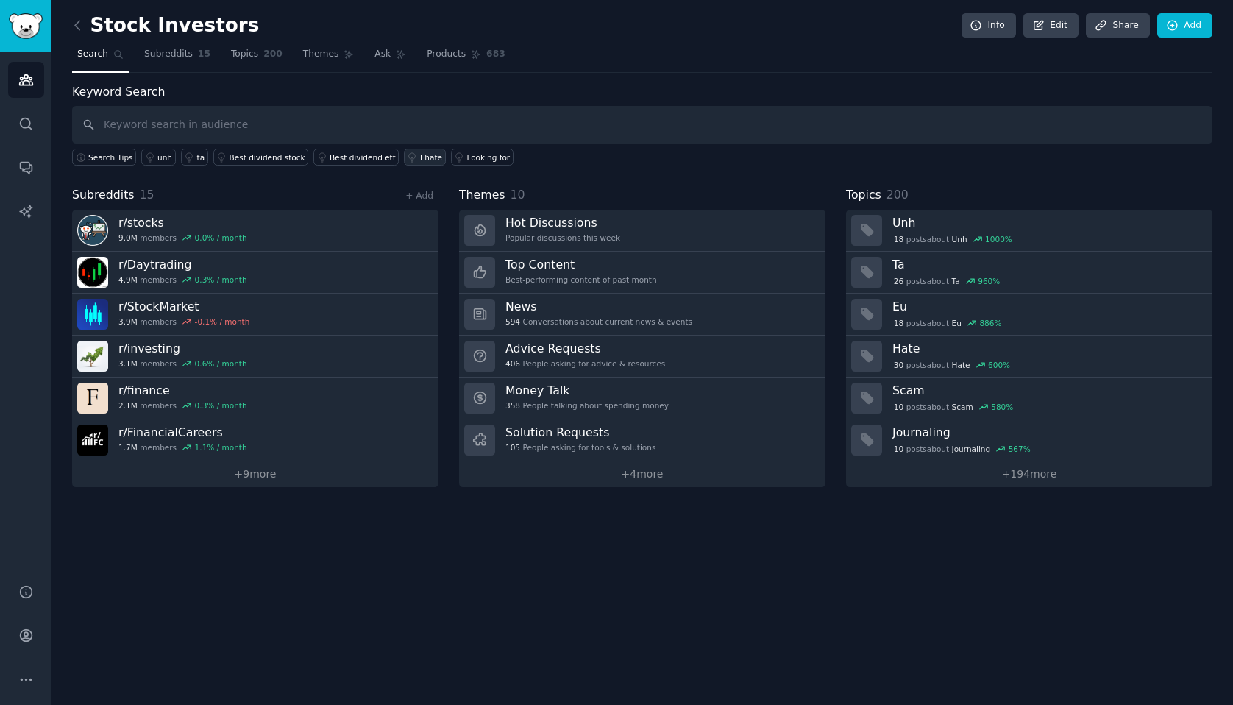
click at [420, 160] on div "I hate" at bounding box center [431, 157] width 22 height 10
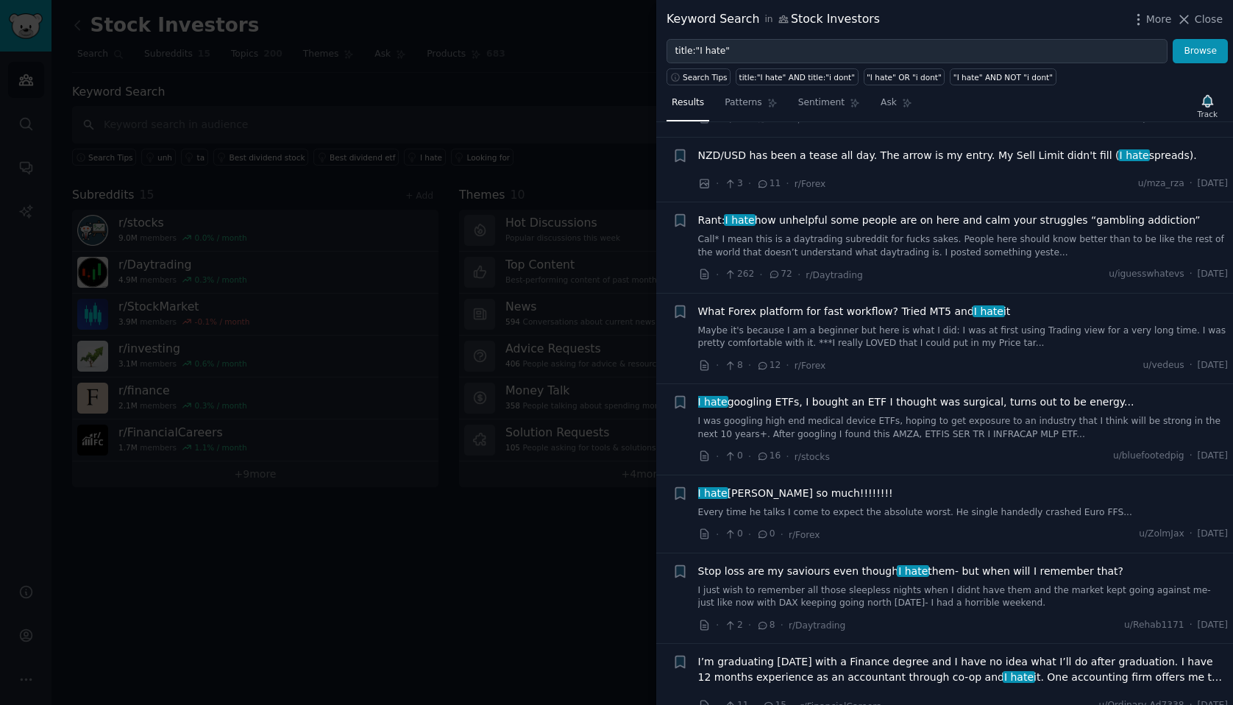
scroll to position [4857, 0]
click at [590, 178] on div at bounding box center [616, 352] width 1233 height 705
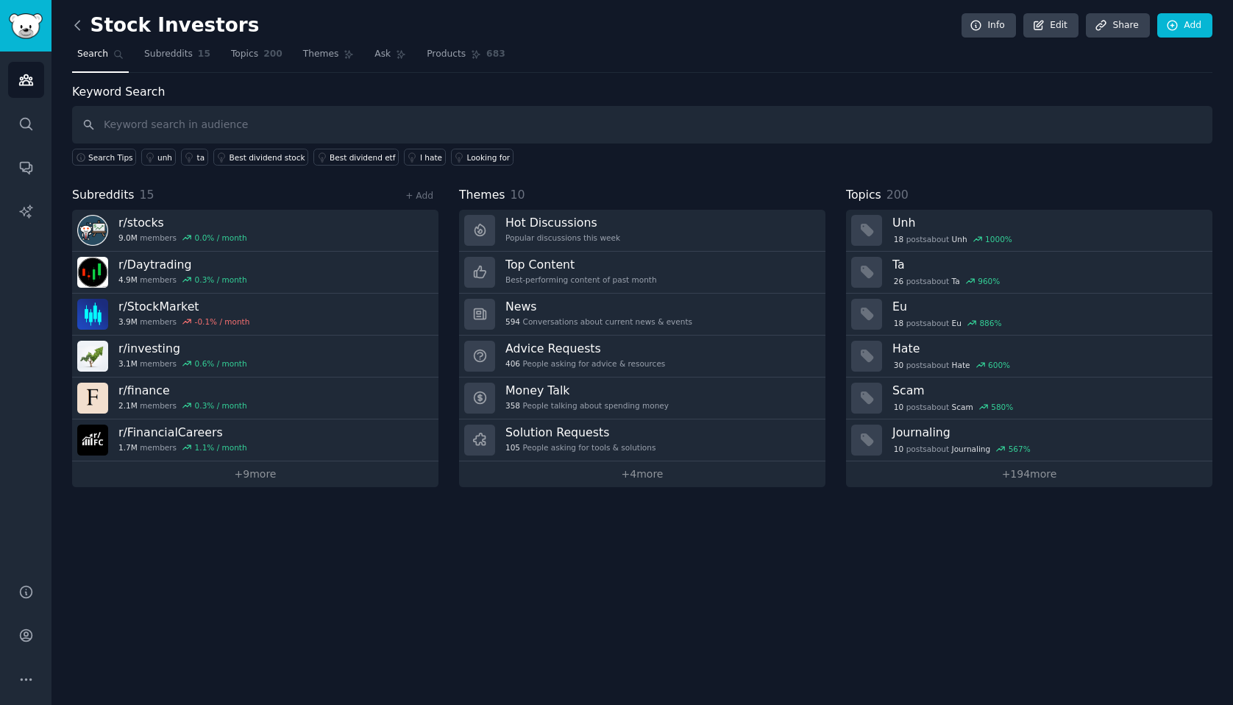
click at [76, 24] on icon at bounding box center [77, 25] width 4 height 9
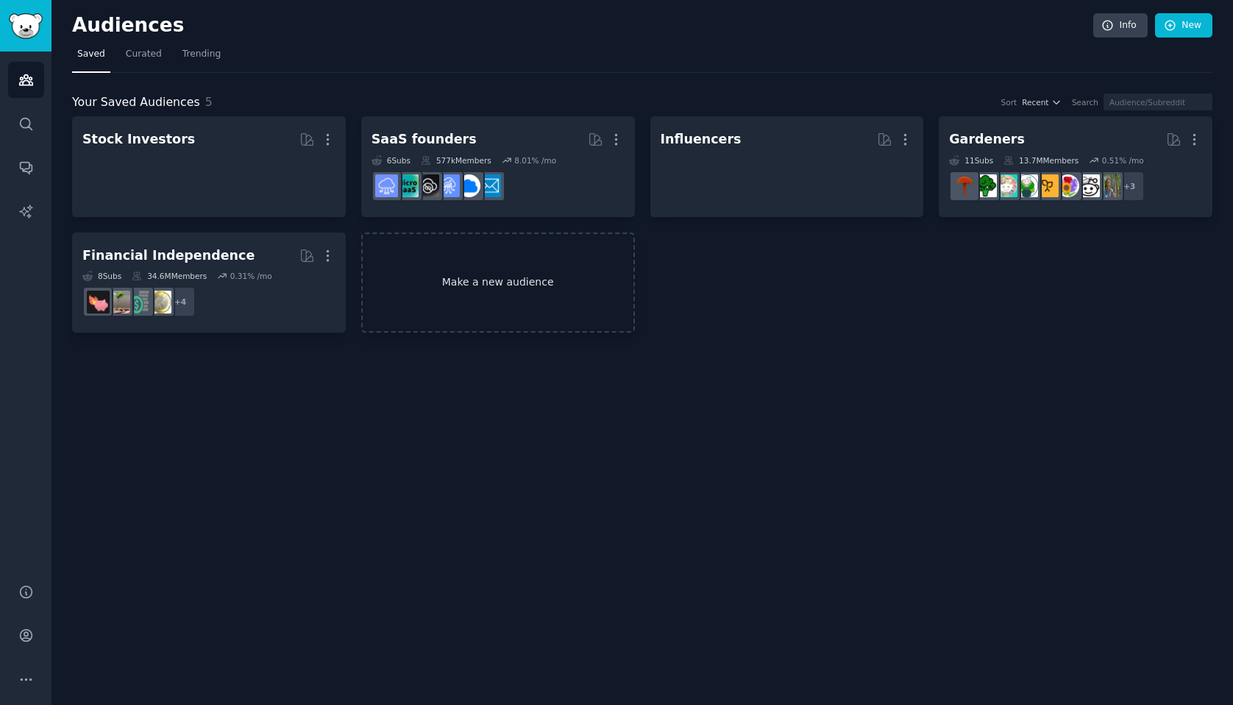
click at [483, 288] on link "Make a new audience" at bounding box center [498, 283] width 274 height 101
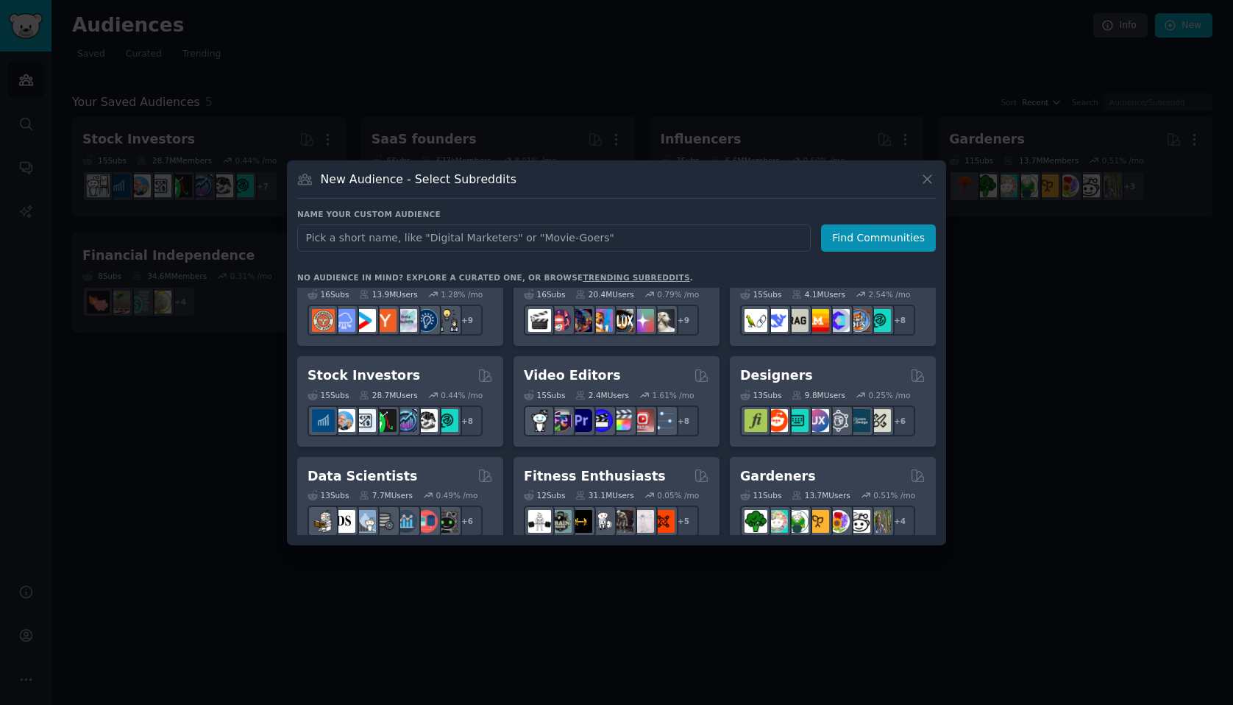
scroll to position [244, 0]
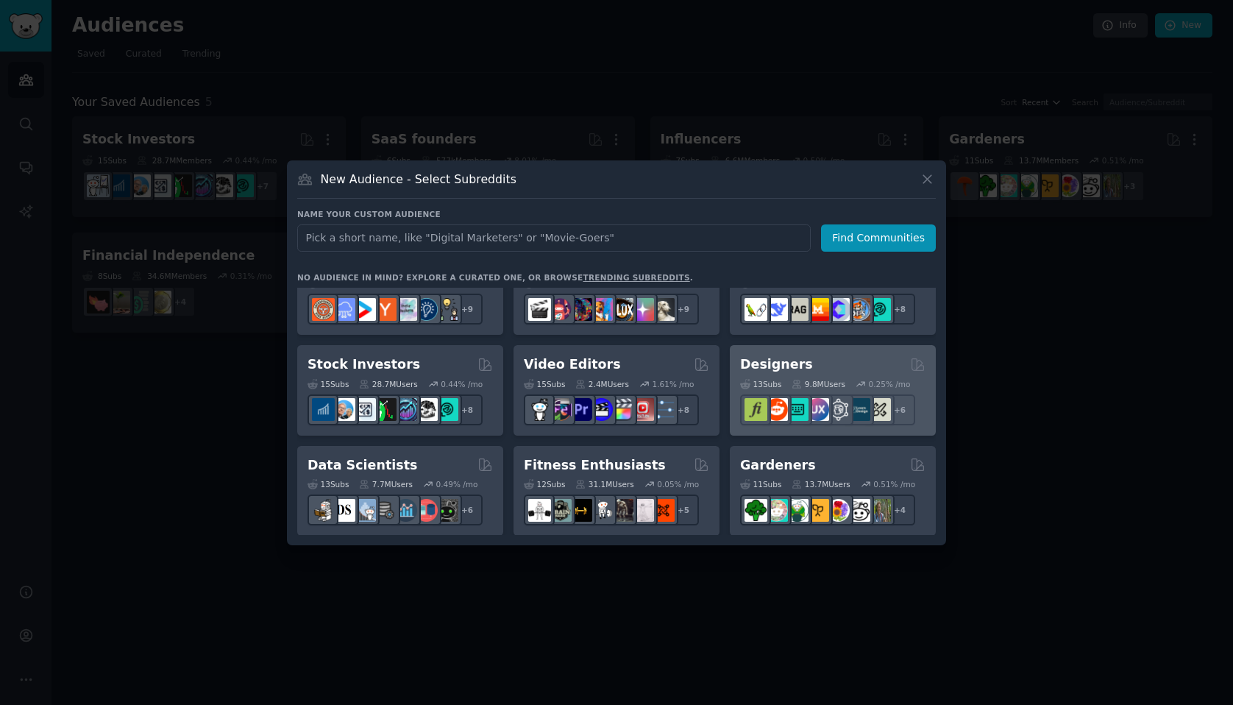
click at [788, 362] on h2 "Designers" at bounding box center [776, 364] width 73 height 18
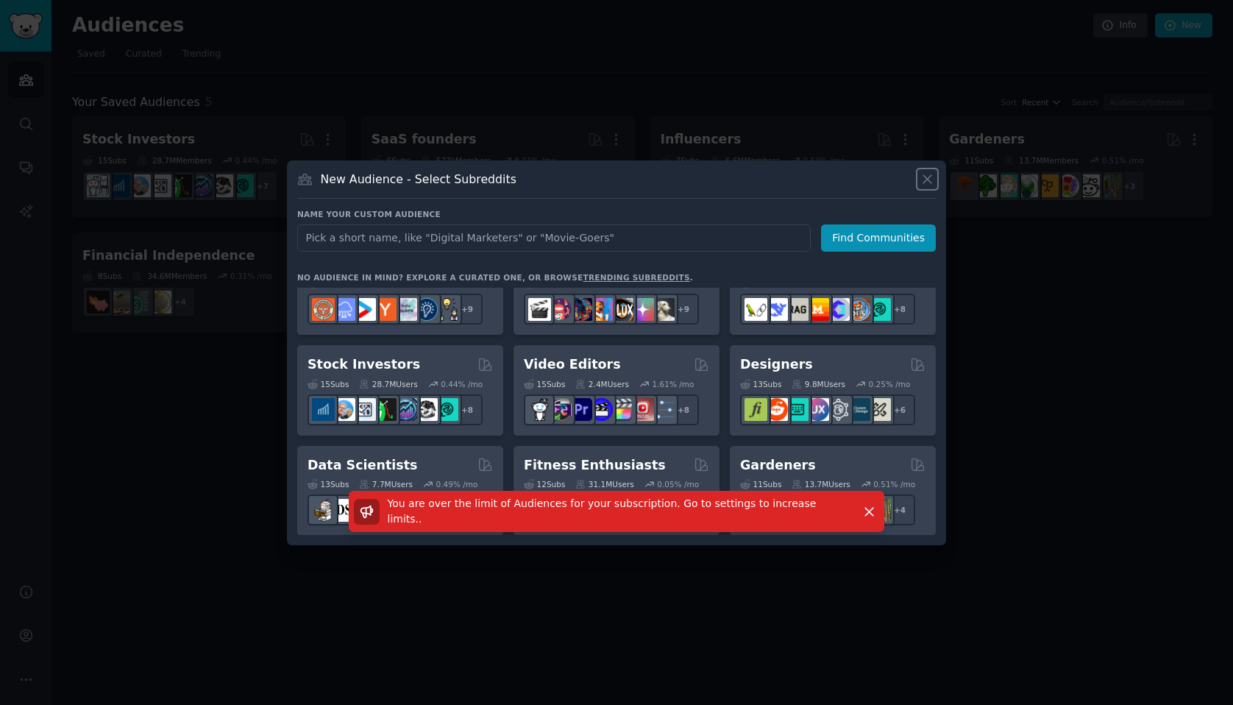
click at [925, 179] on icon at bounding box center [927, 178] width 15 height 15
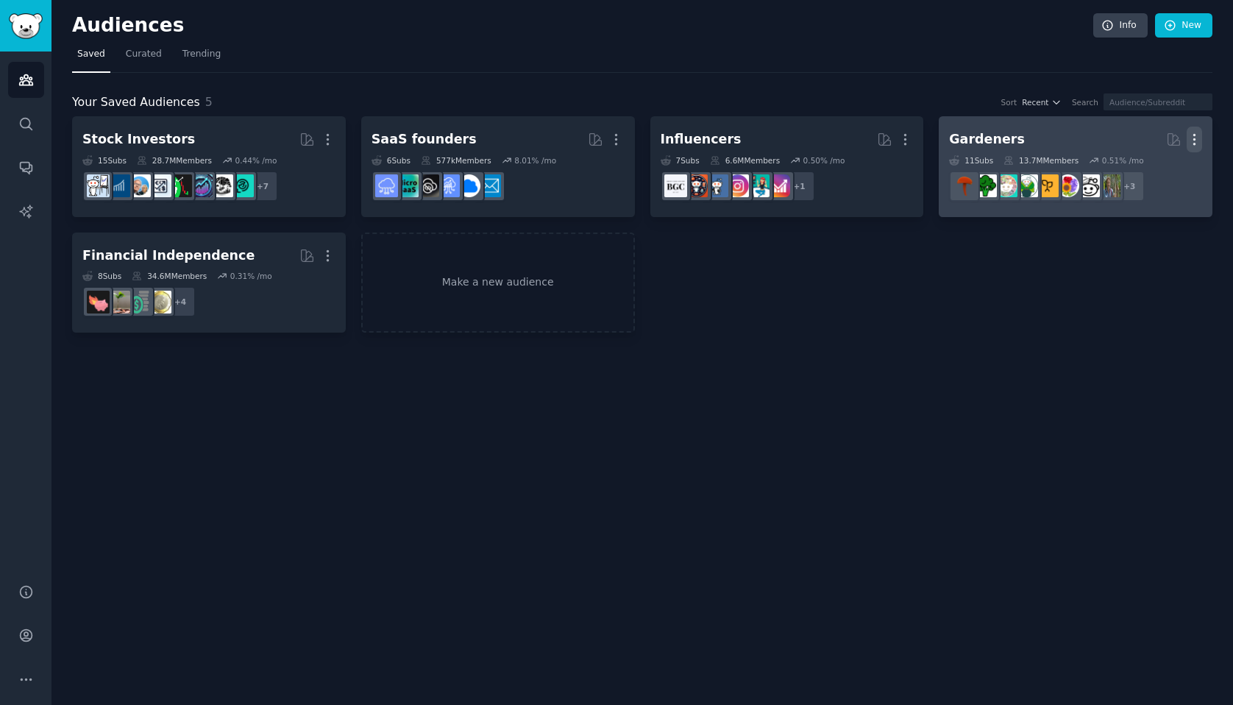
click at [1194, 138] on icon "button" at bounding box center [1194, 140] width 1 height 10
click at [1157, 172] on p "Delete" at bounding box center [1155, 170] width 34 height 15
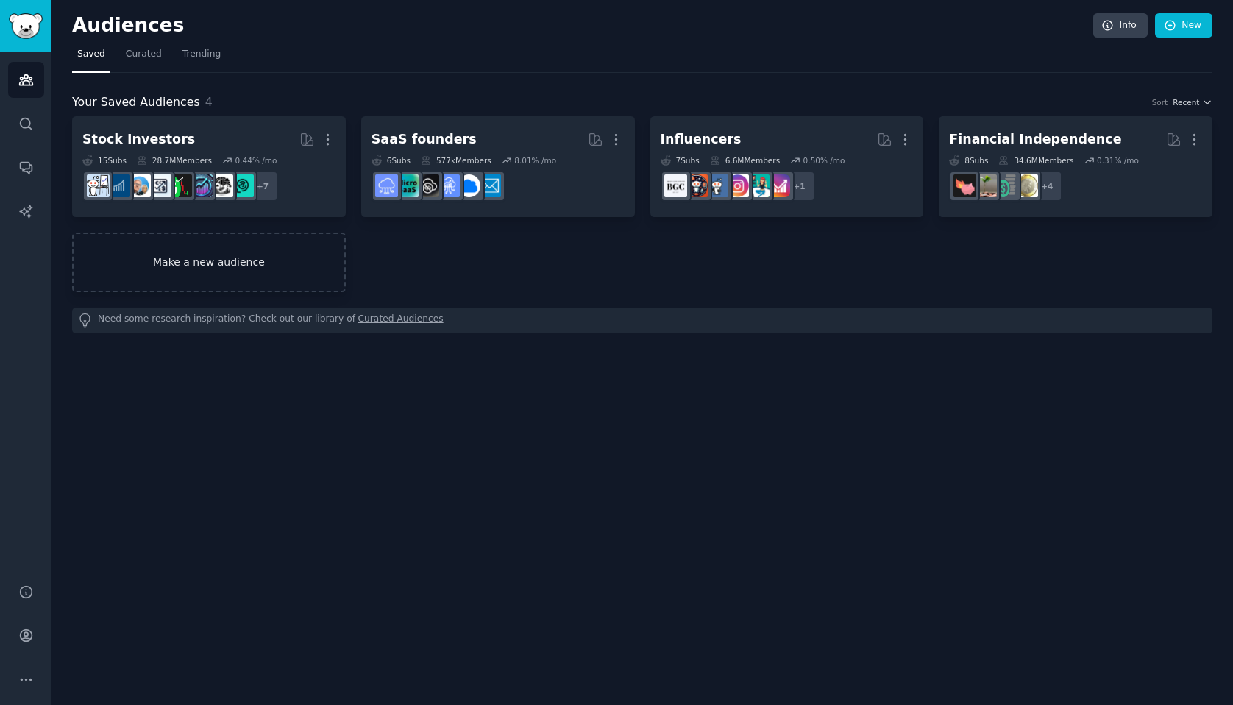
click at [205, 268] on link "Make a new audience" at bounding box center [209, 263] width 274 height 60
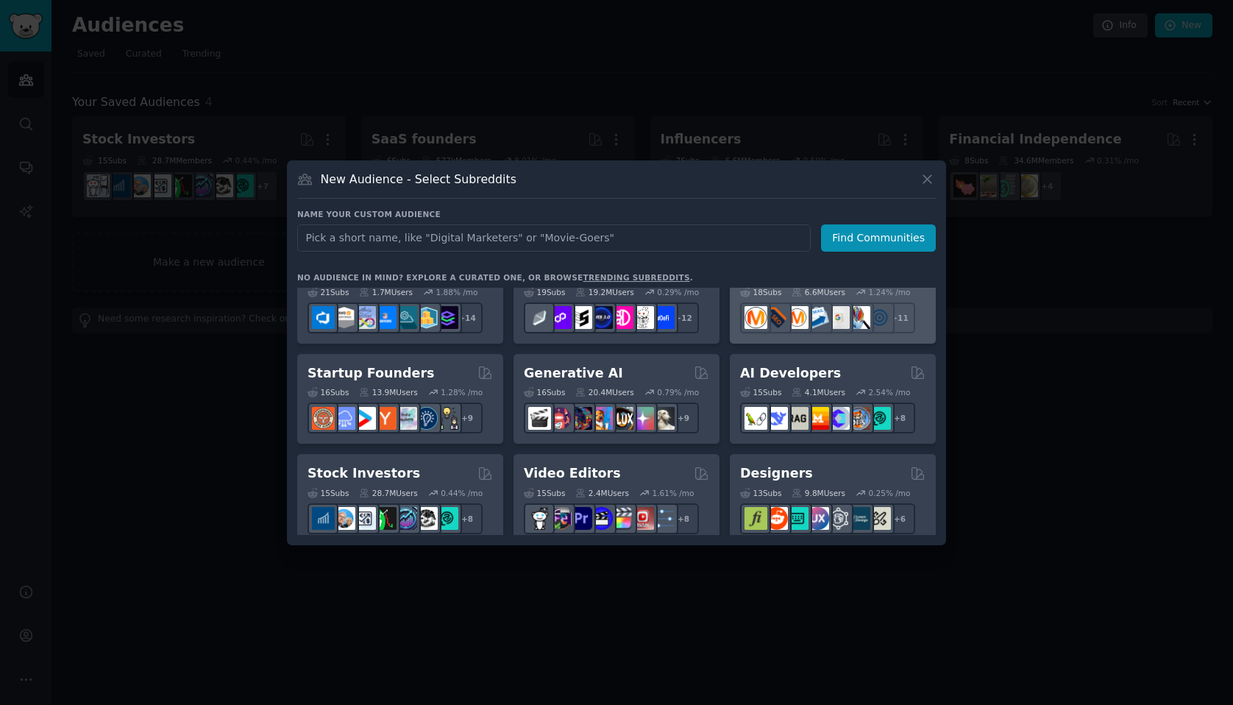
scroll to position [138, 0]
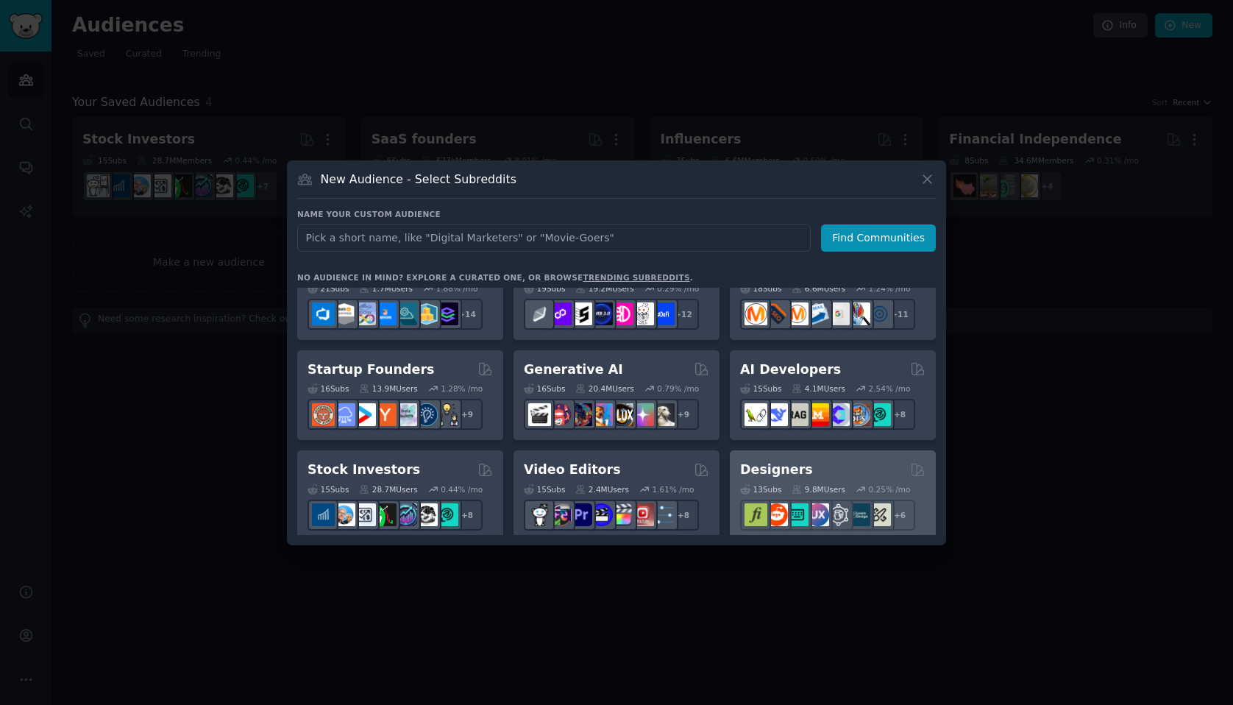
click at [864, 466] on div "Designers Curated by GummySearch" at bounding box center [832, 470] width 185 height 18
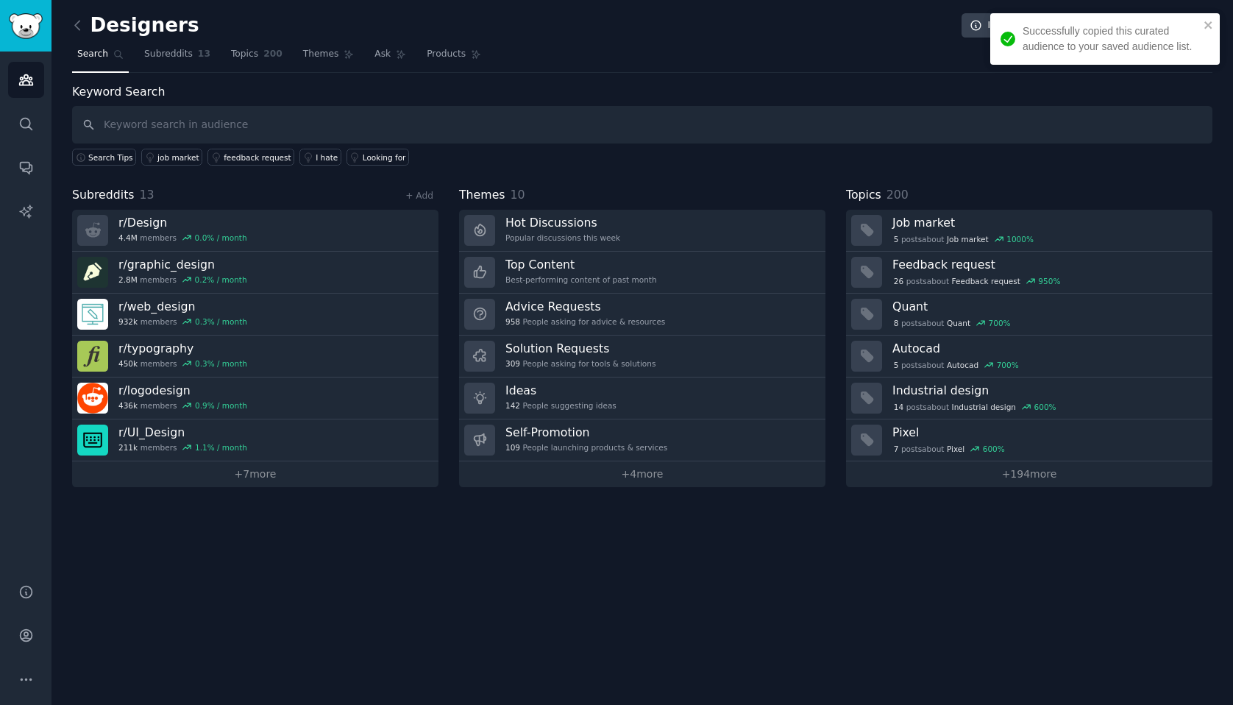
click at [246, 54] on span "Topics" at bounding box center [244, 54] width 27 height 13
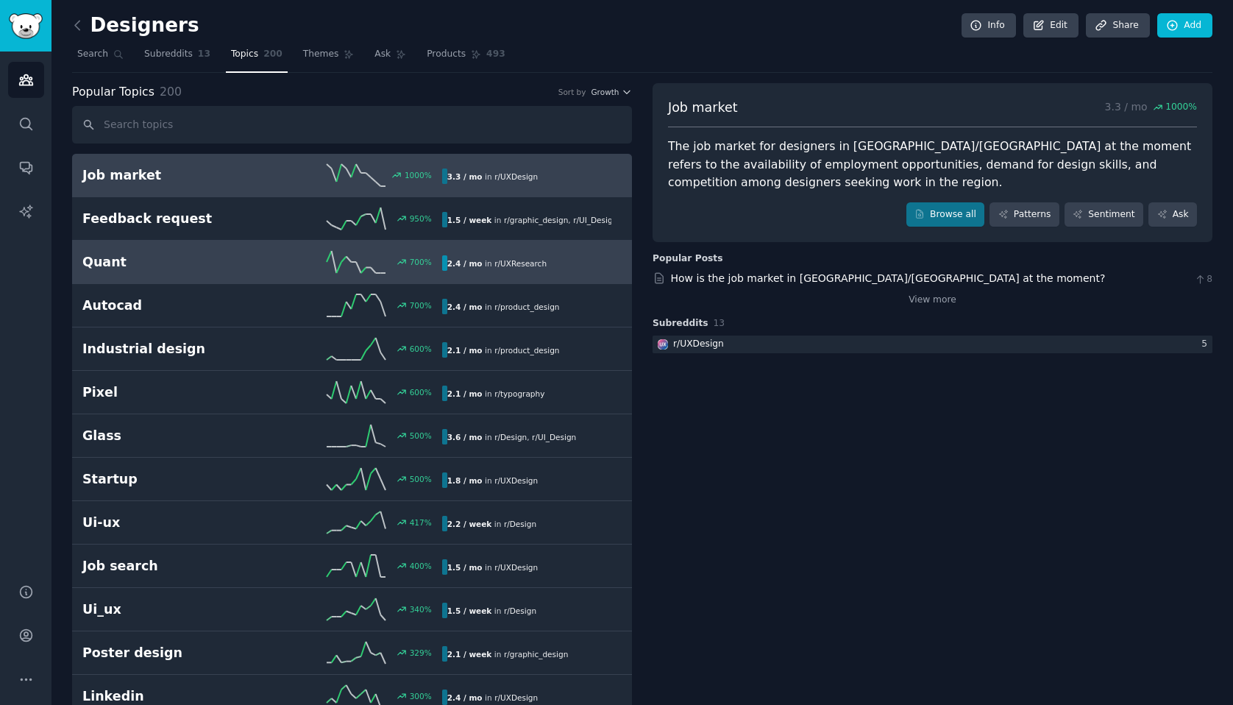
click at [224, 261] on h2 "Quant" at bounding box center [172, 262] width 180 height 18
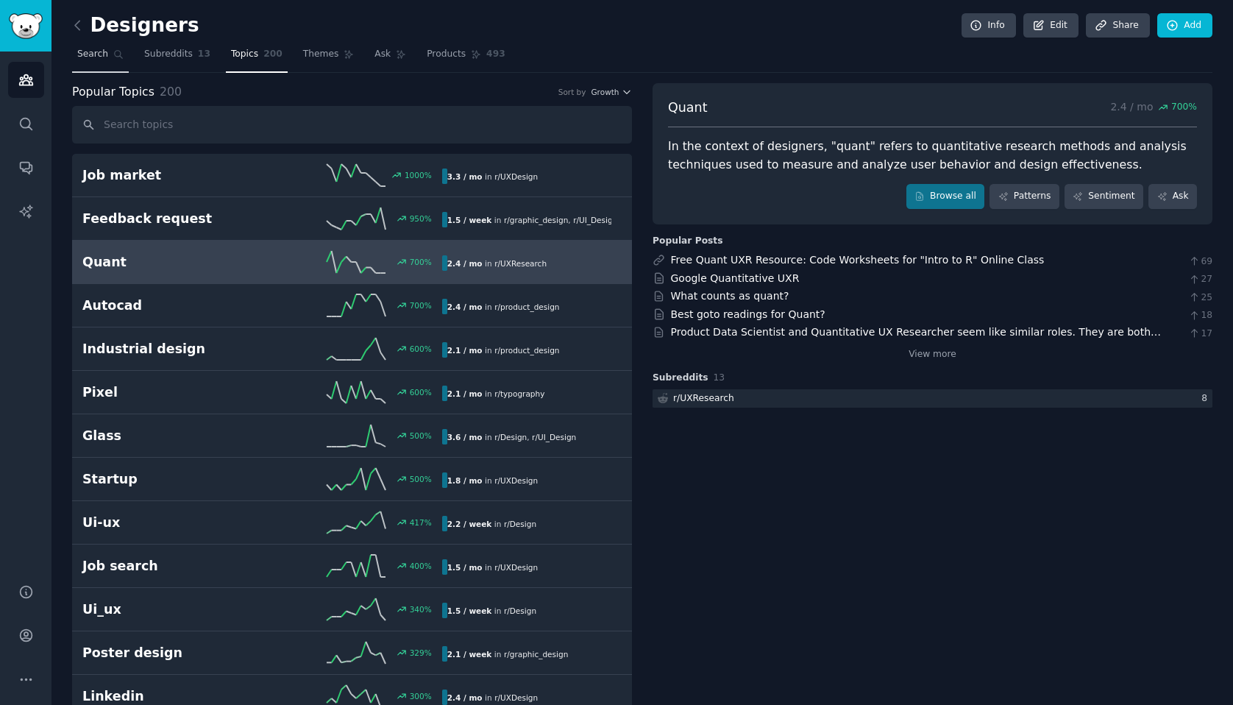
click at [94, 60] on span "Search" at bounding box center [92, 54] width 31 height 13
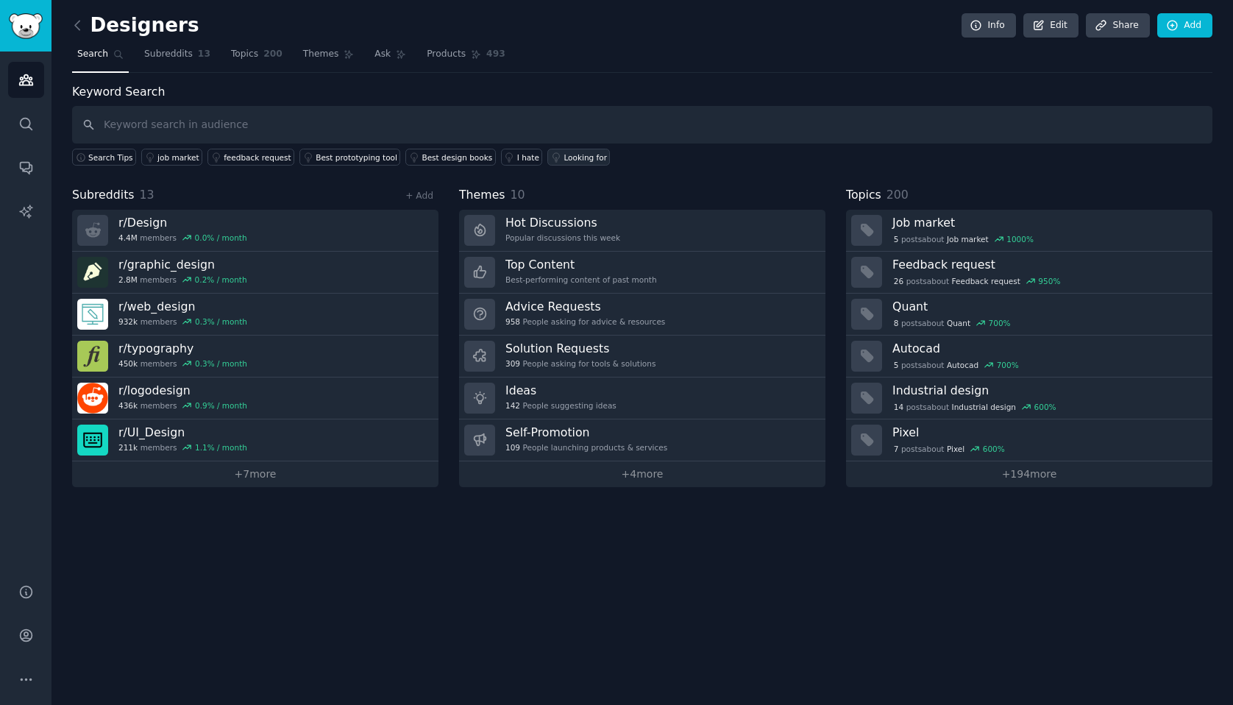
click at [581, 156] on div "Looking for" at bounding box center [585, 157] width 43 height 10
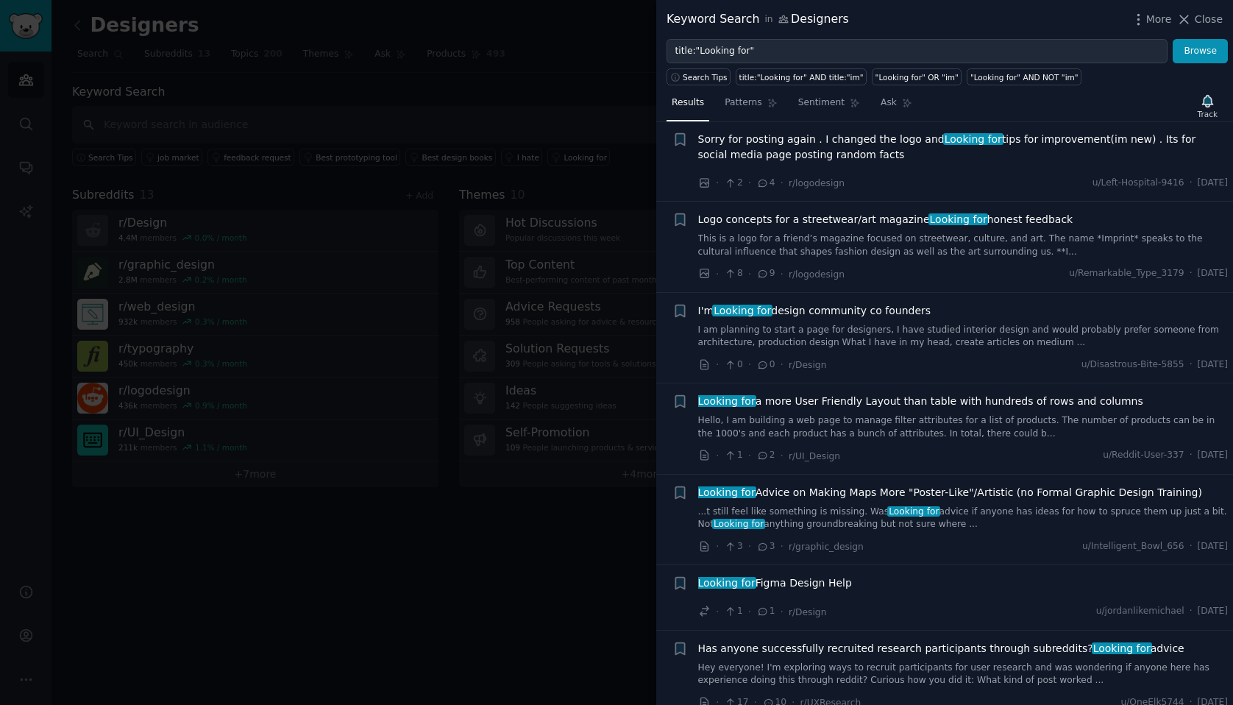
scroll to position [403, 0]
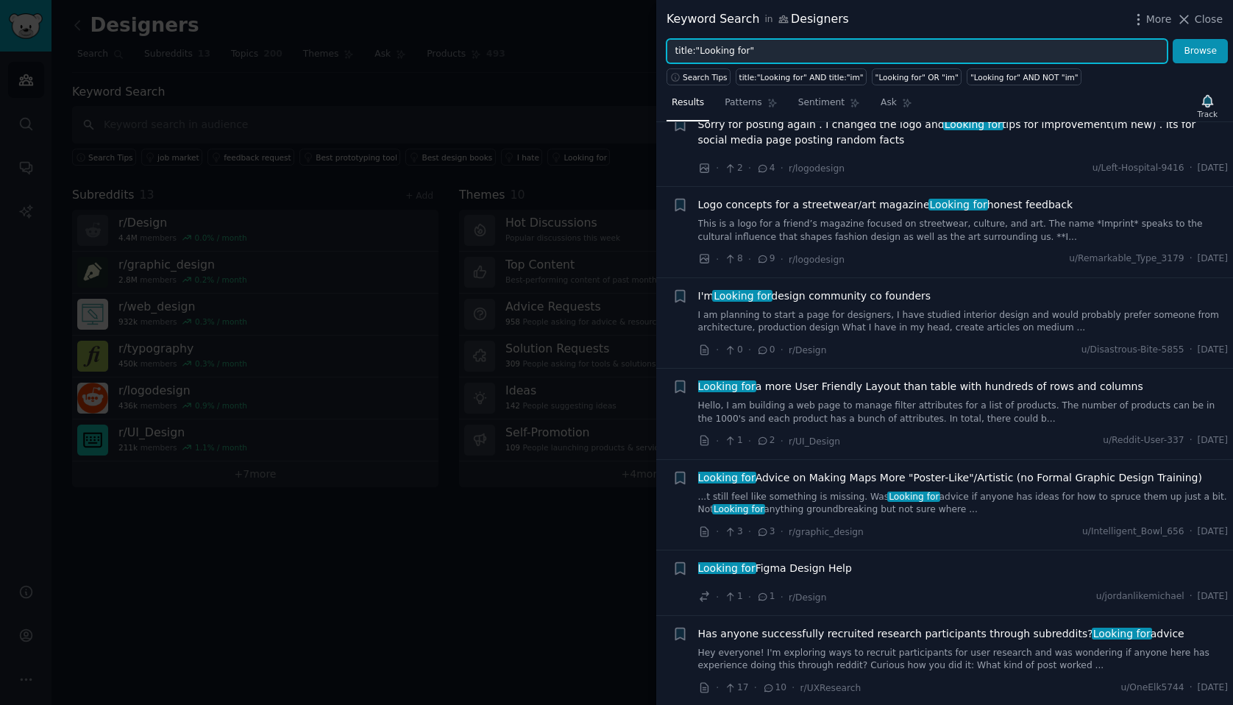
click at [876, 43] on input "title:"Looking for"" at bounding box center [917, 51] width 501 height 25
click at [871, 52] on input "title:"Looking for"" at bounding box center [917, 51] width 501 height 25
type input "title:"Looking for" AND NOT "feedback" AND NOT "advice""
click at [1173, 39] on button "Browse" at bounding box center [1200, 51] width 55 height 25
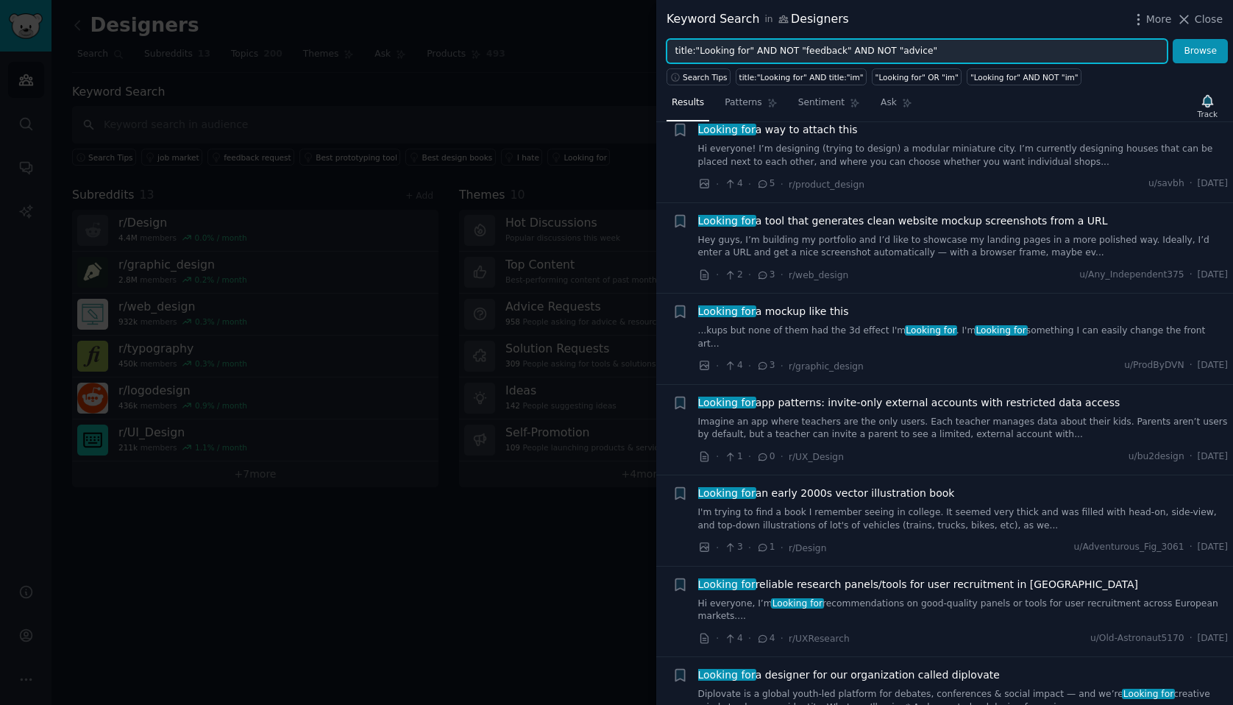
scroll to position [998, 0]
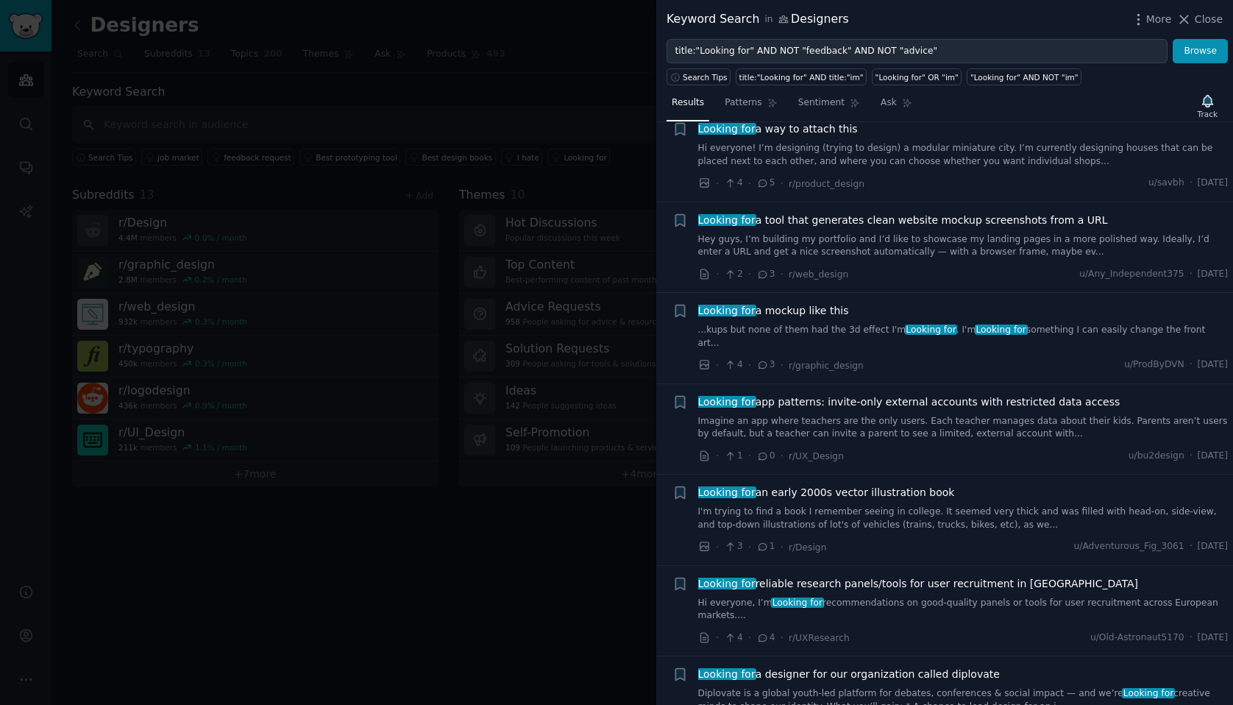
click at [882, 236] on link "Hey guys, I’m building my portfolio and I’d like to showcase my landing pages i…" at bounding box center [963, 246] width 531 height 26
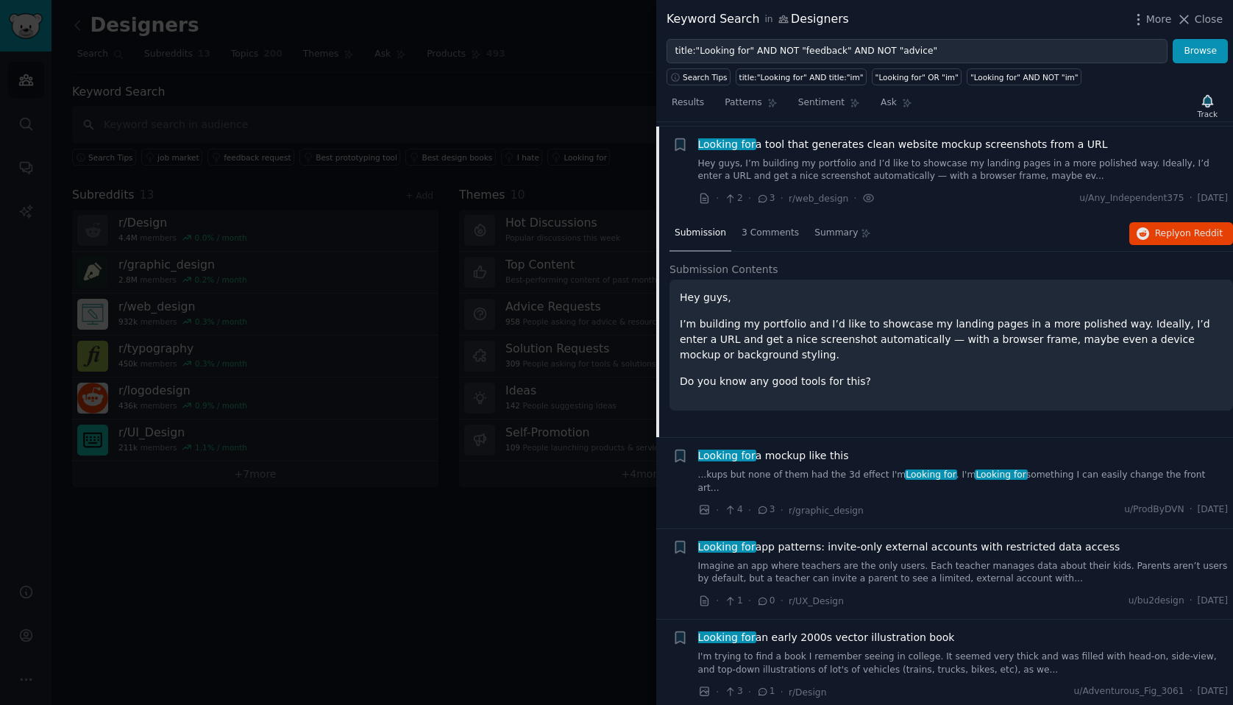
scroll to position [1077, 0]
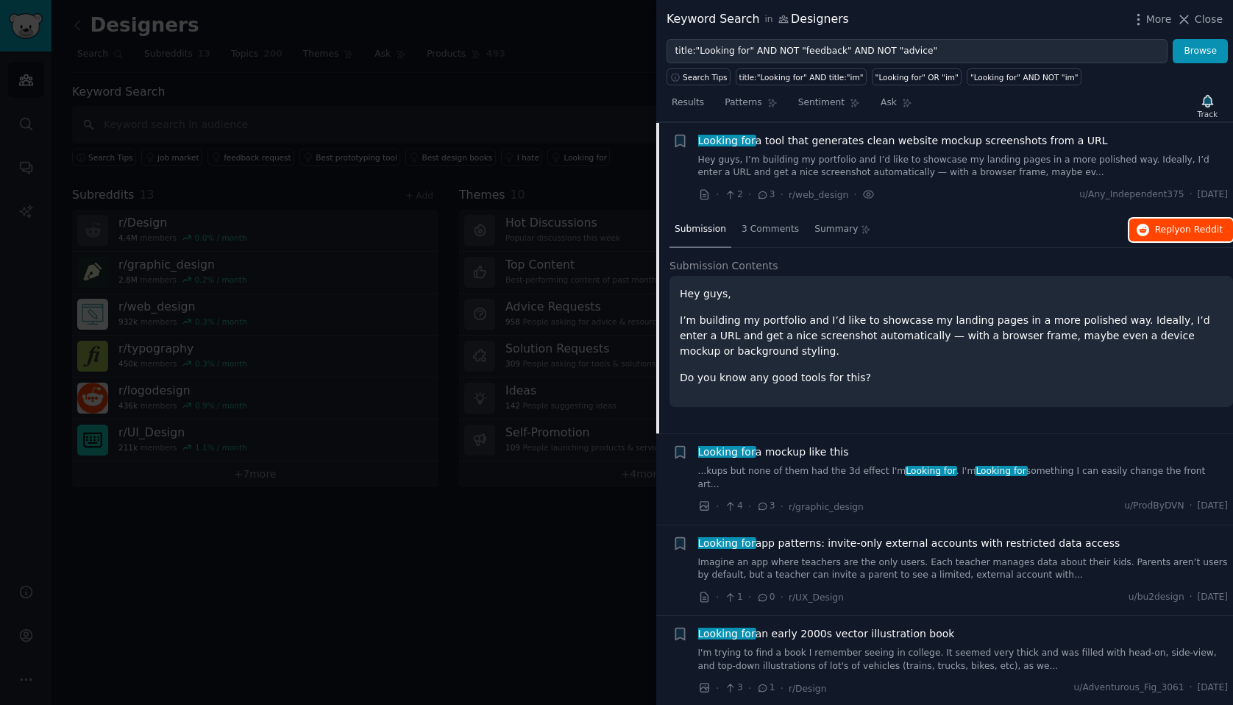
click at [1180, 230] on span "on Reddit" at bounding box center [1201, 229] width 43 height 10
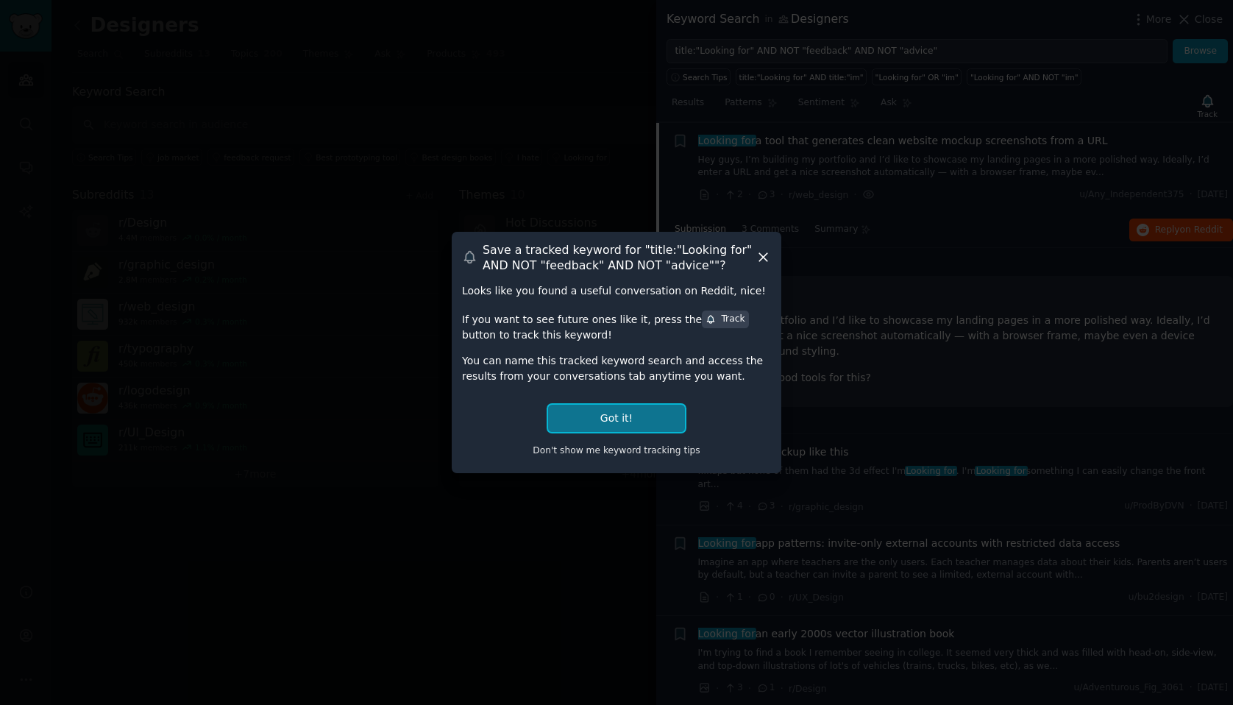
click at [657, 422] on button "Got it!" at bounding box center [616, 418] width 137 height 27
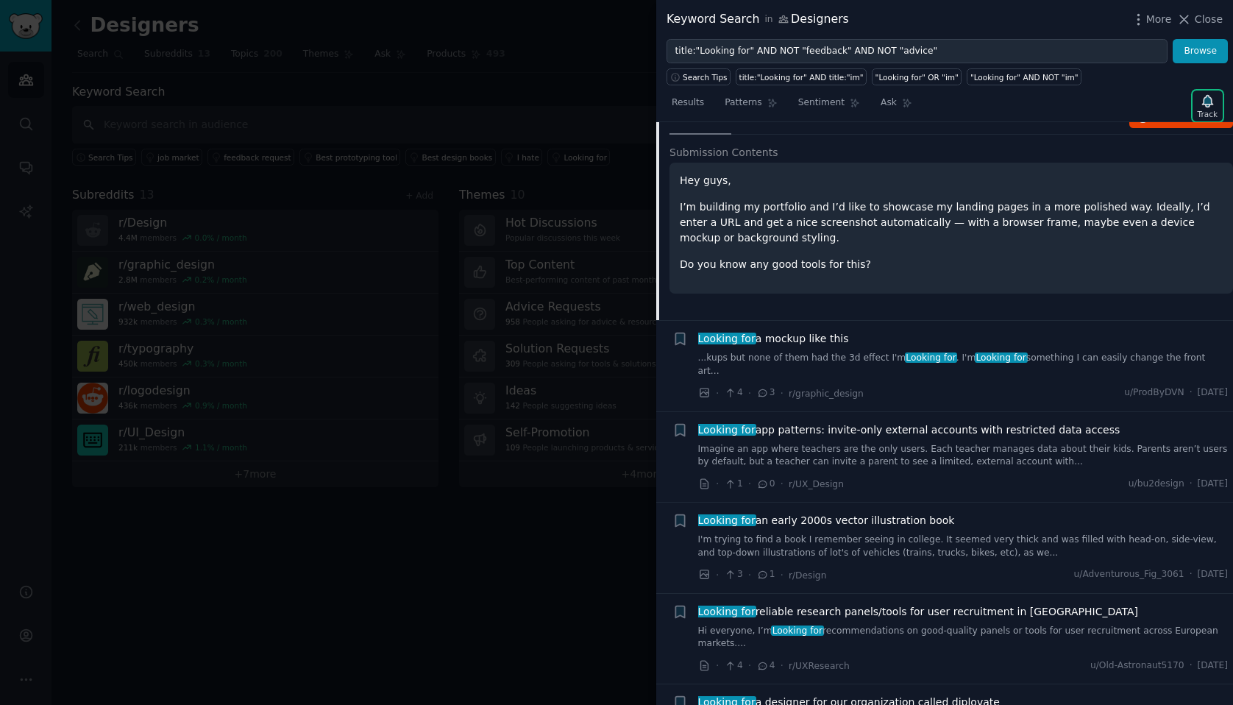
scroll to position [1193, 0]
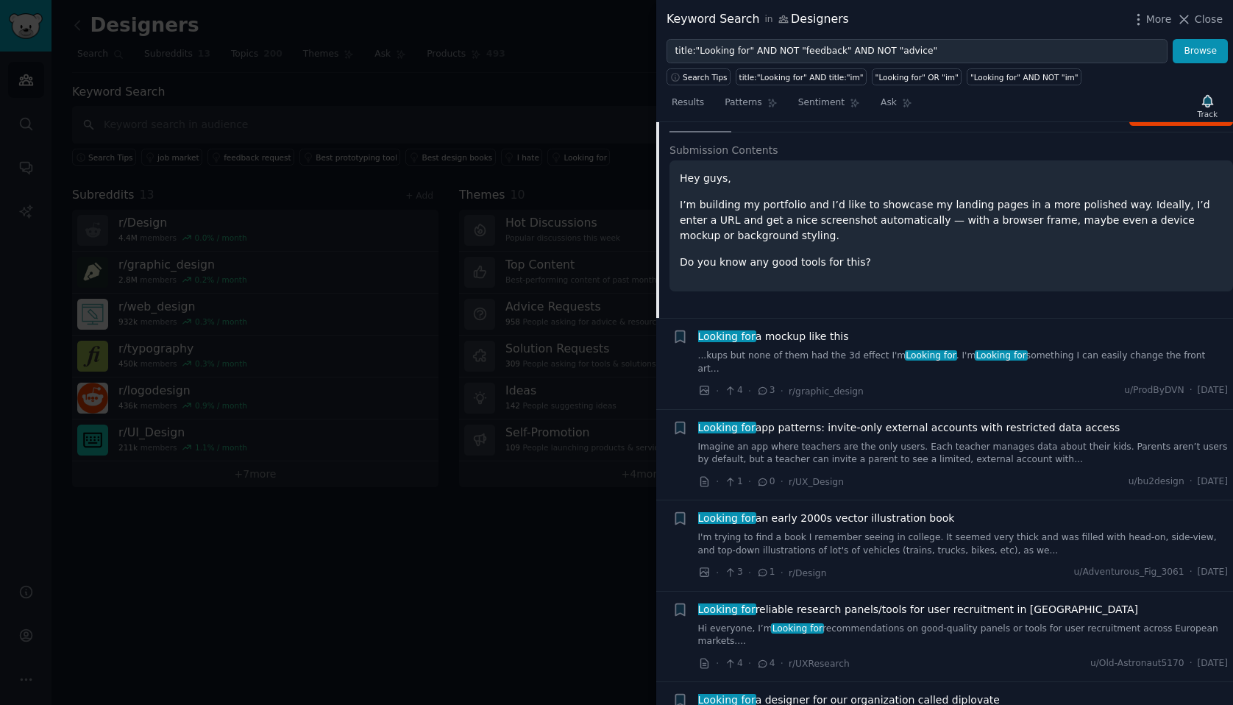
click at [846, 355] on link "...kups but none of them had the 3d effect I'm Looking for . I'm Looking for so…" at bounding box center [963, 363] width 531 height 26
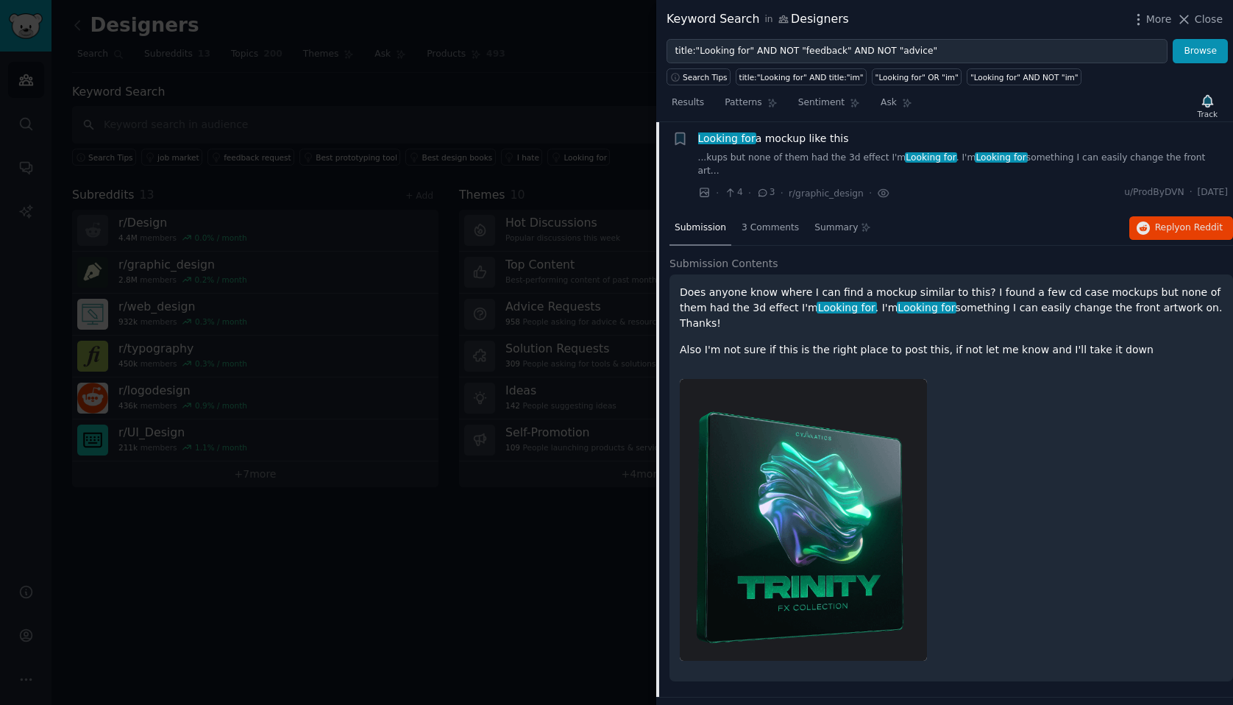
scroll to position [1169, 0]
drag, startPoint x: 871, startPoint y: 283, endPoint x: 1006, endPoint y: 285, distance: 135.4
click at [1006, 286] on p "Does anyone know where I can find a mockup similar to this? I found a few cd ca…" at bounding box center [951, 309] width 543 height 46
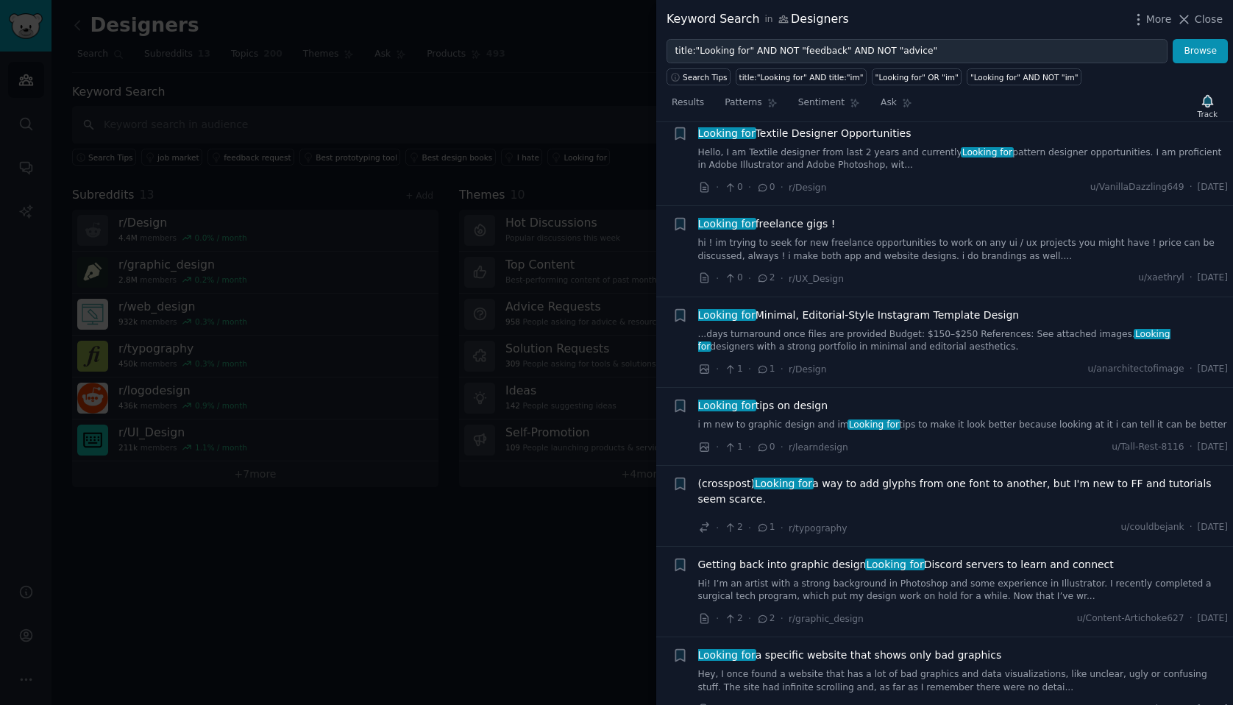
scroll to position [3996, 0]
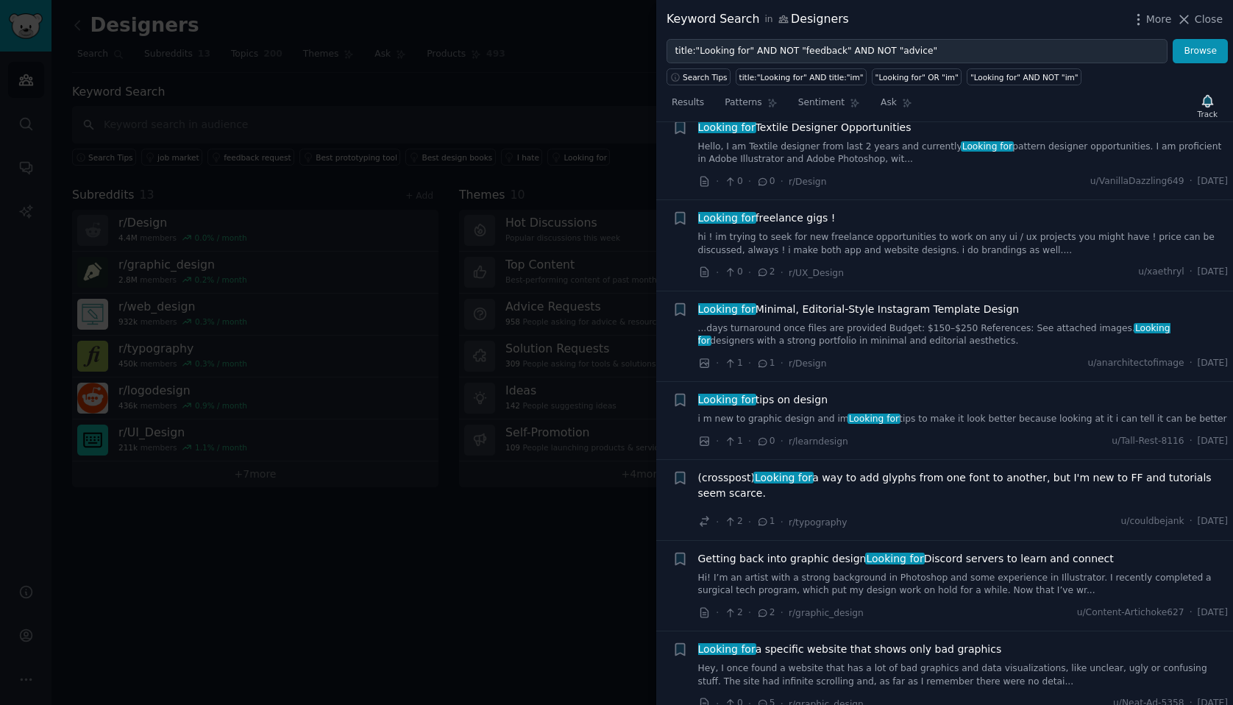
click at [484, 132] on div at bounding box center [616, 352] width 1233 height 705
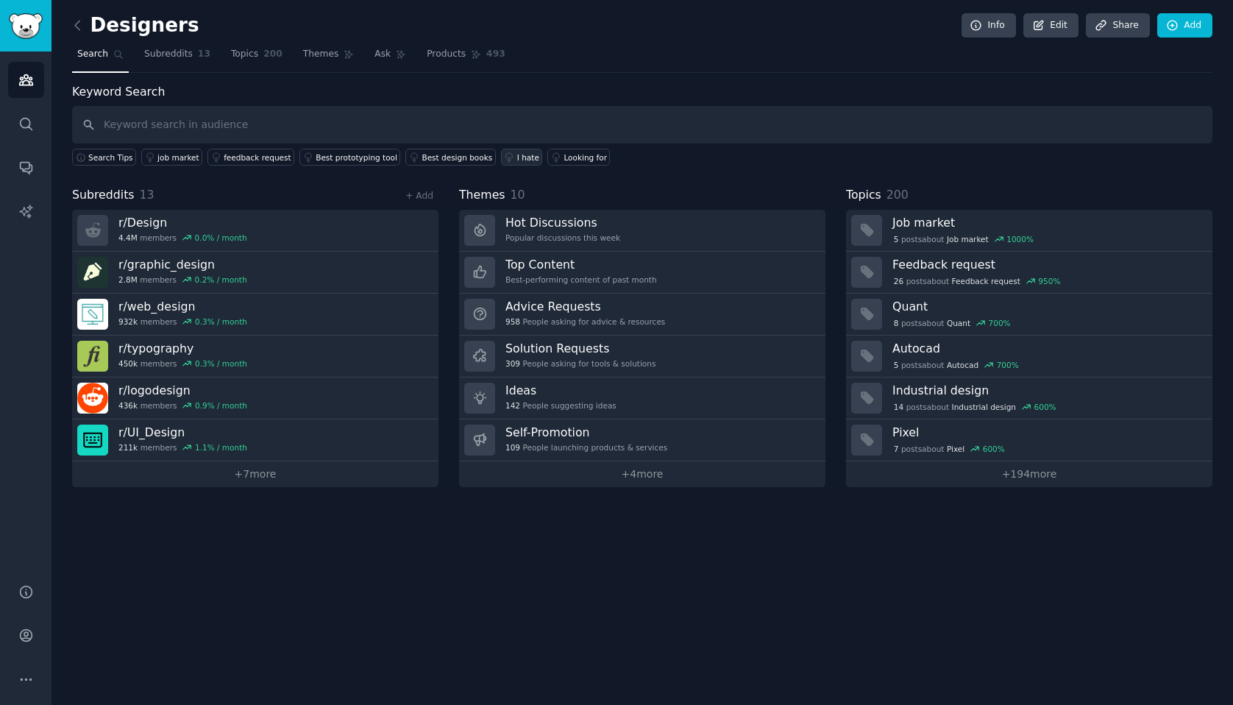
click at [517, 158] on div "I hate" at bounding box center [528, 157] width 22 height 10
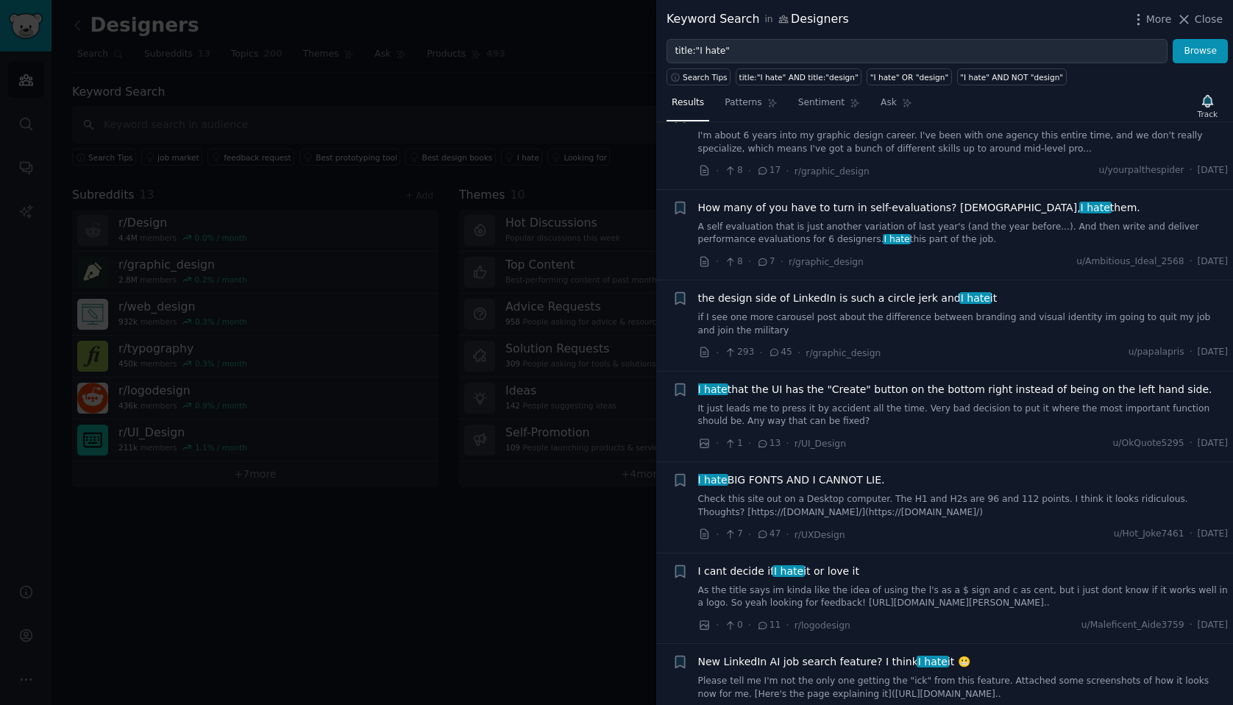
scroll to position [943, 0]
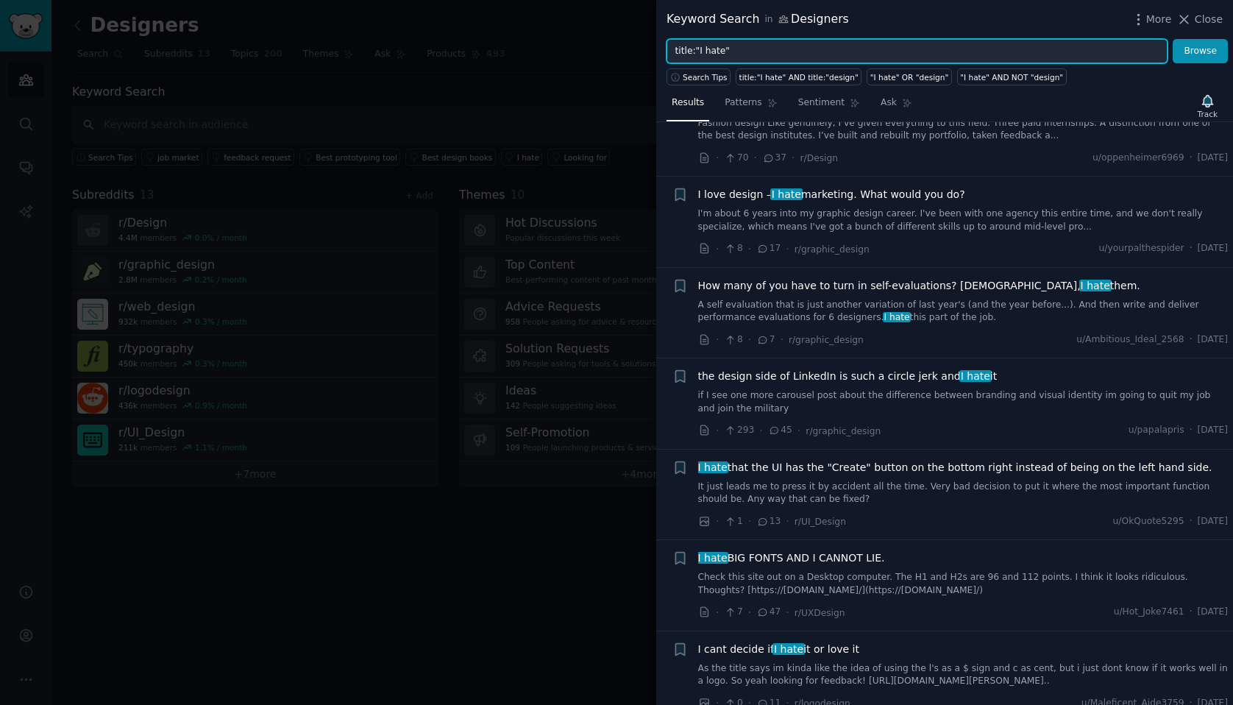
click at [753, 54] on input "title:"I hate"" at bounding box center [917, 51] width 501 height 25
drag, startPoint x: 723, startPoint y: 54, endPoint x: 697, endPoint y: 56, distance: 25.8
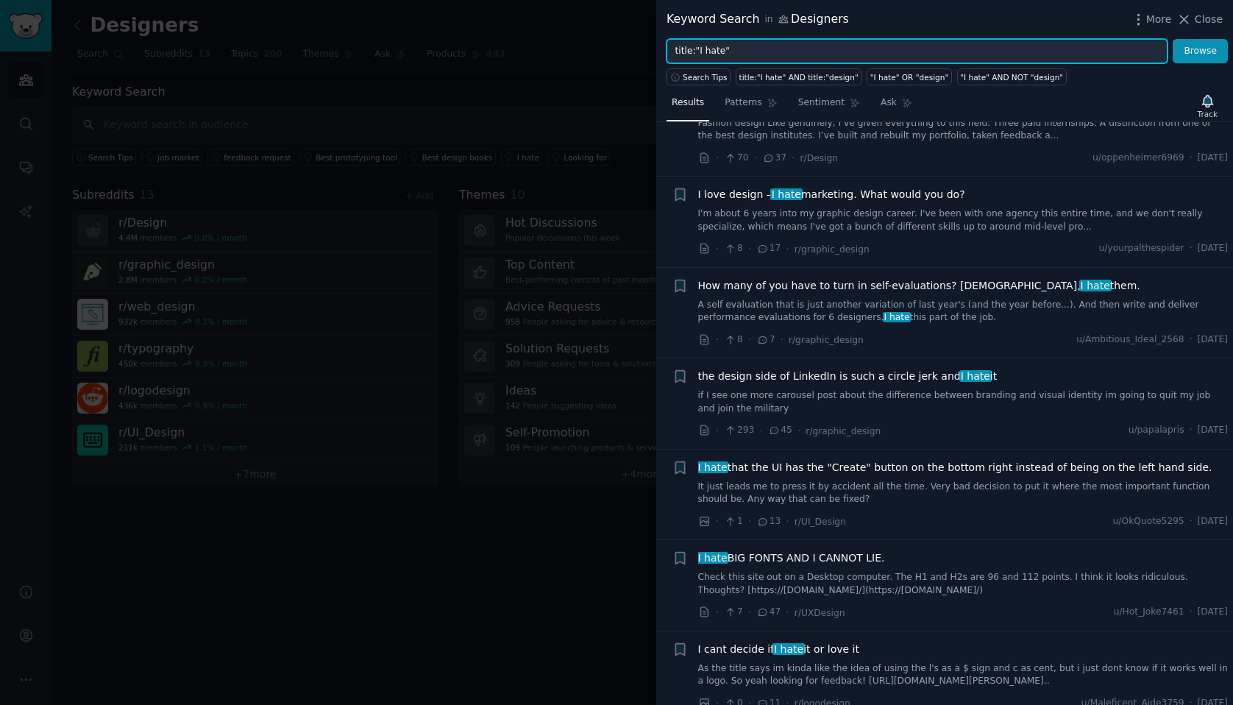
click at [697, 56] on input "title:"I hate"" at bounding box center [917, 51] width 501 height 25
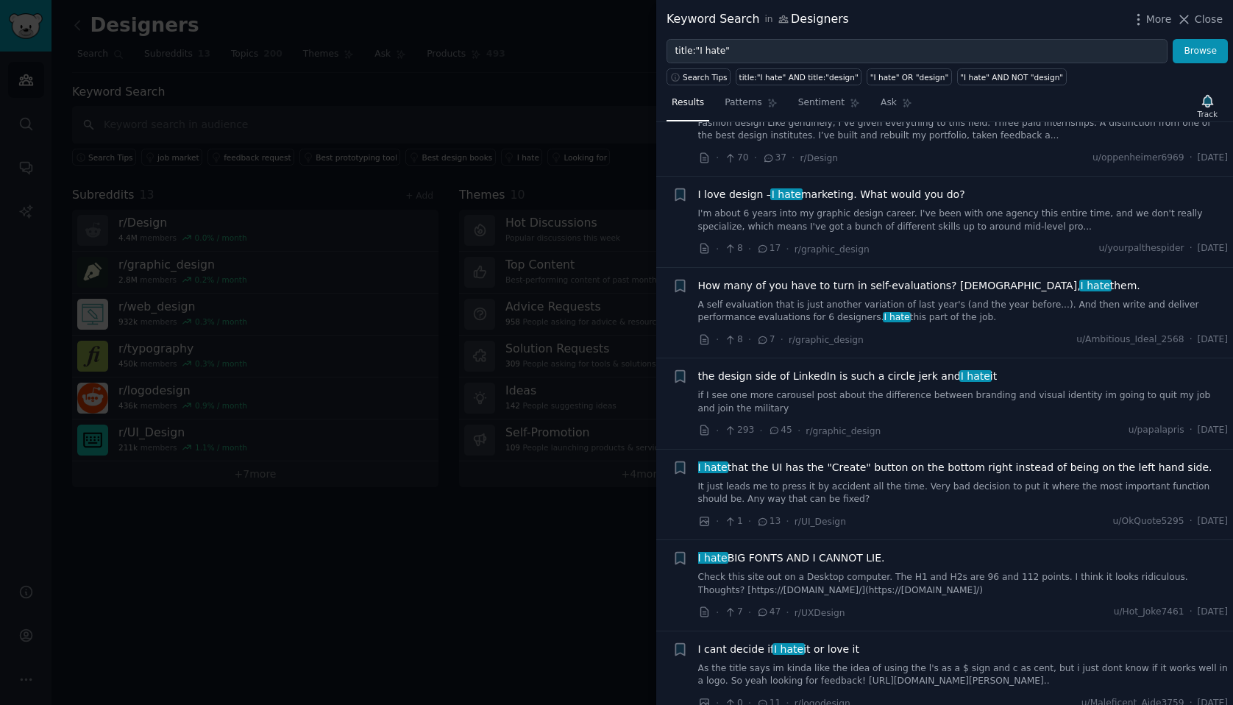
click at [550, 80] on div at bounding box center [616, 352] width 1233 height 705
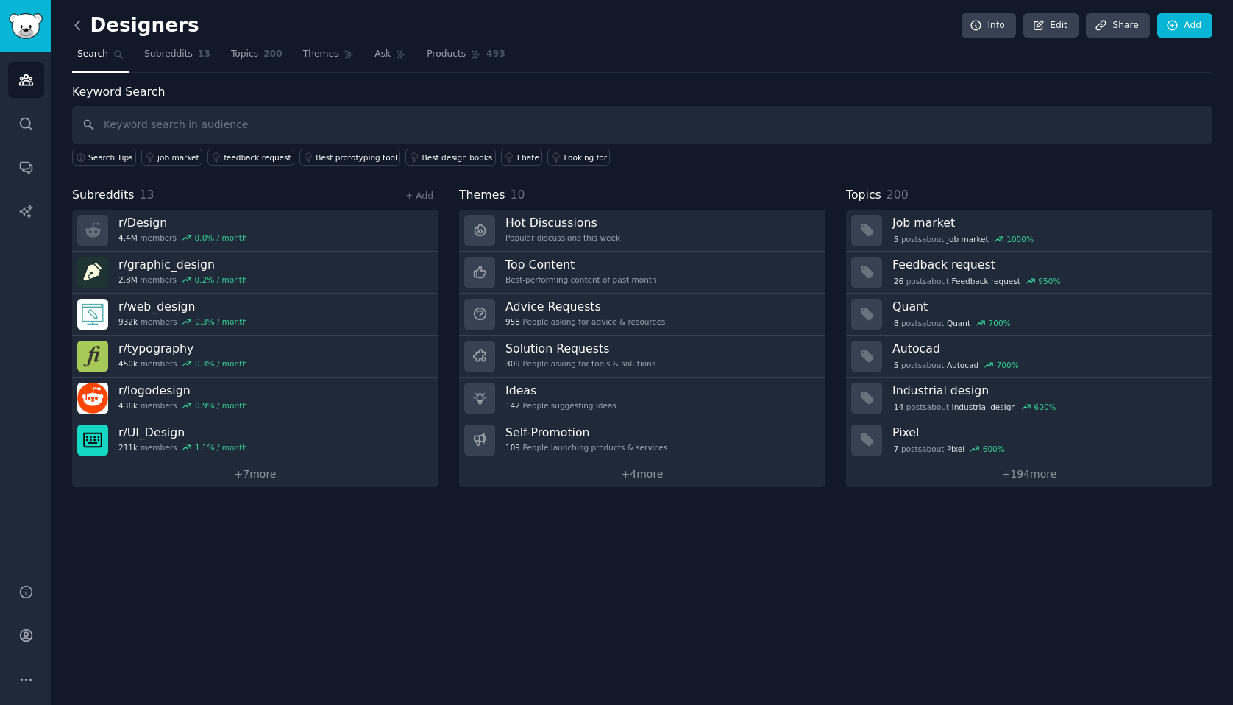
click at [81, 26] on icon at bounding box center [77, 25] width 15 height 15
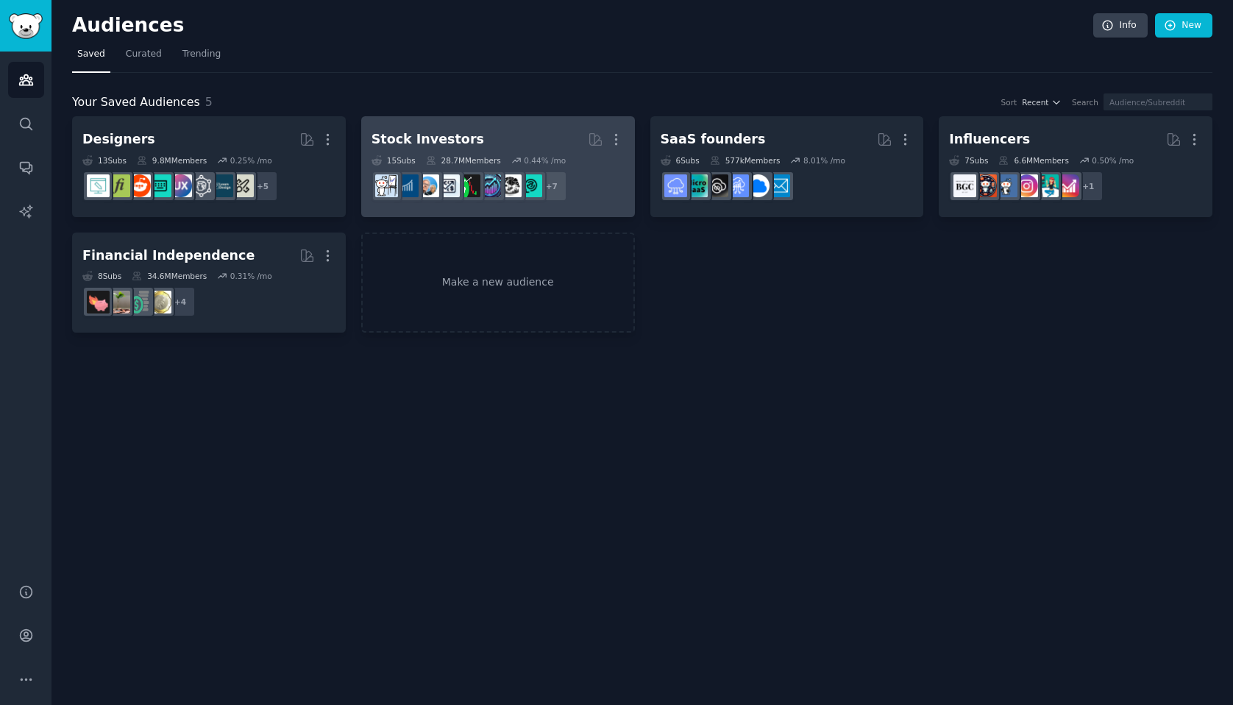
click at [516, 144] on h2 "Stock Investors More" at bounding box center [498, 140] width 253 height 26
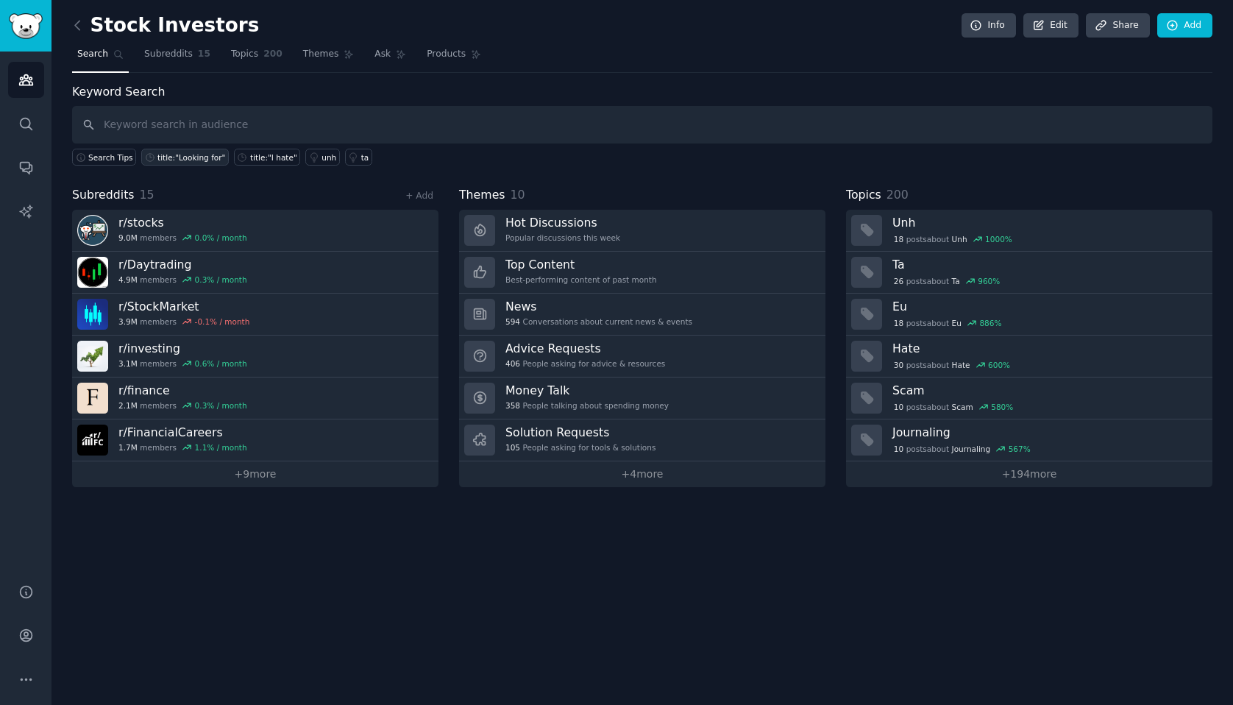
click at [211, 153] on div "title:"Looking for"" at bounding box center [191, 157] width 68 height 10
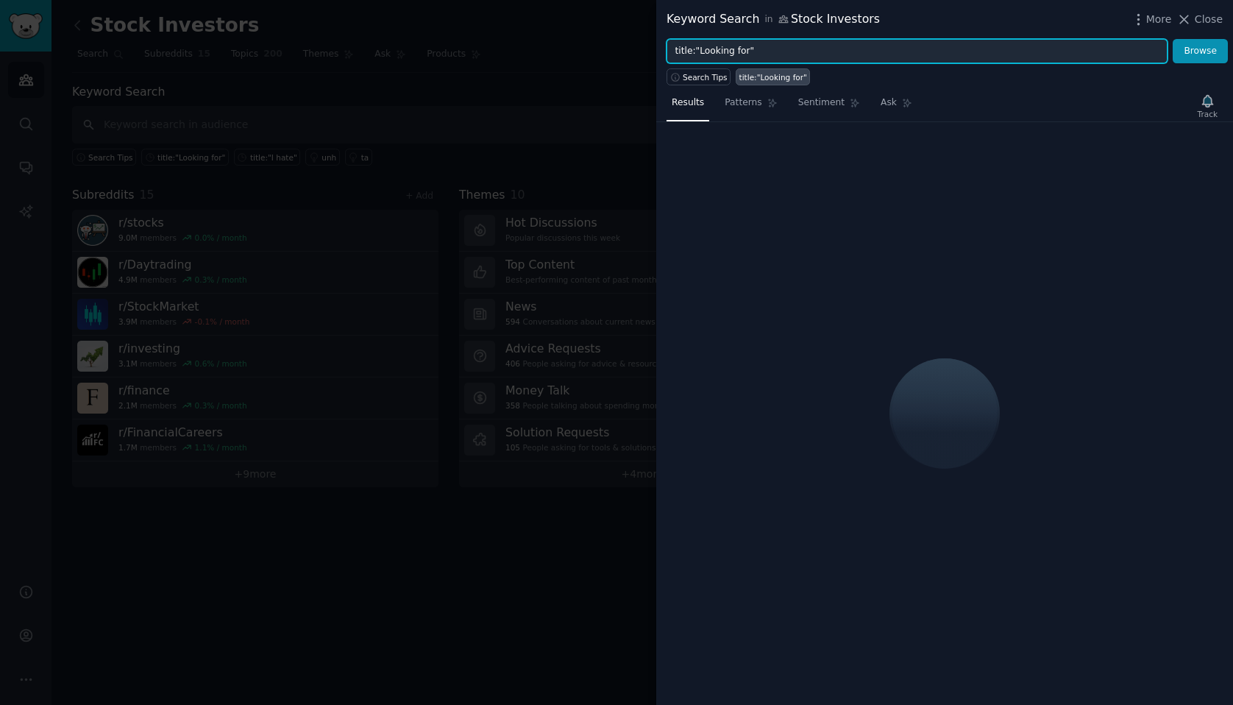
click at [743, 54] on input "title:"Looking for"" at bounding box center [917, 51] width 501 height 25
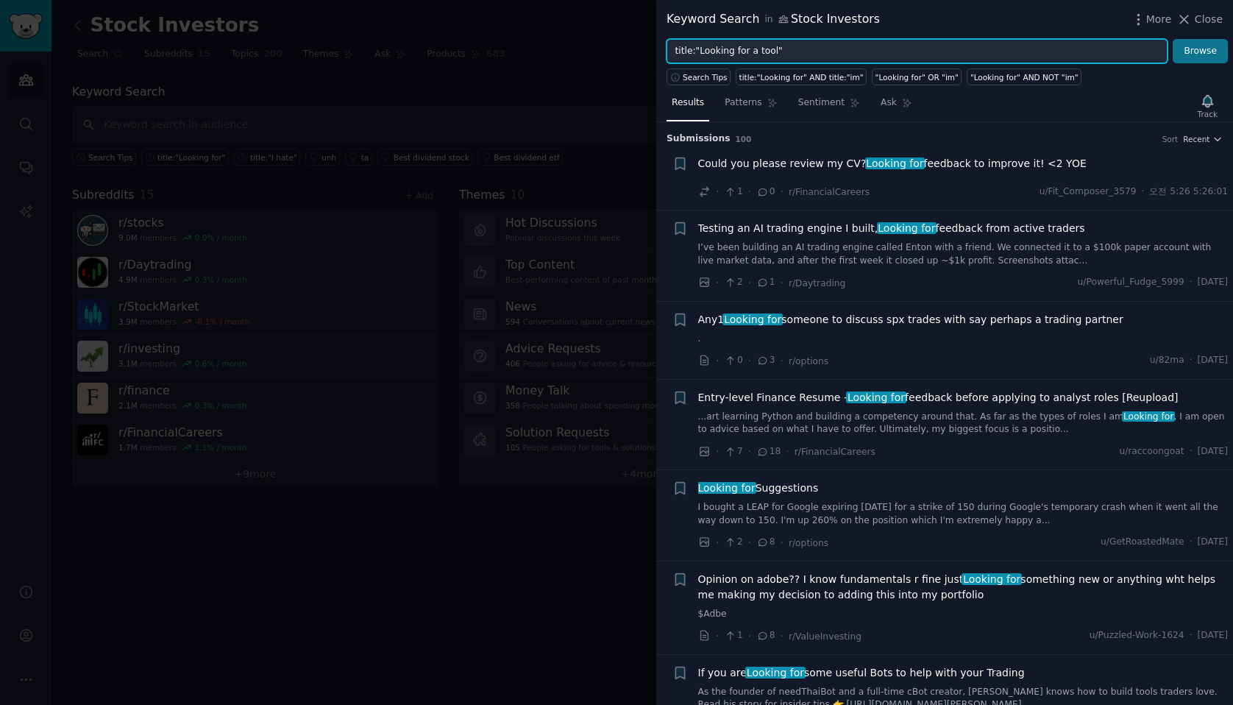
type input "title:"Looking for a tool""
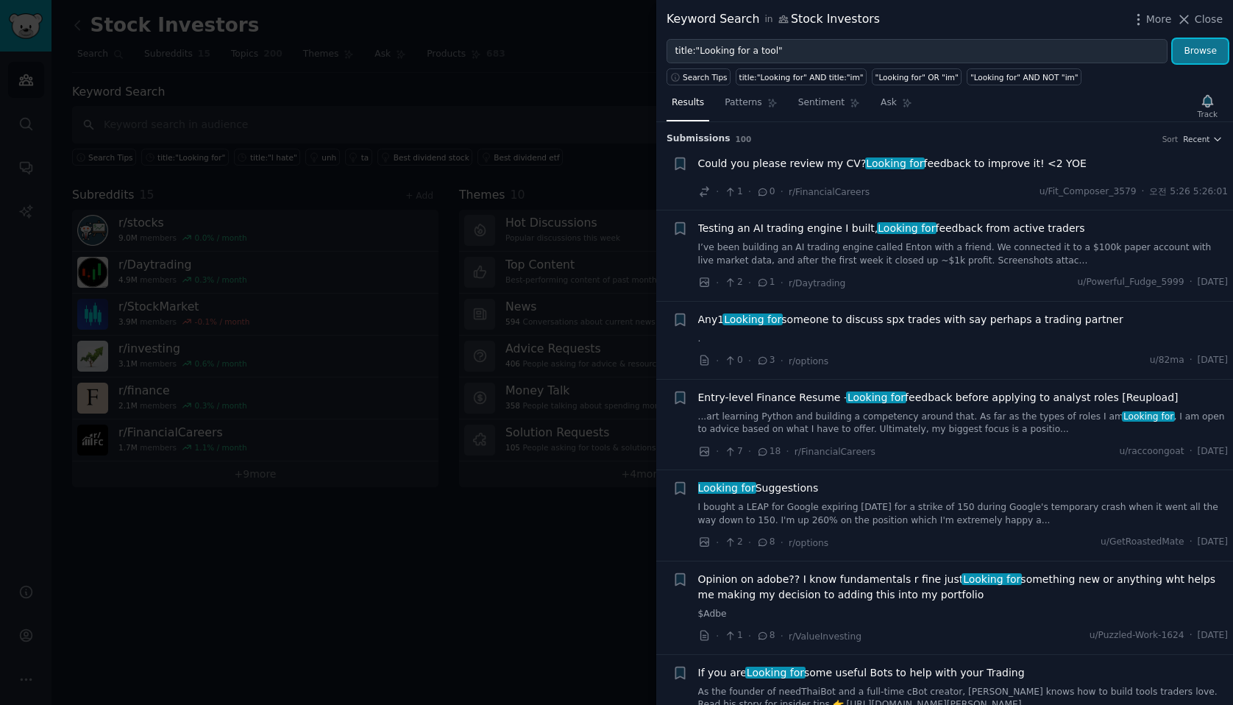
click at [1190, 59] on button "Browse" at bounding box center [1200, 51] width 55 height 25
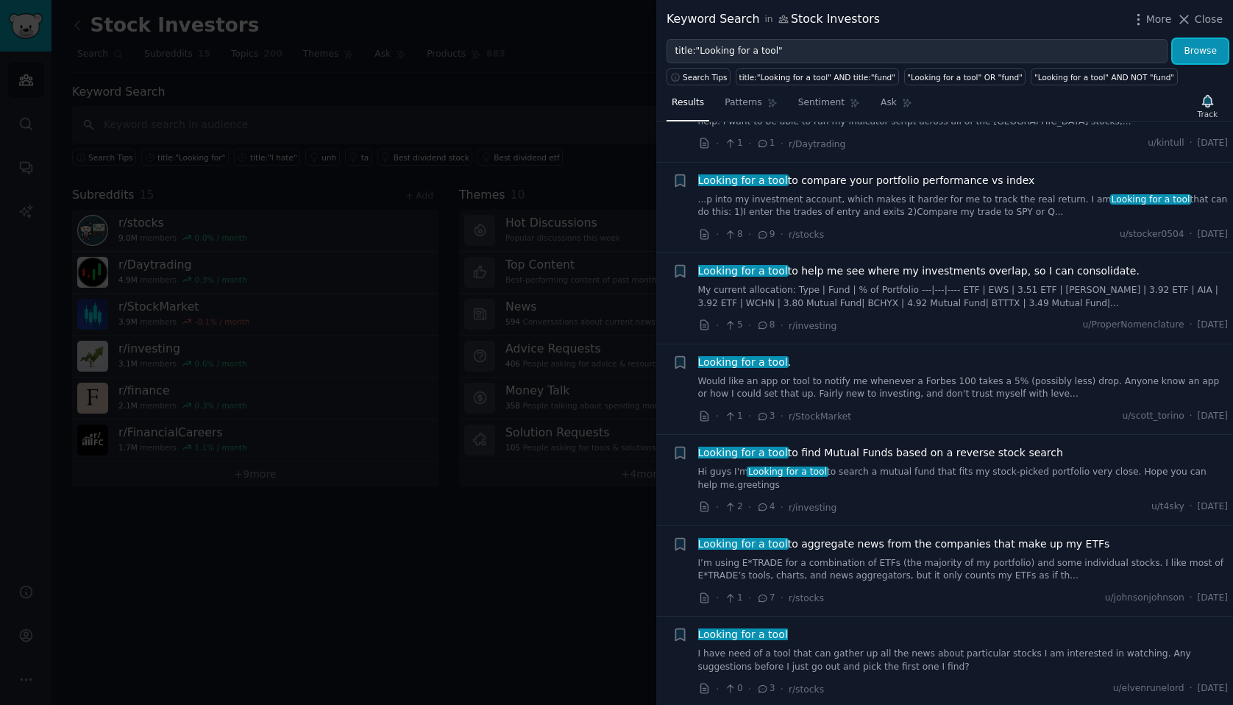
scroll to position [185, 0]
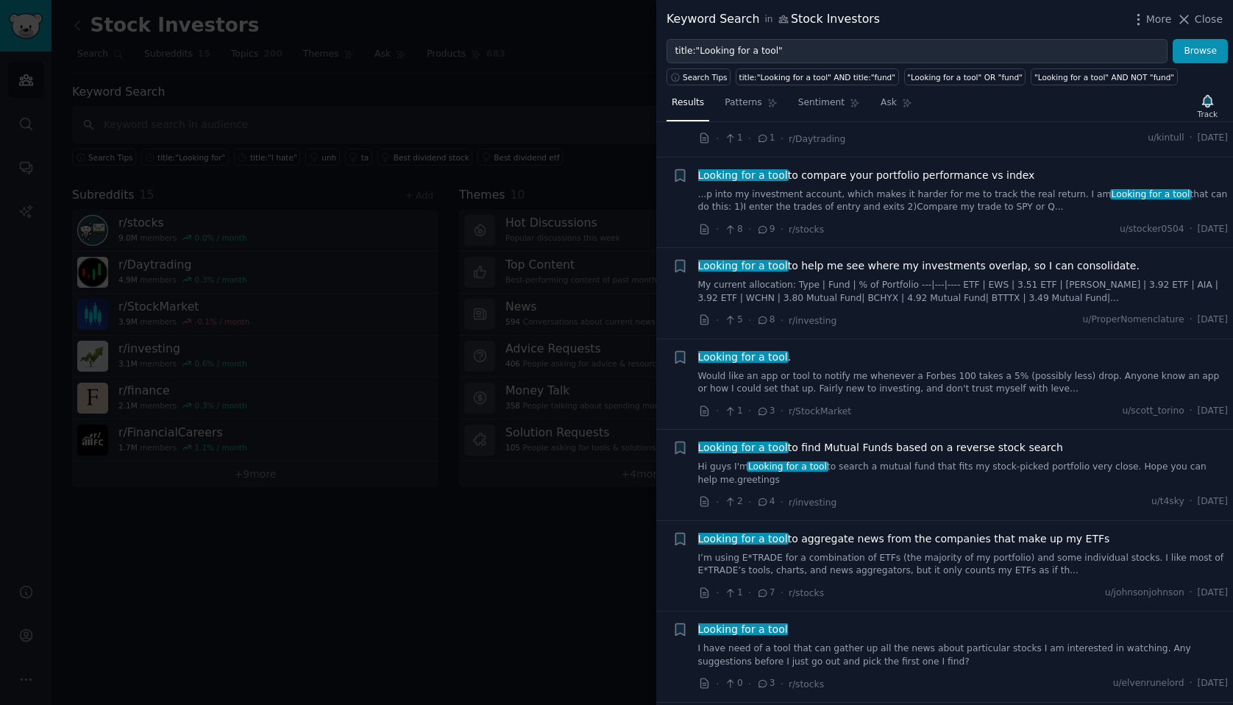
click at [1068, 283] on link "My current allocation: Type | Fund | % of Portfolio ---|---|---- ETF | EWS | 3.…" at bounding box center [963, 292] width 531 height 26
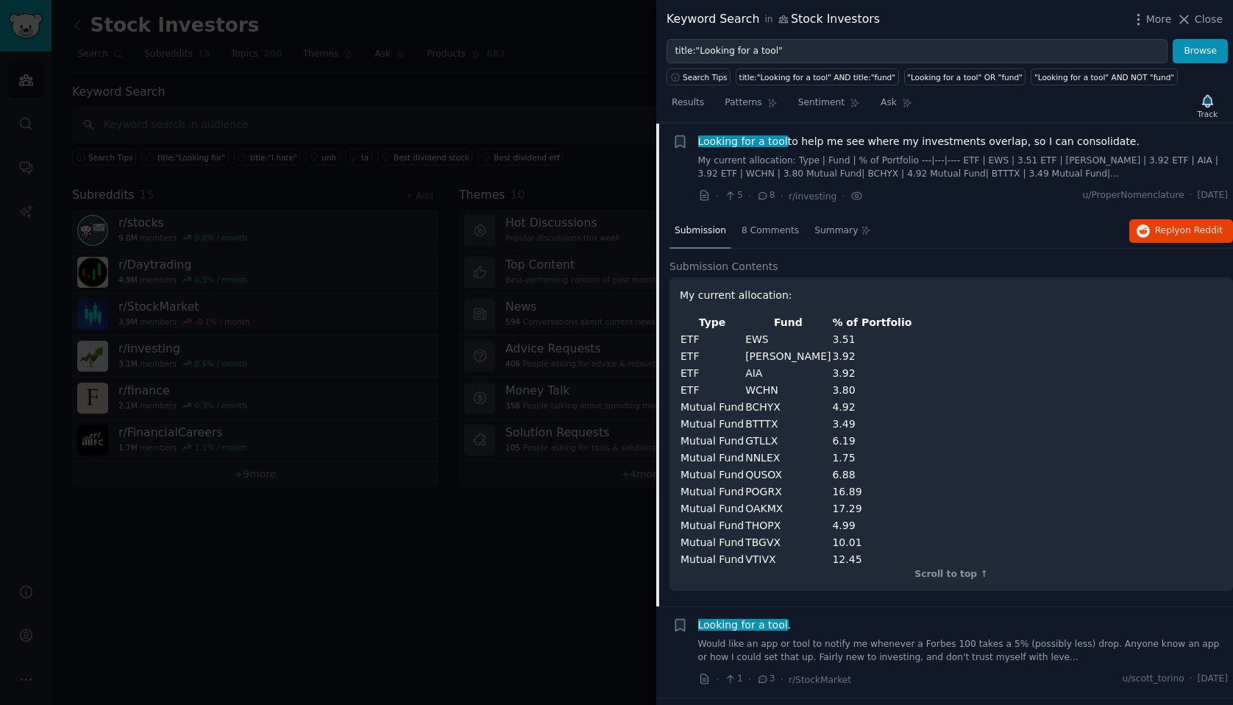
scroll to position [311, 0]
click at [1155, 233] on span "Reply on Reddit" at bounding box center [1189, 229] width 68 height 13
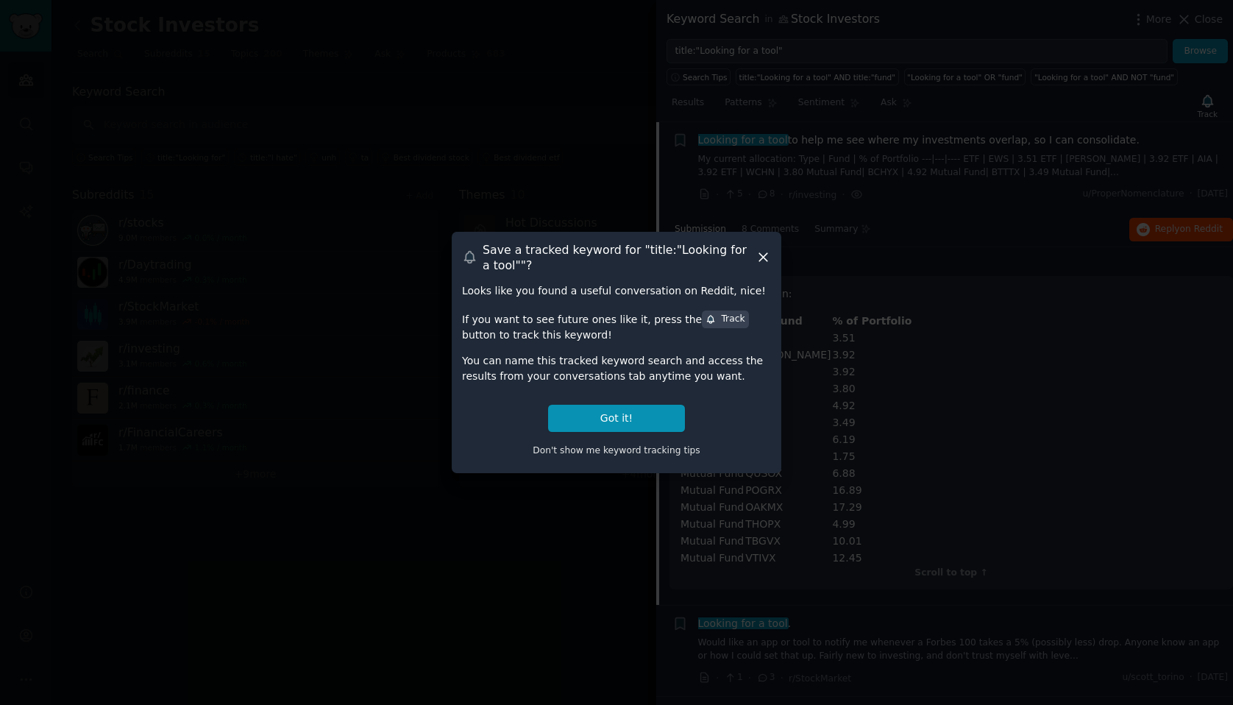
click at [737, 121] on div at bounding box center [616, 352] width 1233 height 705
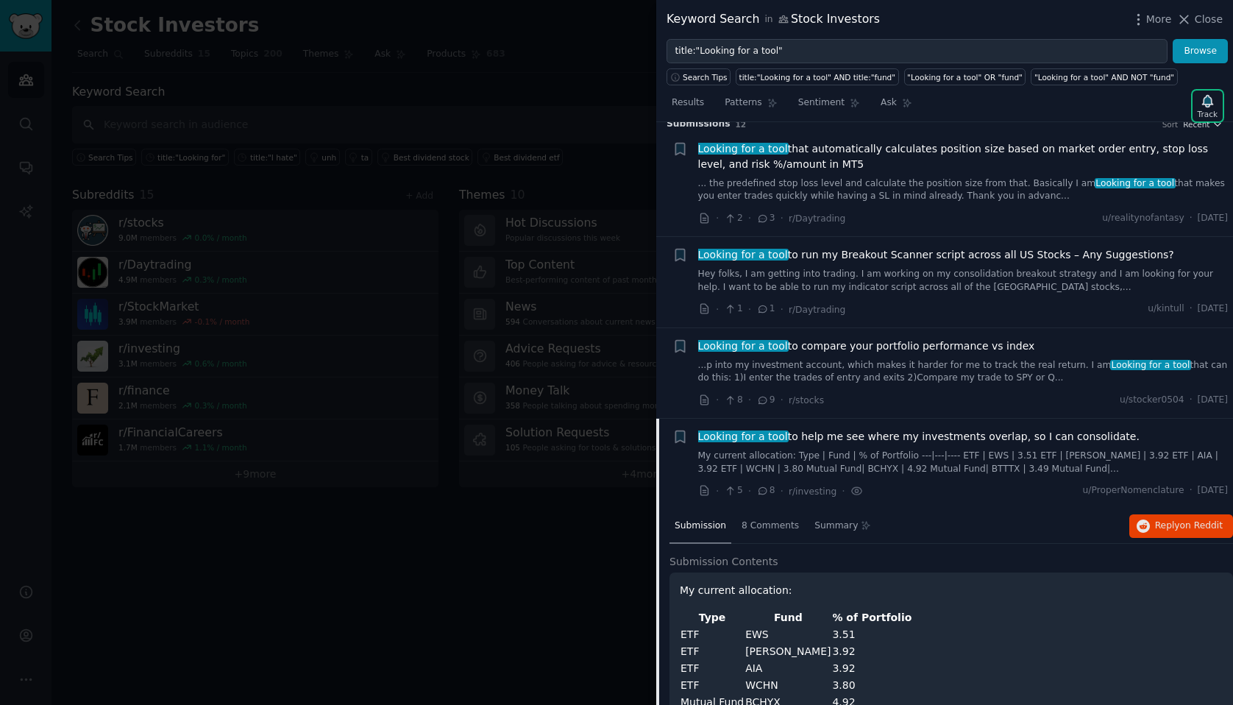
scroll to position [0, 0]
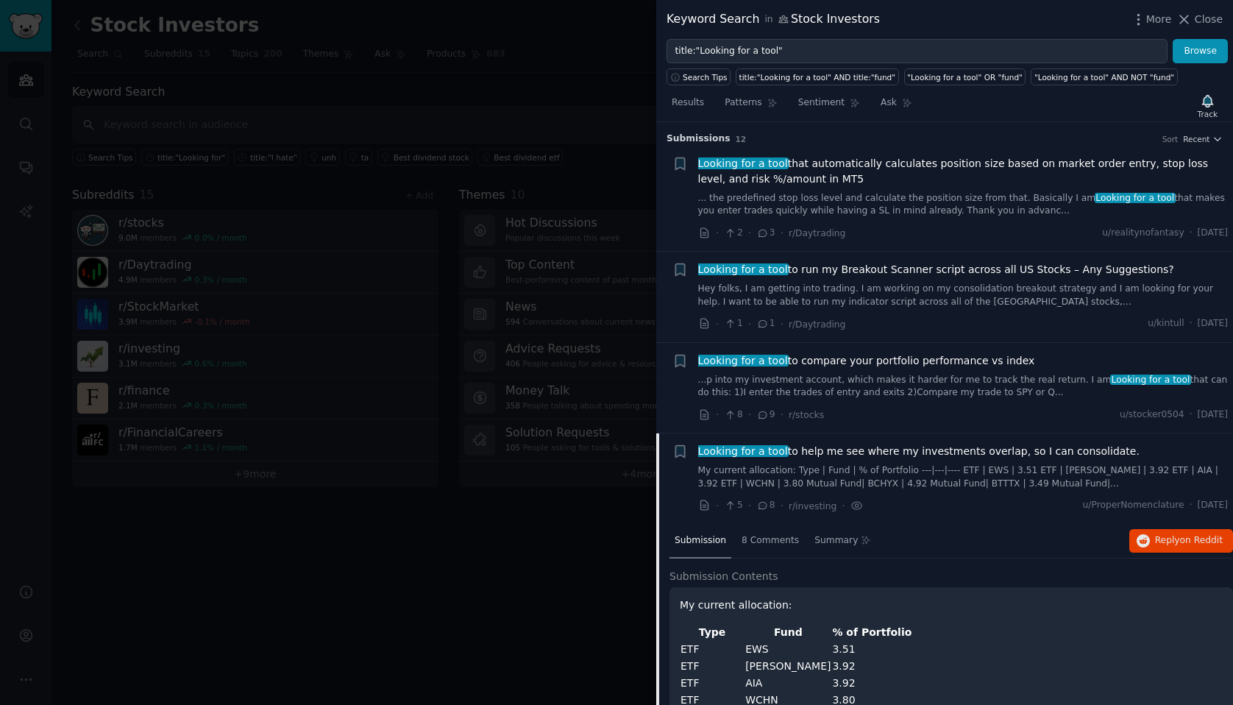
click at [549, 125] on div at bounding box center [616, 352] width 1233 height 705
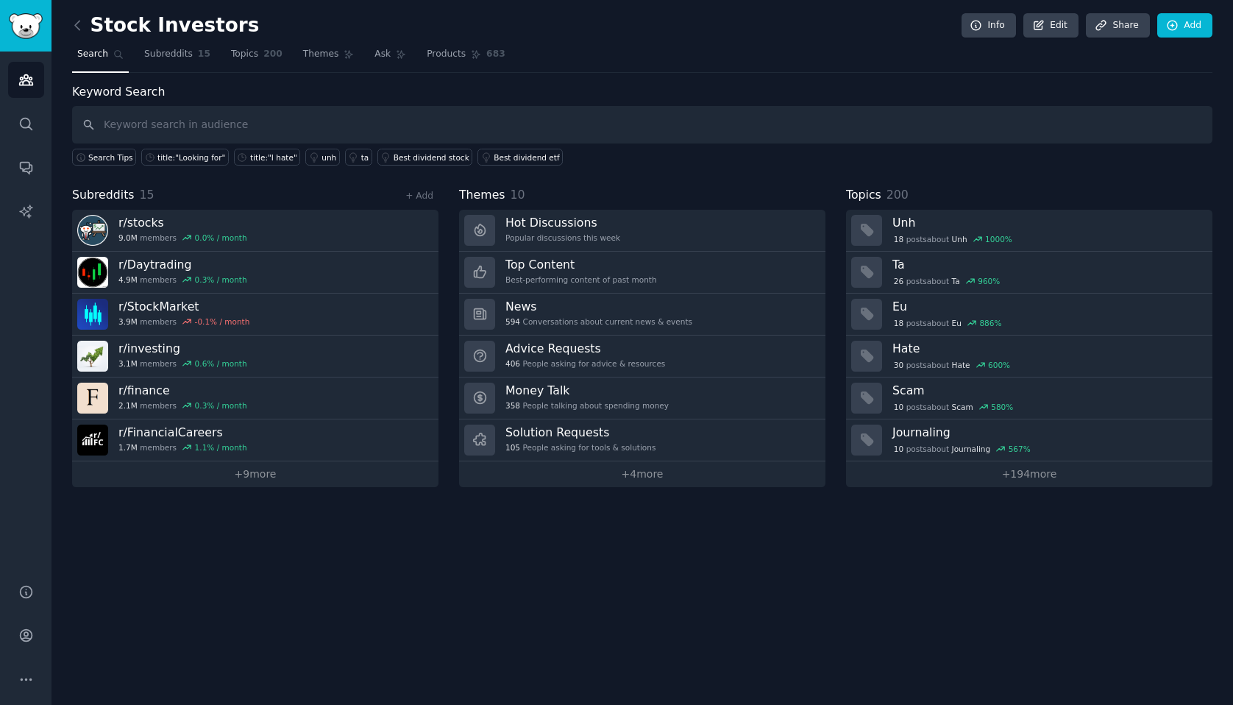
click at [67, 26] on div "Stock Investors Info Edit Share Add Search Subreddits 15 Topics 200 Themes Ask …" at bounding box center [643, 352] width 1182 height 705
click at [74, 24] on icon at bounding box center [77, 25] width 15 height 15
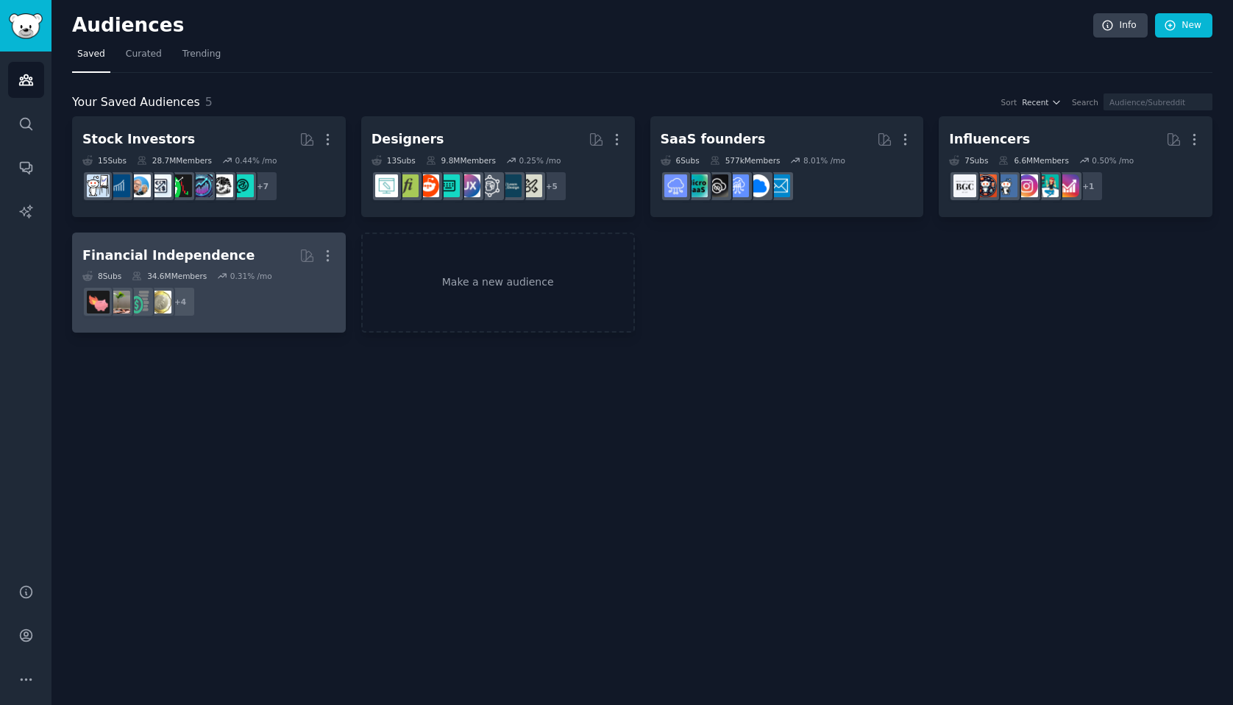
click at [266, 288] on dd "+ 4" at bounding box center [208, 301] width 253 height 41
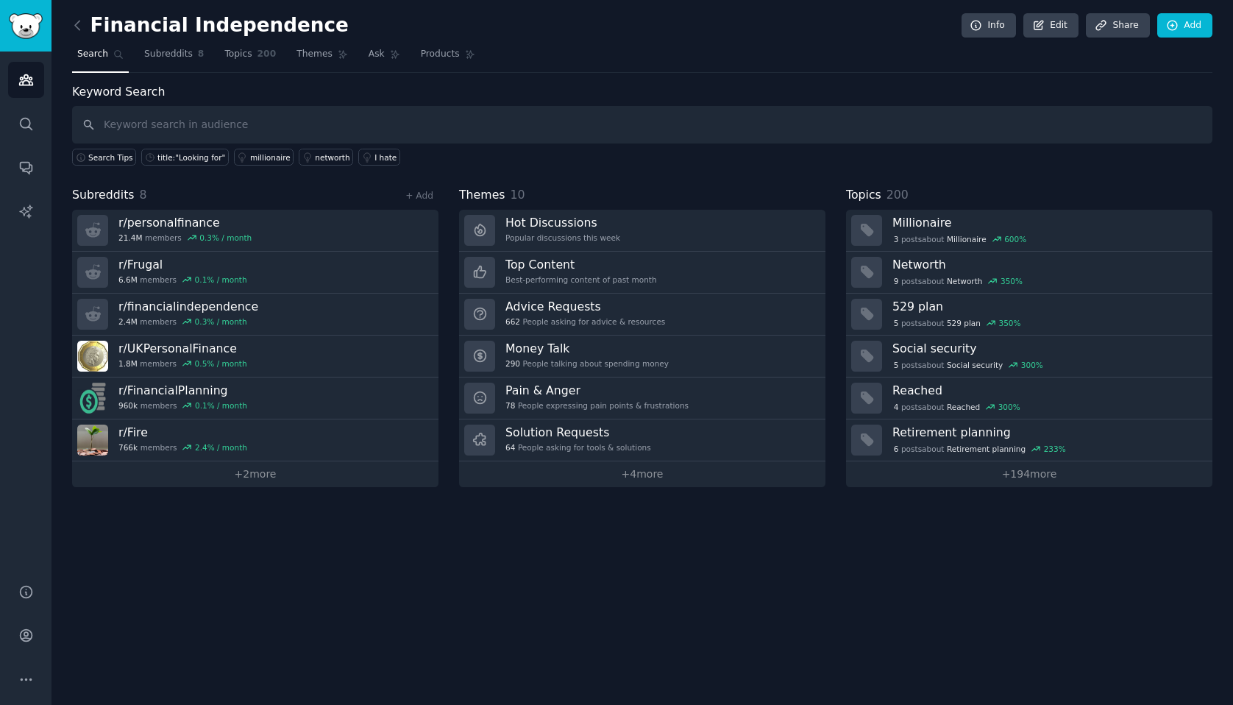
click at [232, 125] on input "text" at bounding box center [642, 125] width 1141 height 38
type input "looking for a tool"
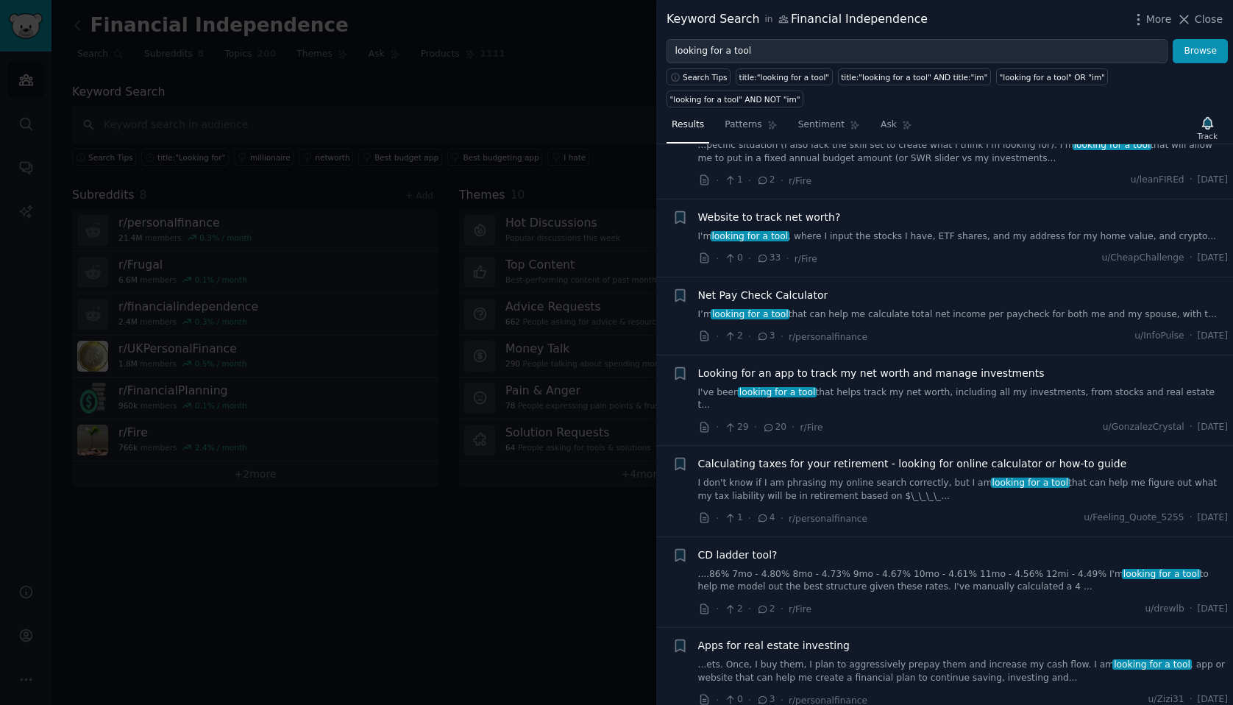
scroll to position [489, 0]
click at [792, 222] on span "Website to track net worth?" at bounding box center [769, 215] width 143 height 15
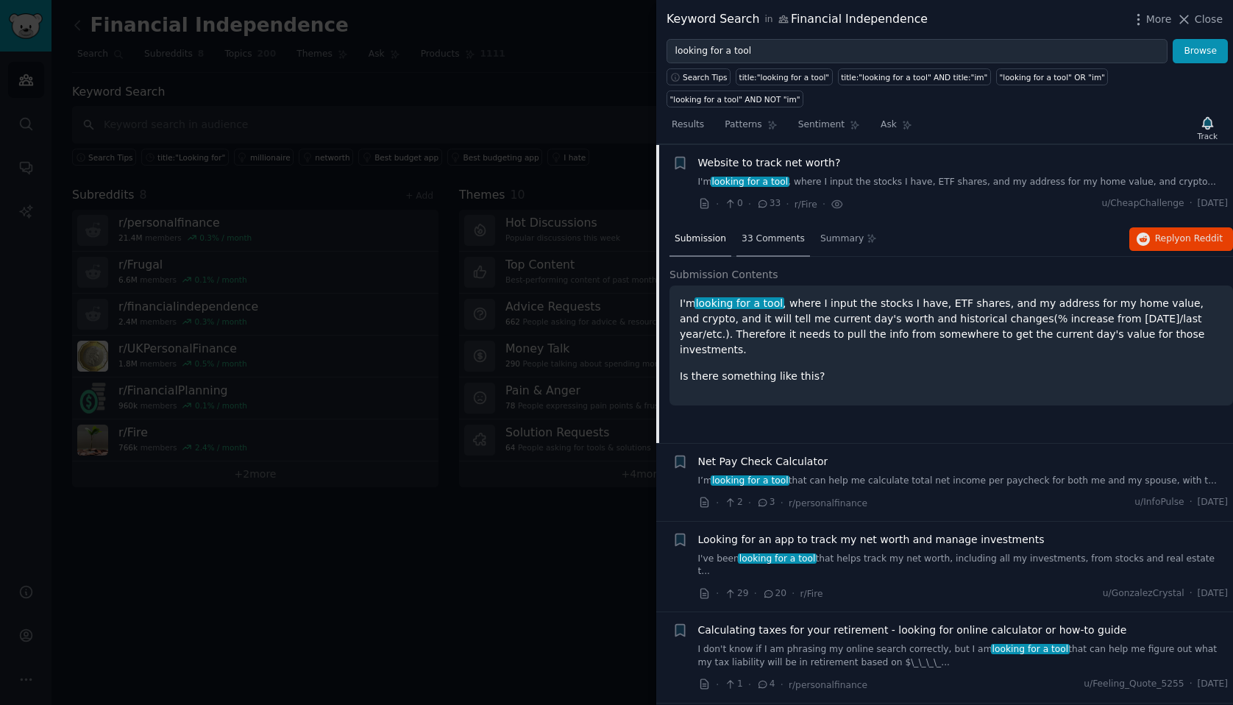
scroll to position [542, 0]
click at [1173, 236] on span "Reply on Reddit" at bounding box center [1189, 239] width 68 height 13
